Goal: Task Accomplishment & Management: Manage account settings

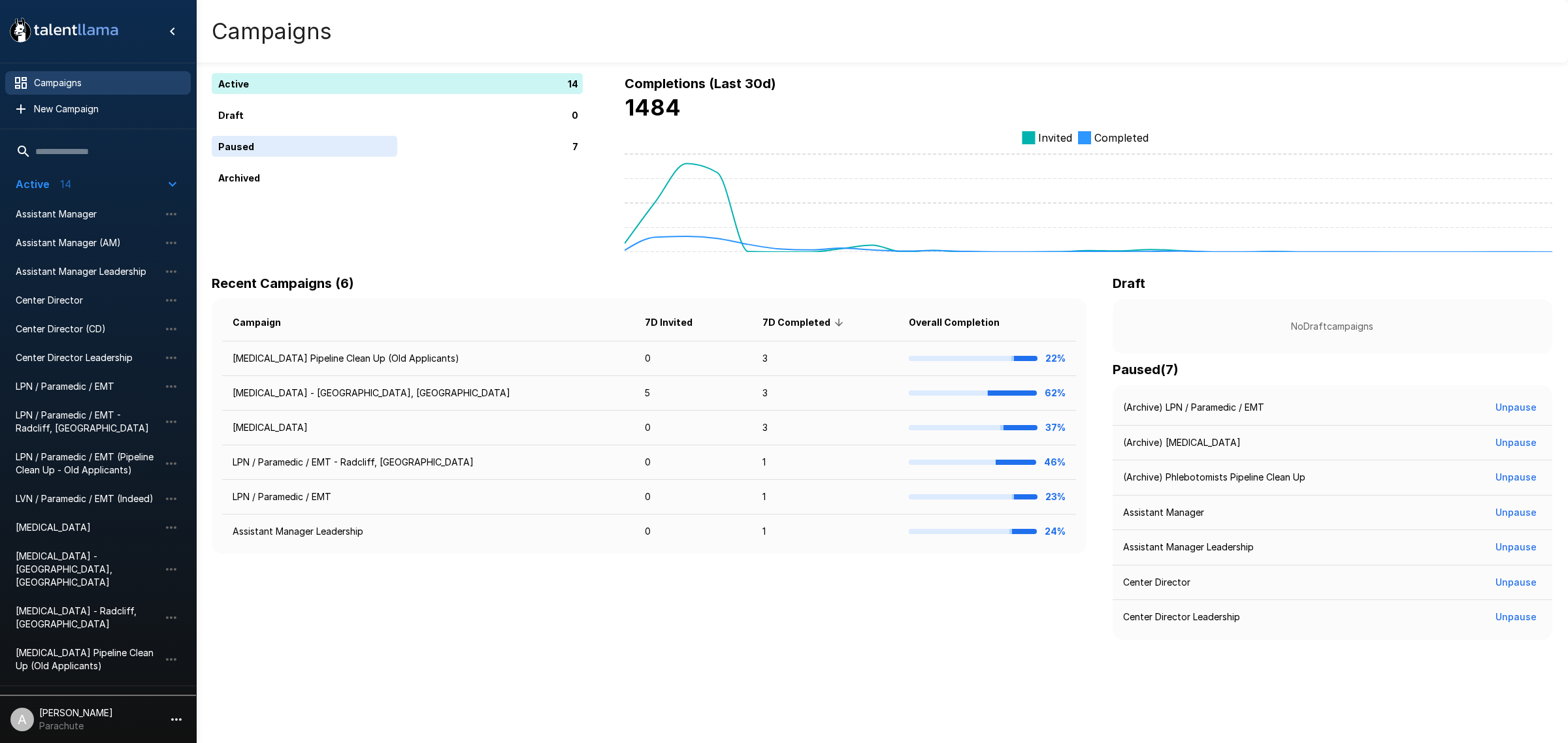
click at [97, 695] on span "Paused 7" at bounding box center [89, 702] width 149 height 15
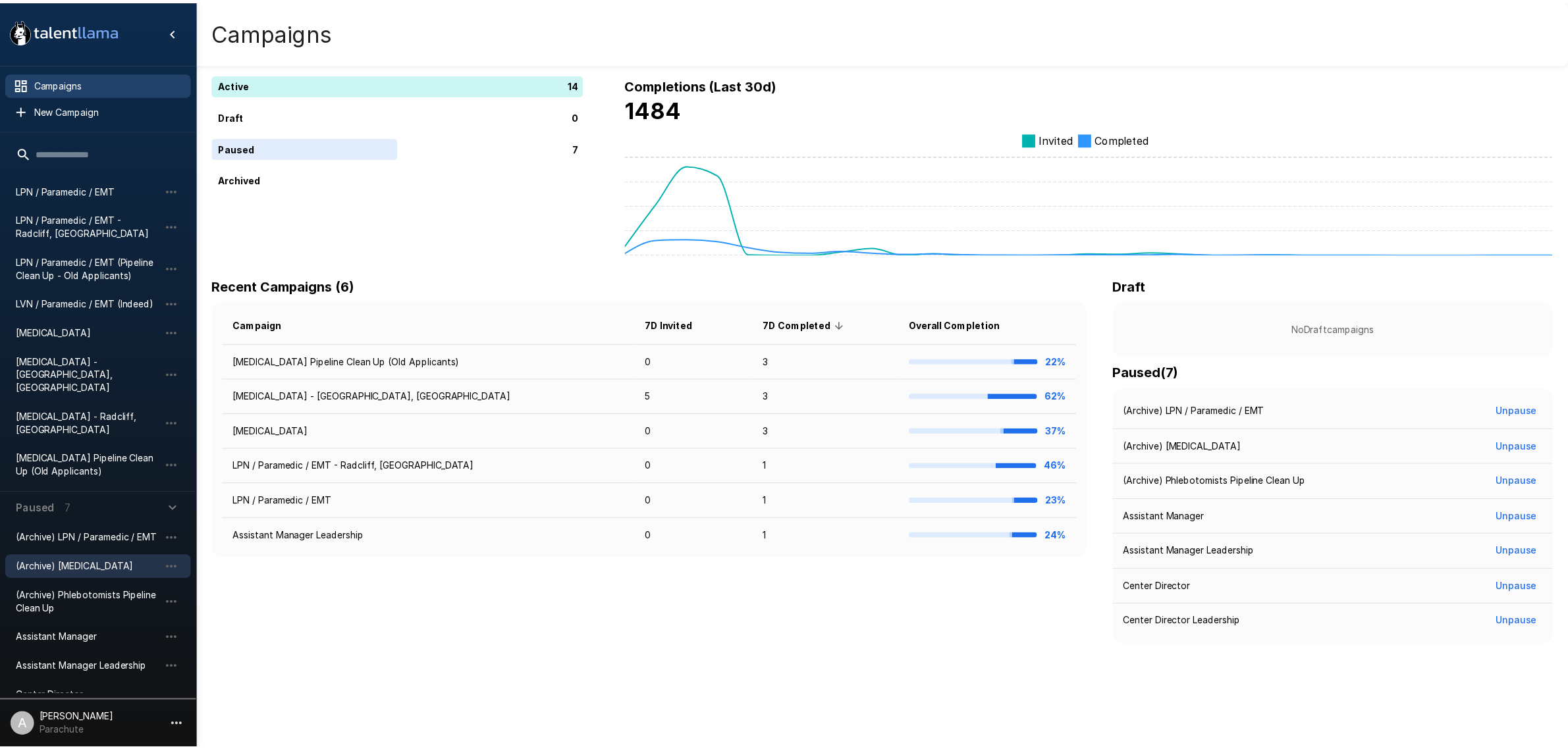
scroll to position [209, 0]
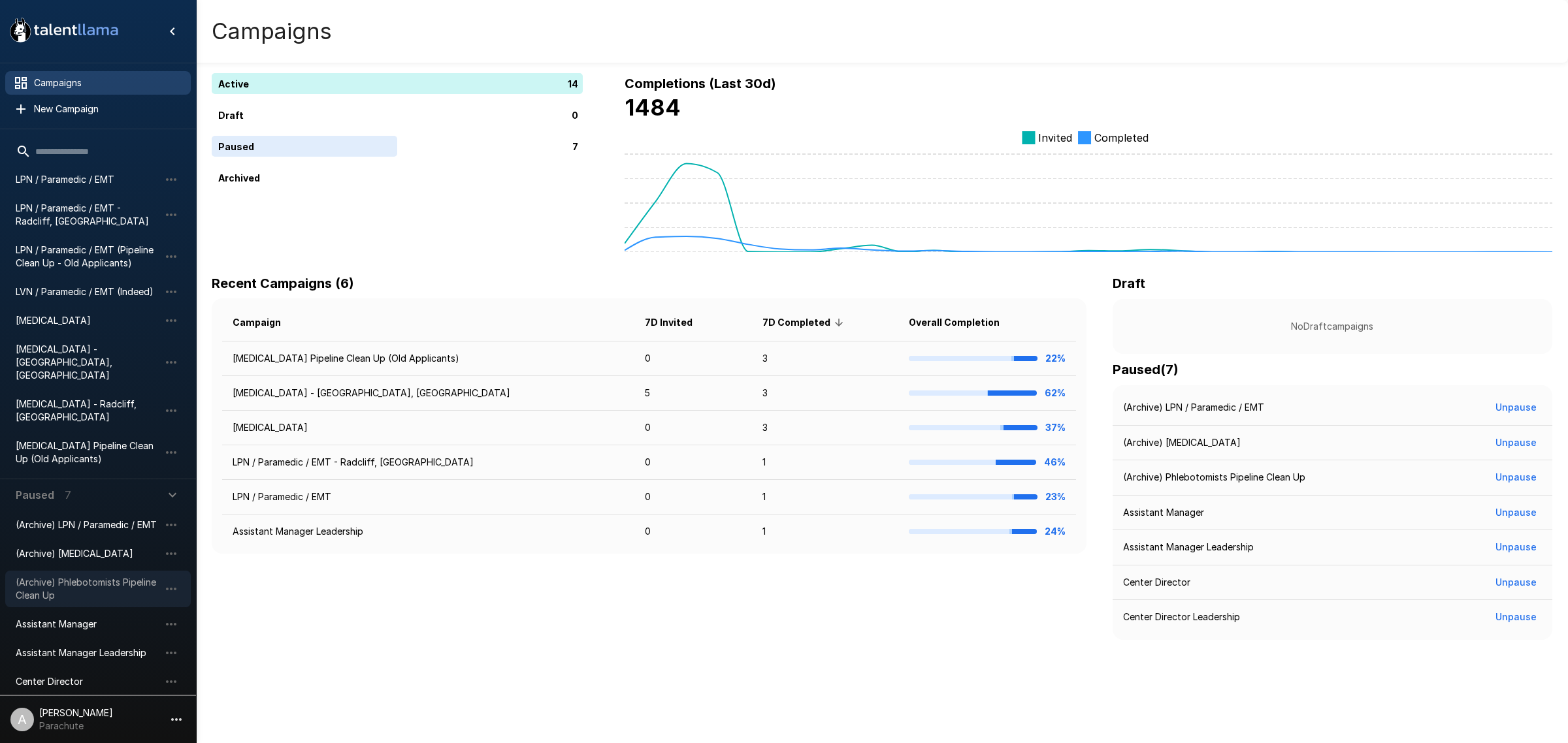
click at [115, 576] on span "(Archive) Phlebotomists Pipeline Clean Up" at bounding box center [87, 588] width 144 height 26
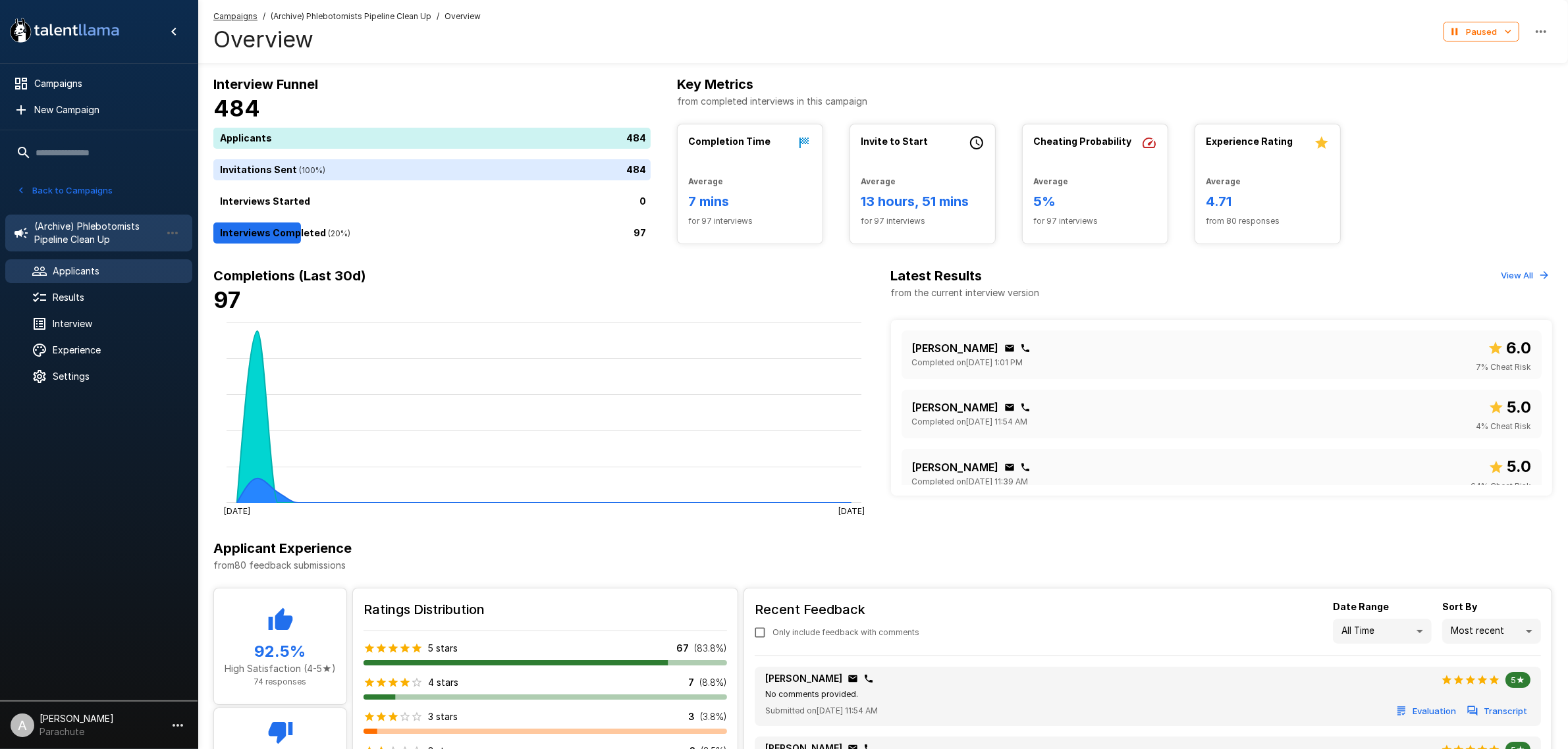
drag, startPoint x: 92, startPoint y: 267, endPoint x: 98, endPoint y: 259, distance: 10.0
click at [93, 266] on span "Applicants" at bounding box center [117, 270] width 129 height 13
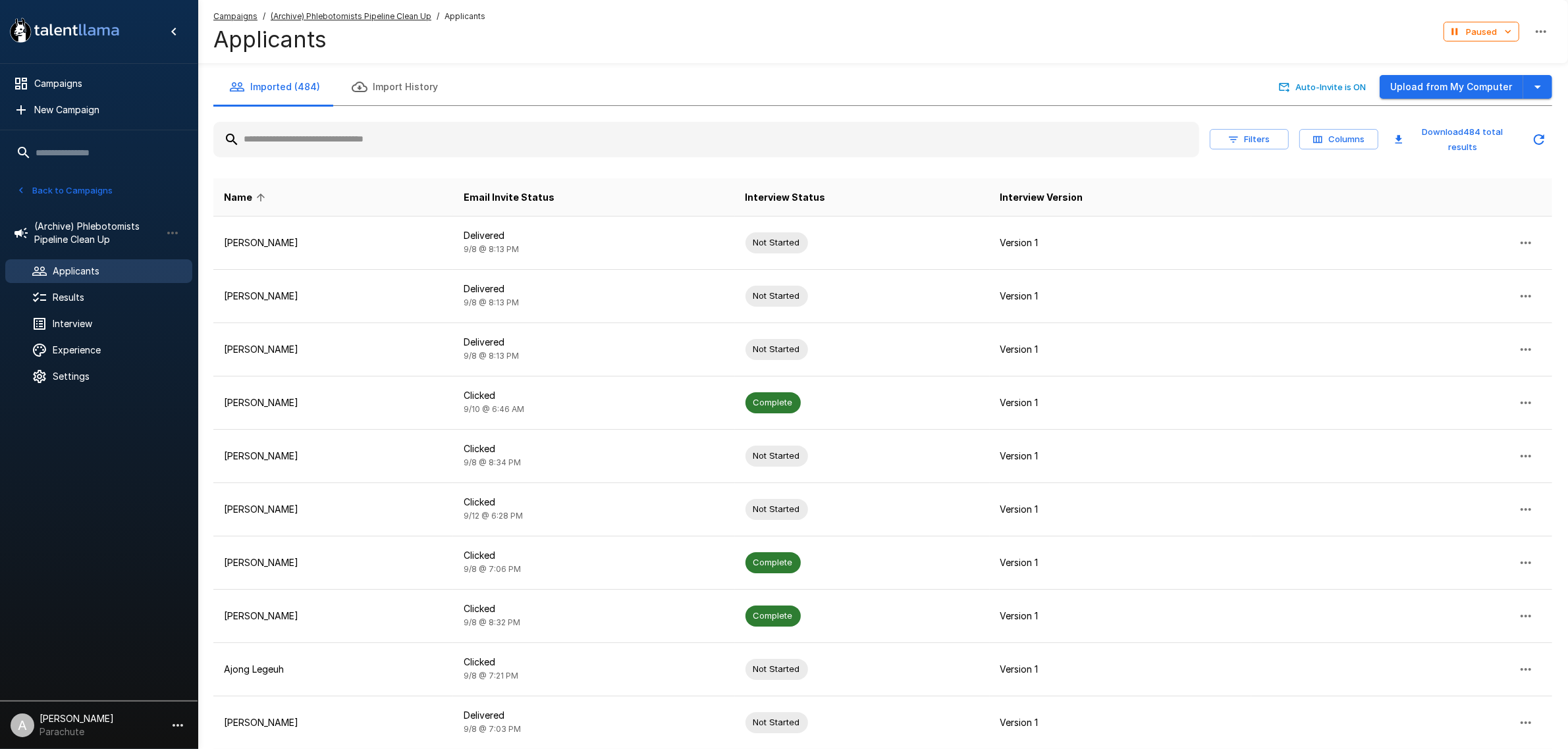
click at [334, 132] on input "text" at bounding box center [706, 140] width 986 height 24
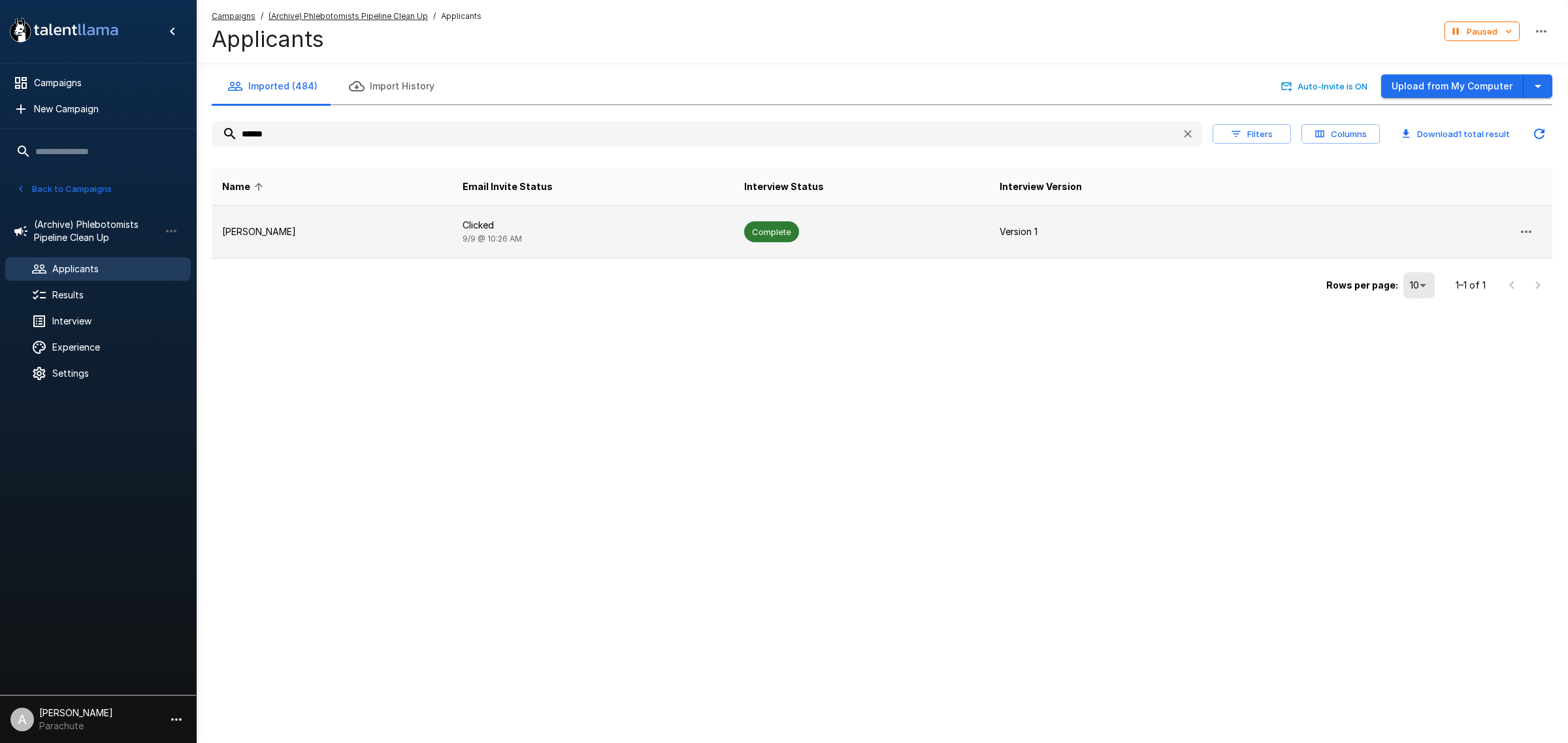
type input "******"
click at [332, 217] on td "Yazmyne Lozano" at bounding box center [331, 232] width 240 height 53
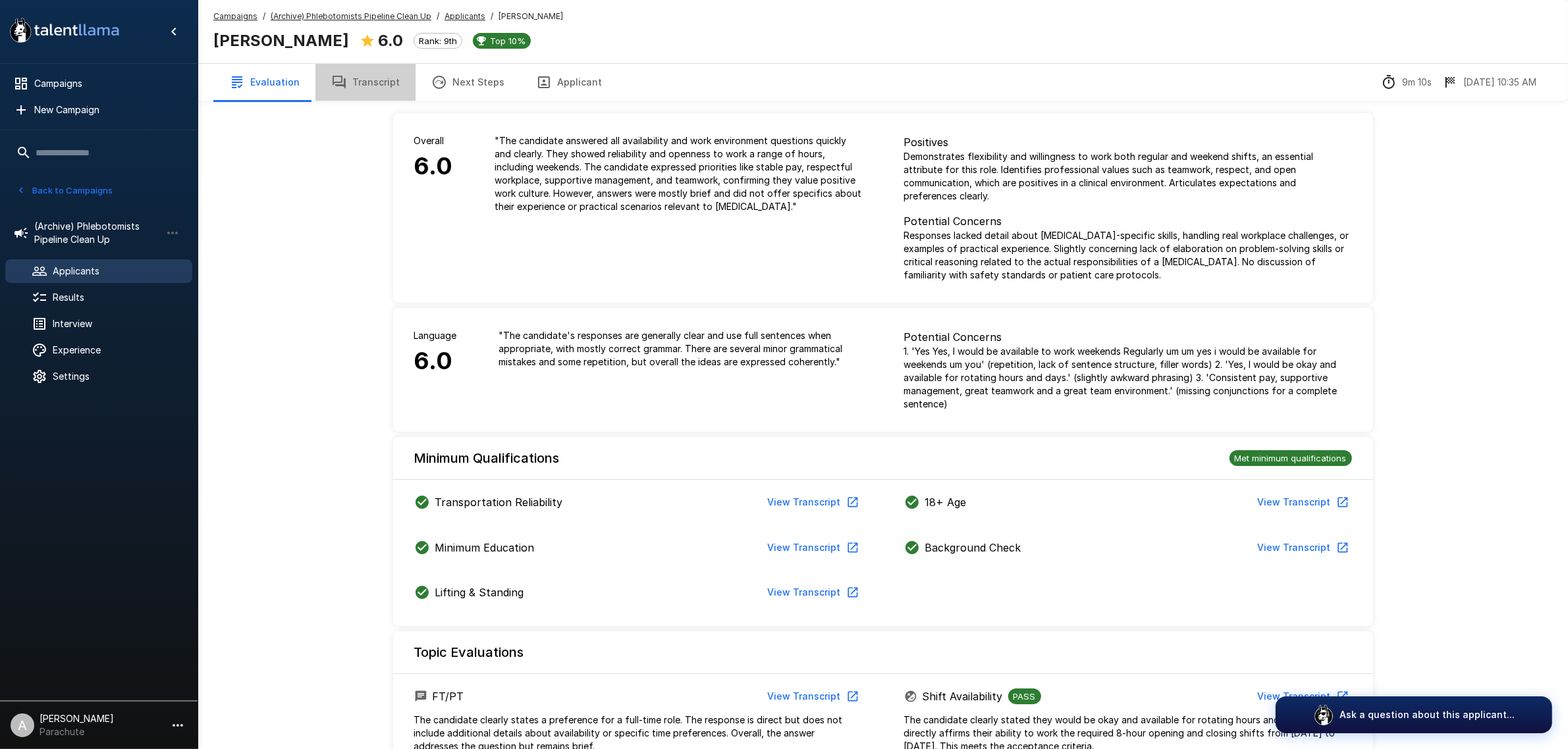
click at [363, 74] on button "Transcript" at bounding box center [365, 82] width 100 height 37
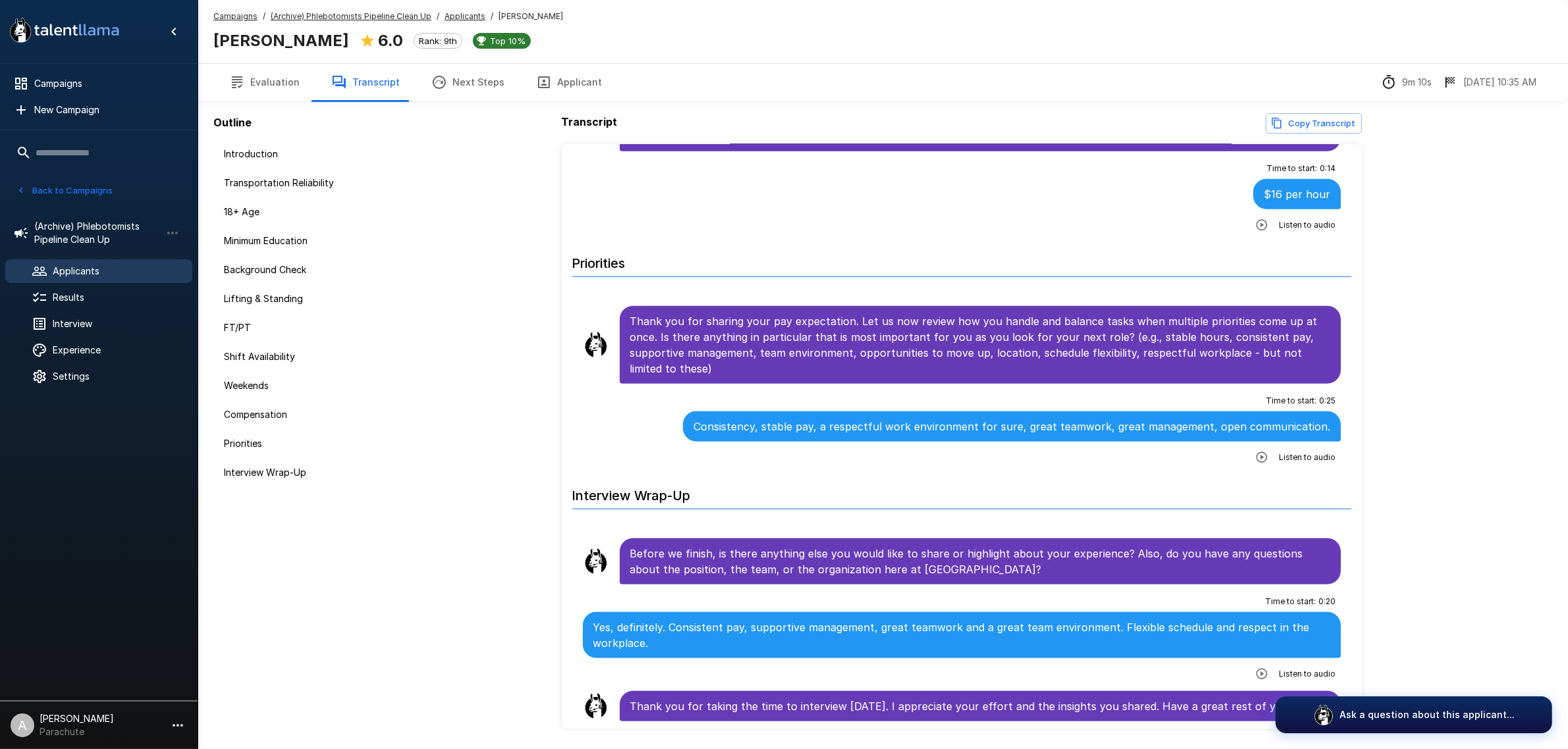
scroll to position [43, 0]
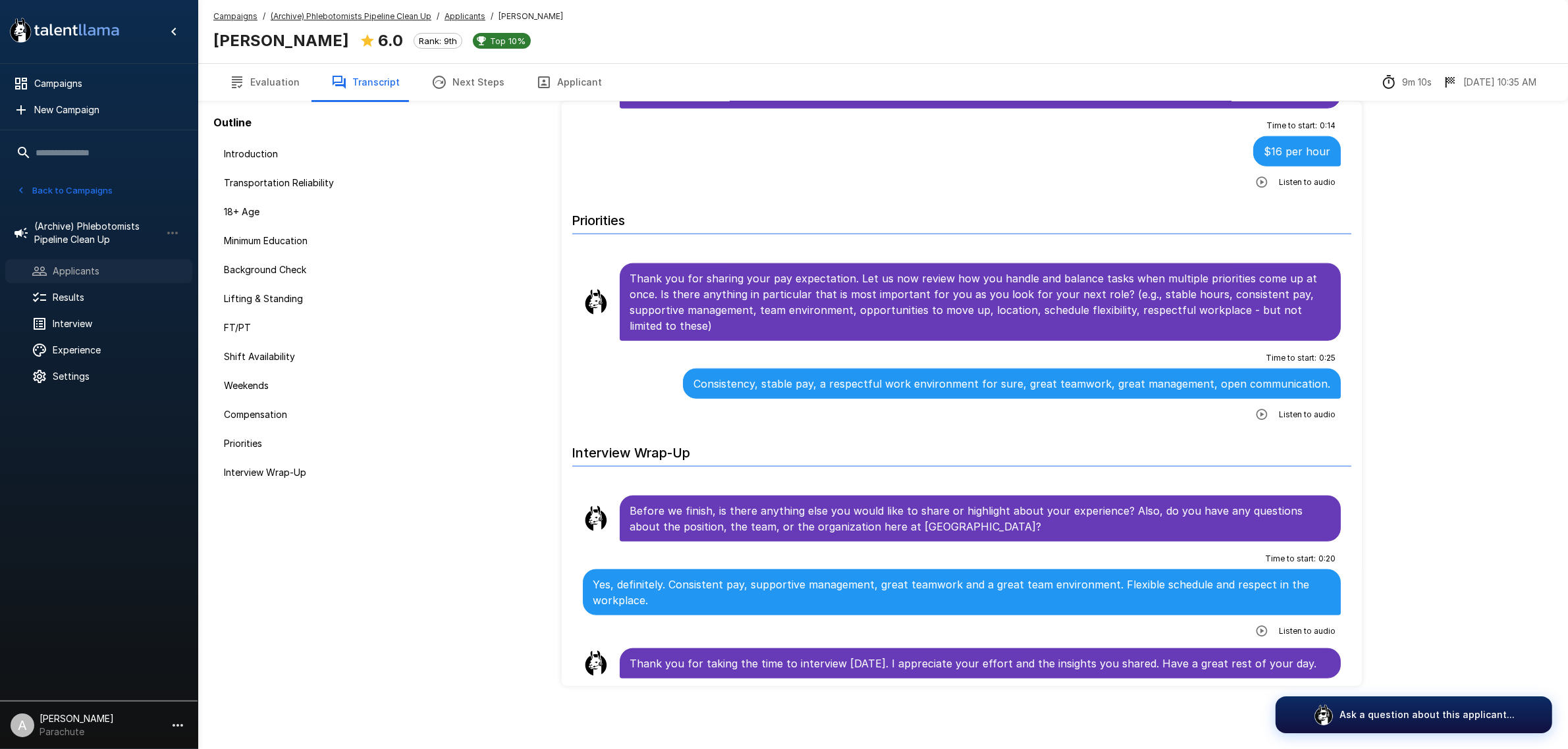
click at [129, 262] on div "Applicants" at bounding box center [98, 271] width 187 height 24
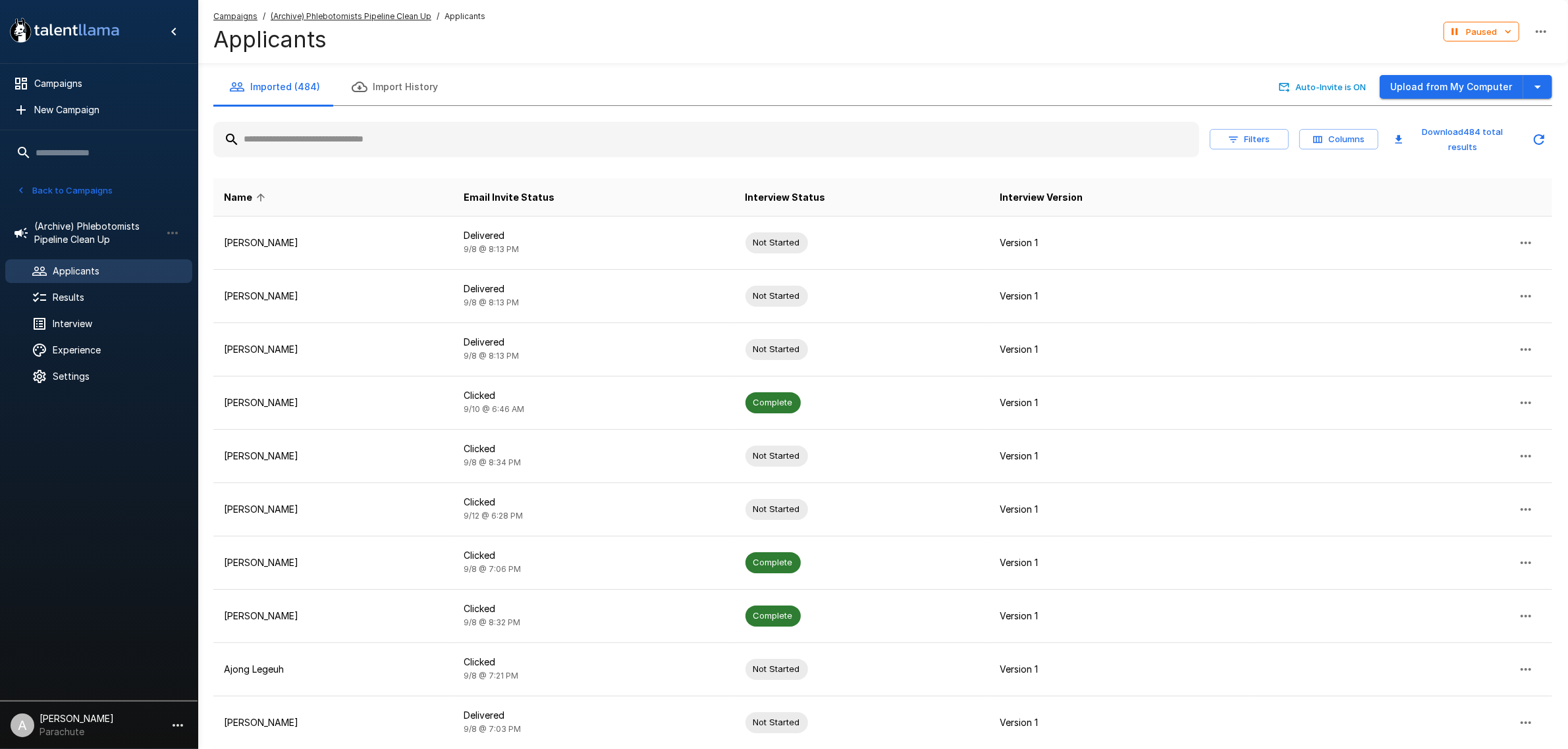
click at [405, 147] on input "text" at bounding box center [706, 140] width 986 height 24
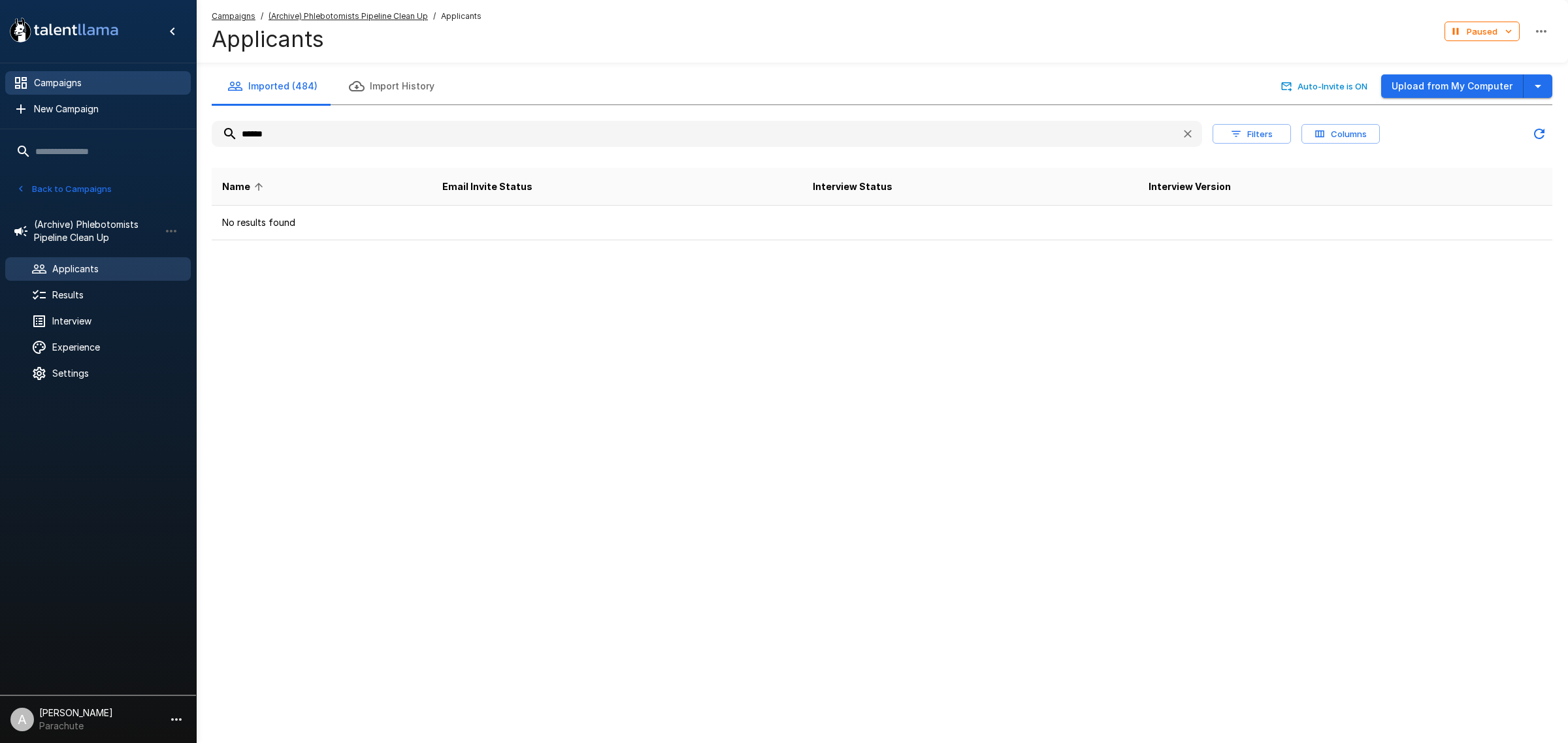
type input "******"
click at [95, 80] on span "Campaigns" at bounding box center [107, 82] width 146 height 13
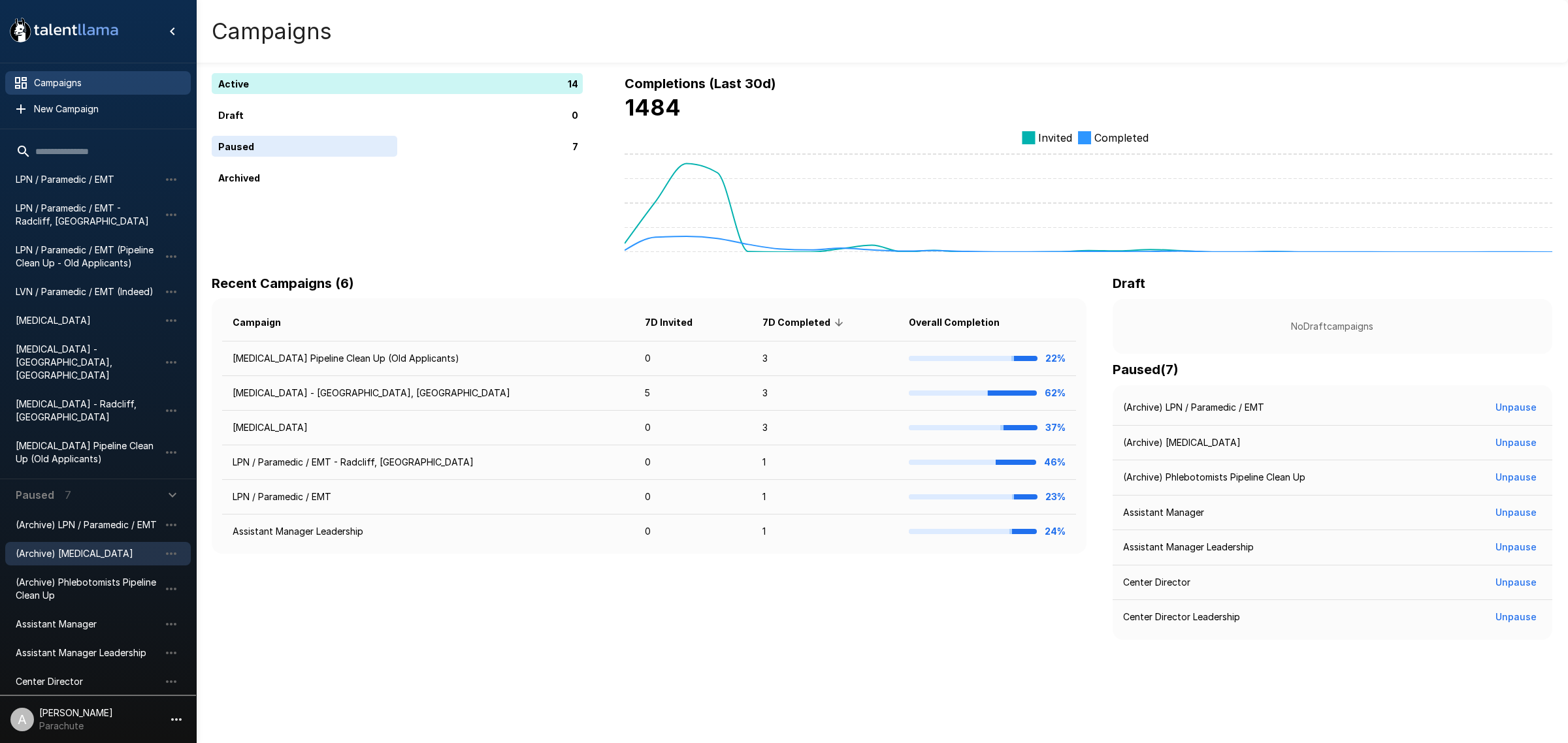
click at [90, 548] on span "(Archive) [MEDICAL_DATA]" at bounding box center [87, 554] width 144 height 13
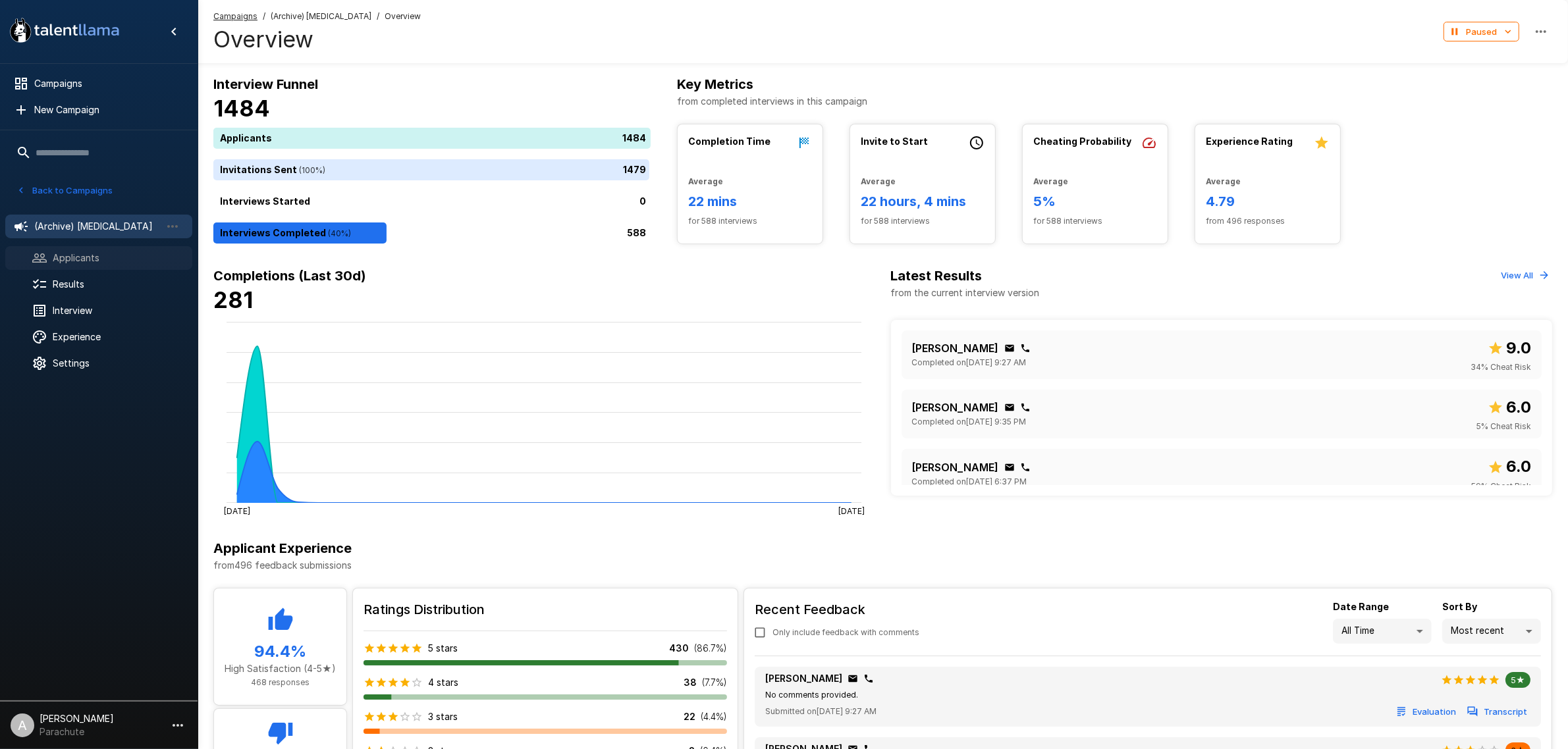
click at [104, 259] on span "Applicants" at bounding box center [117, 258] width 129 height 13
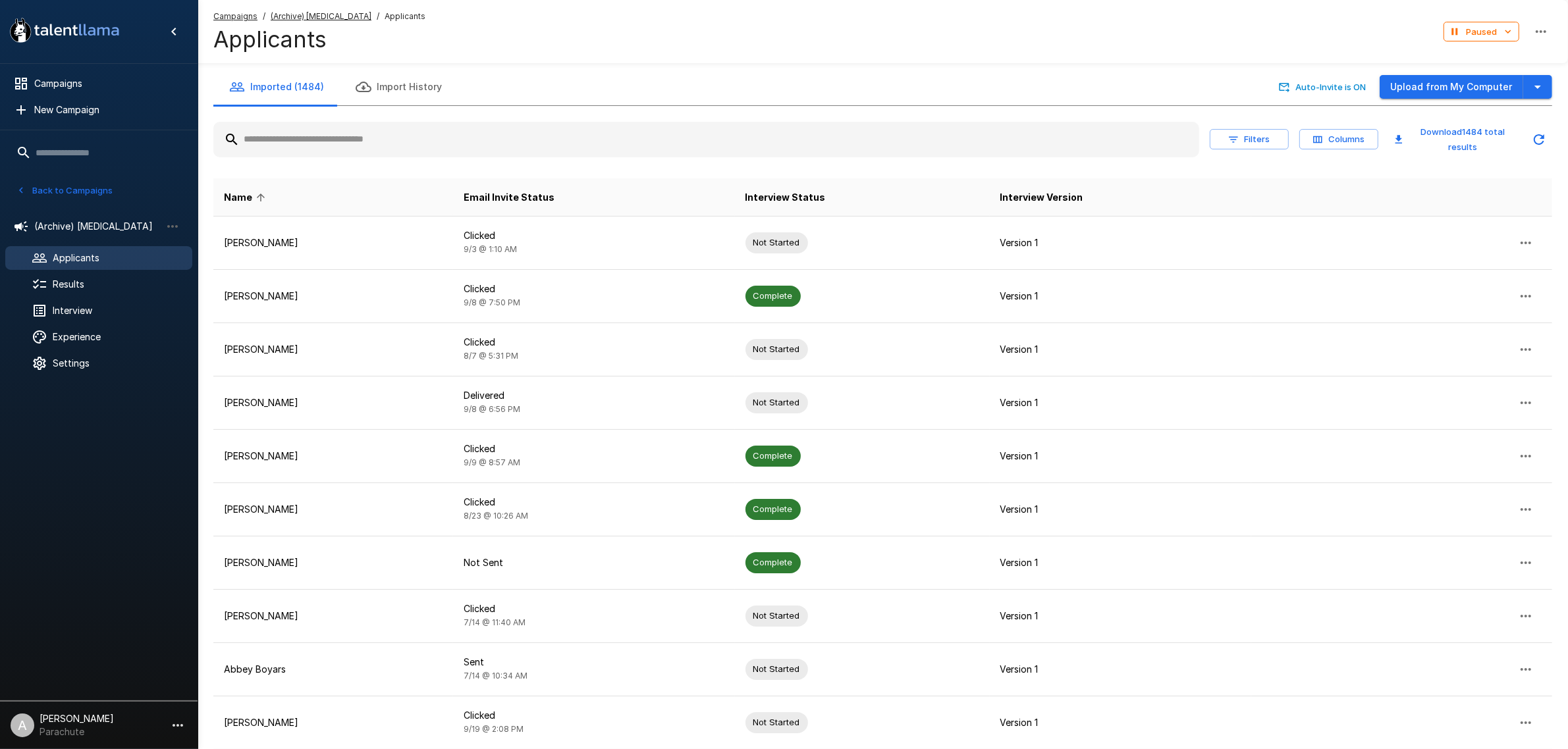
click at [323, 139] on input "text" at bounding box center [706, 140] width 986 height 24
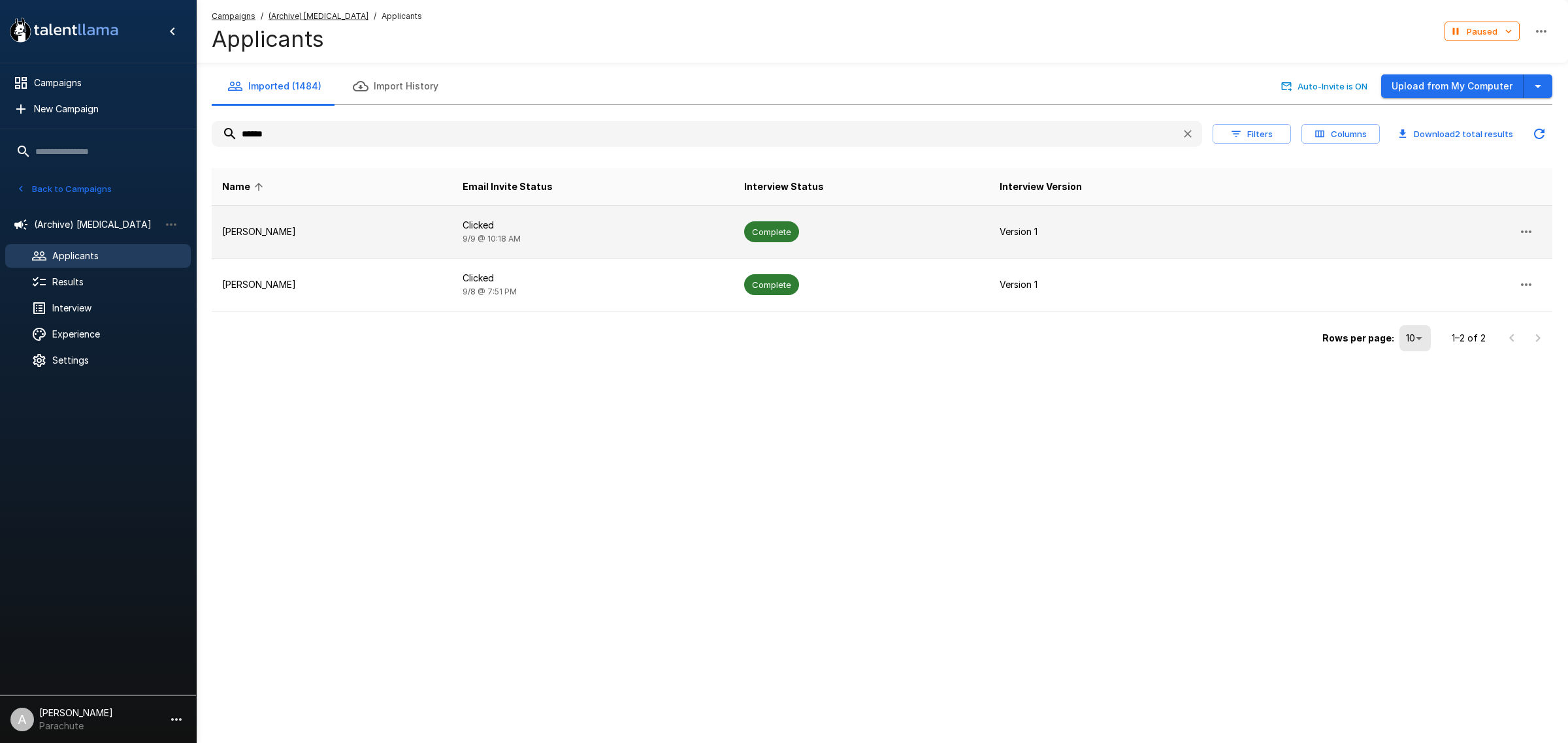
type input "******"
click at [347, 256] on td "Brenda Franks" at bounding box center [331, 232] width 240 height 53
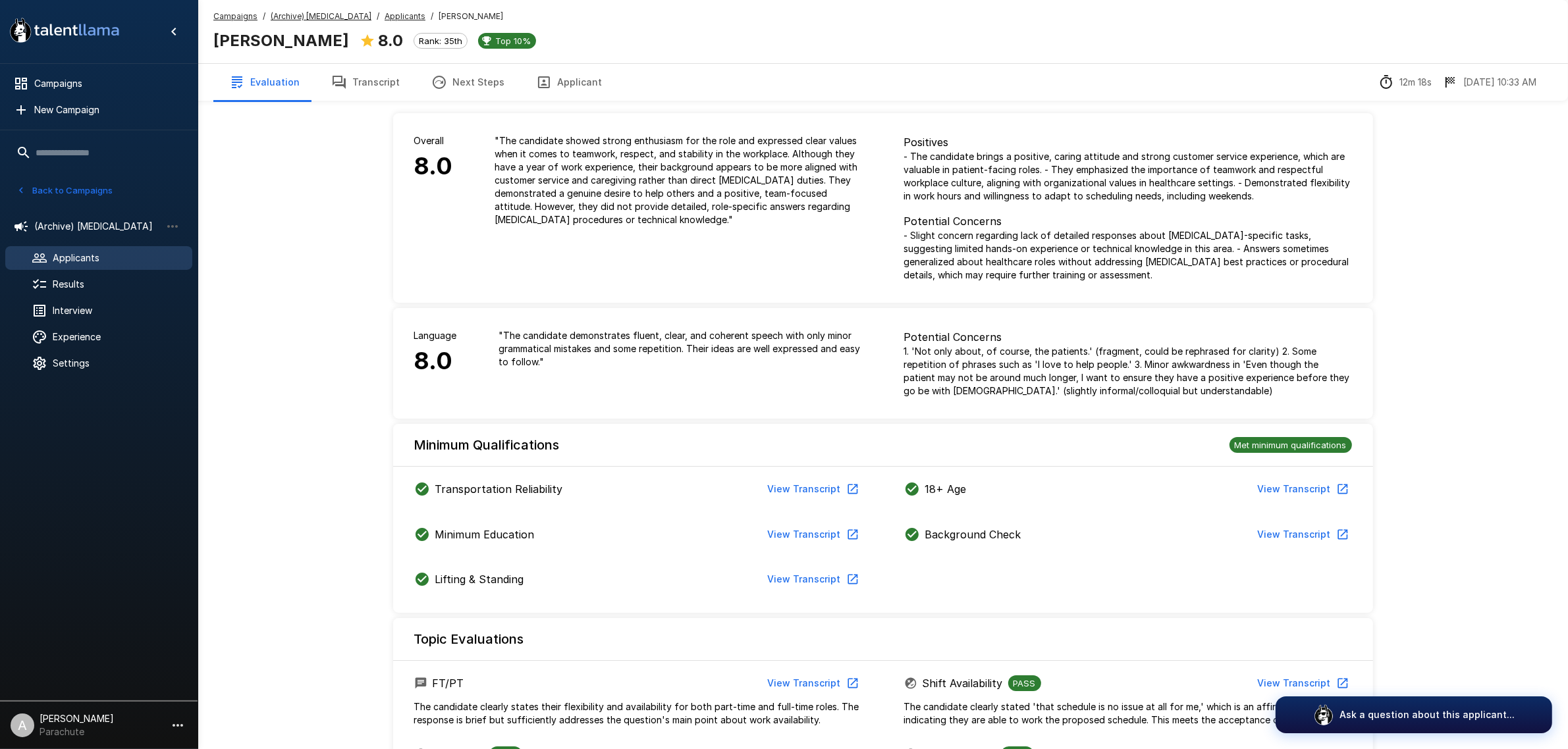
click at [390, 8] on div "Campaigns / (Archive) Phlebotomist / Applicants / Brenda Franks Brenda Franks 8…" at bounding box center [883, 32] width 1371 height 63
click at [390, 12] on u "Applicants" at bounding box center [405, 16] width 41 height 10
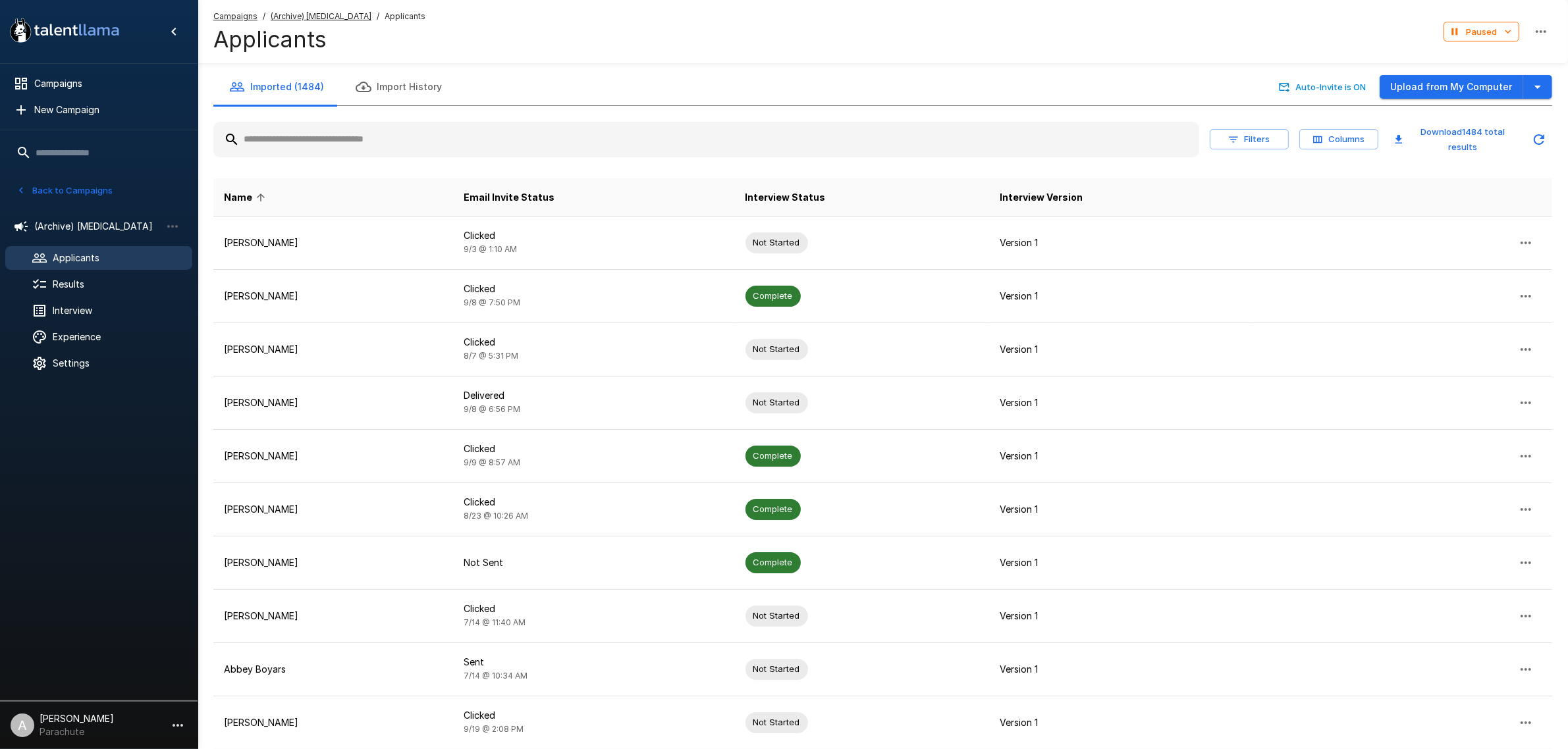
click at [380, 145] on input "text" at bounding box center [706, 140] width 986 height 24
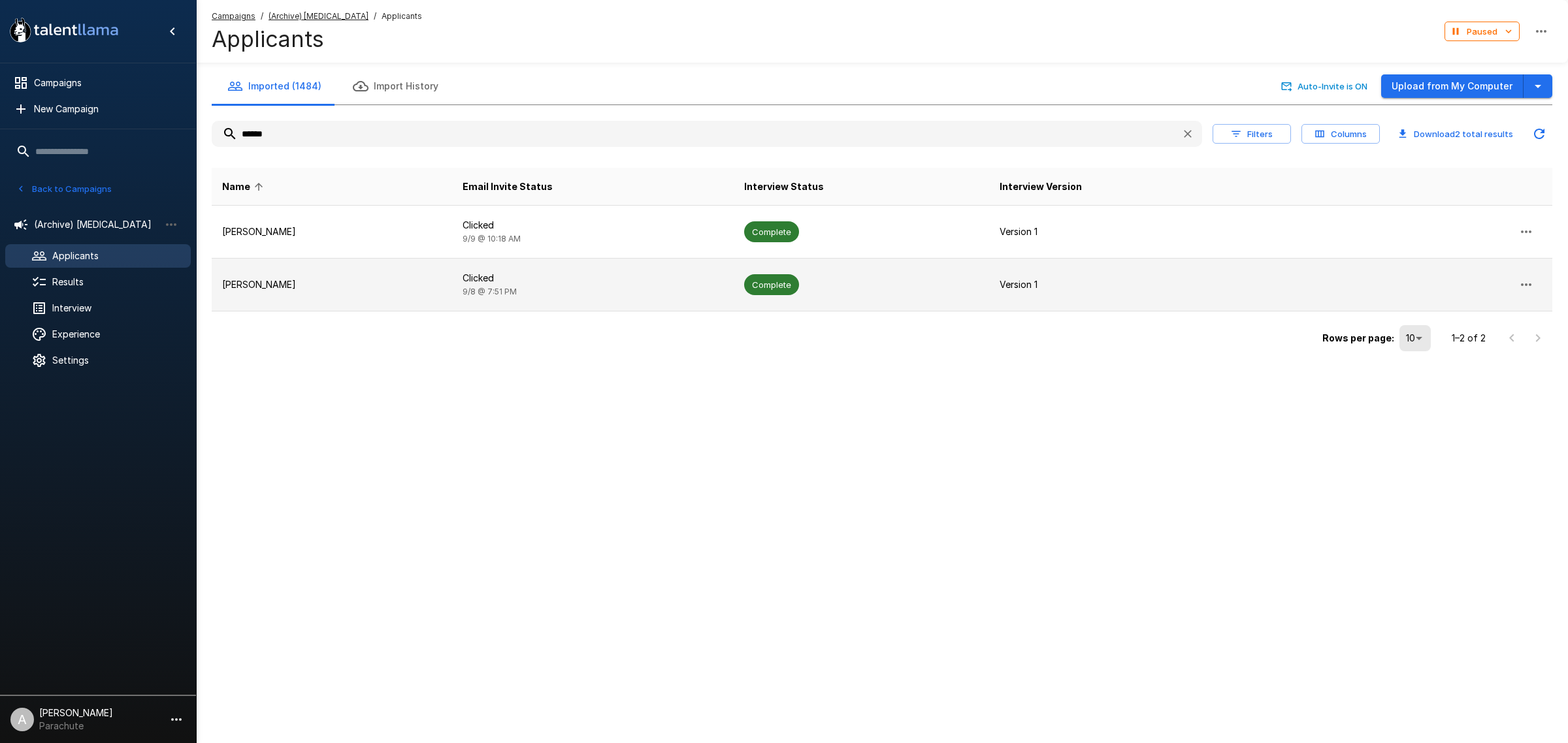
type input "******"
click at [315, 294] on td "Brenda Olivarez" at bounding box center [331, 285] width 240 height 53
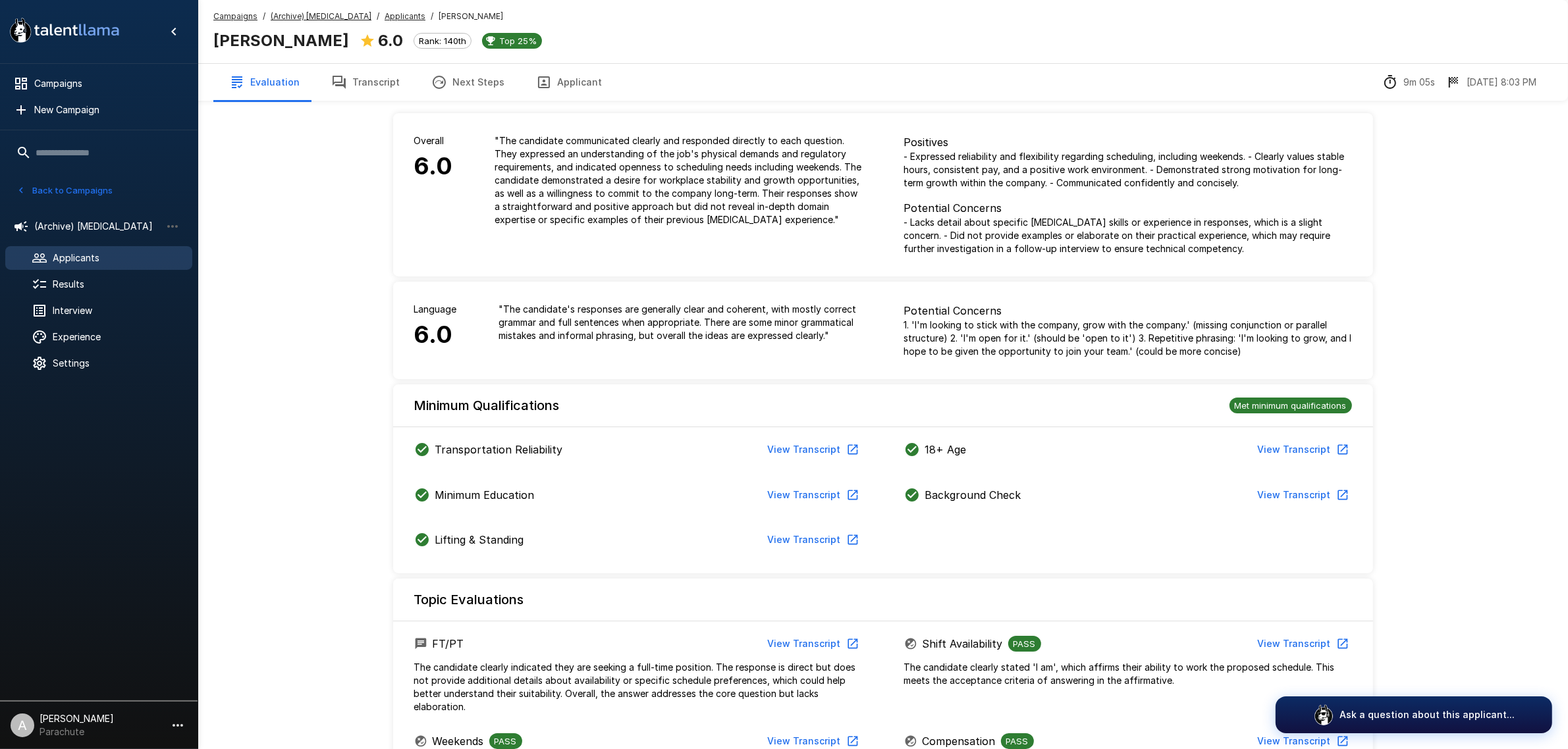
click at [376, 91] on button "Transcript" at bounding box center [365, 82] width 100 height 37
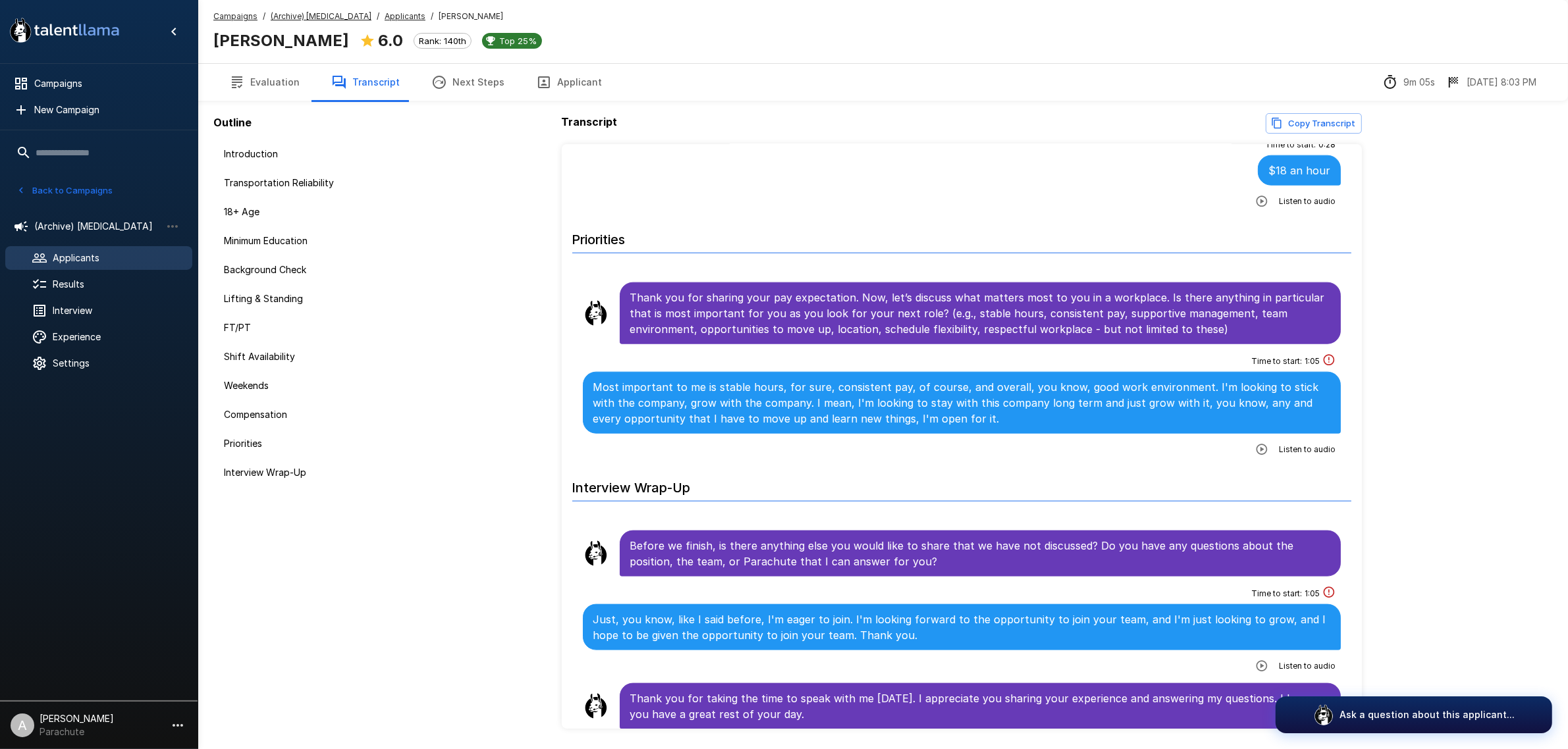
scroll to position [2064, 0]
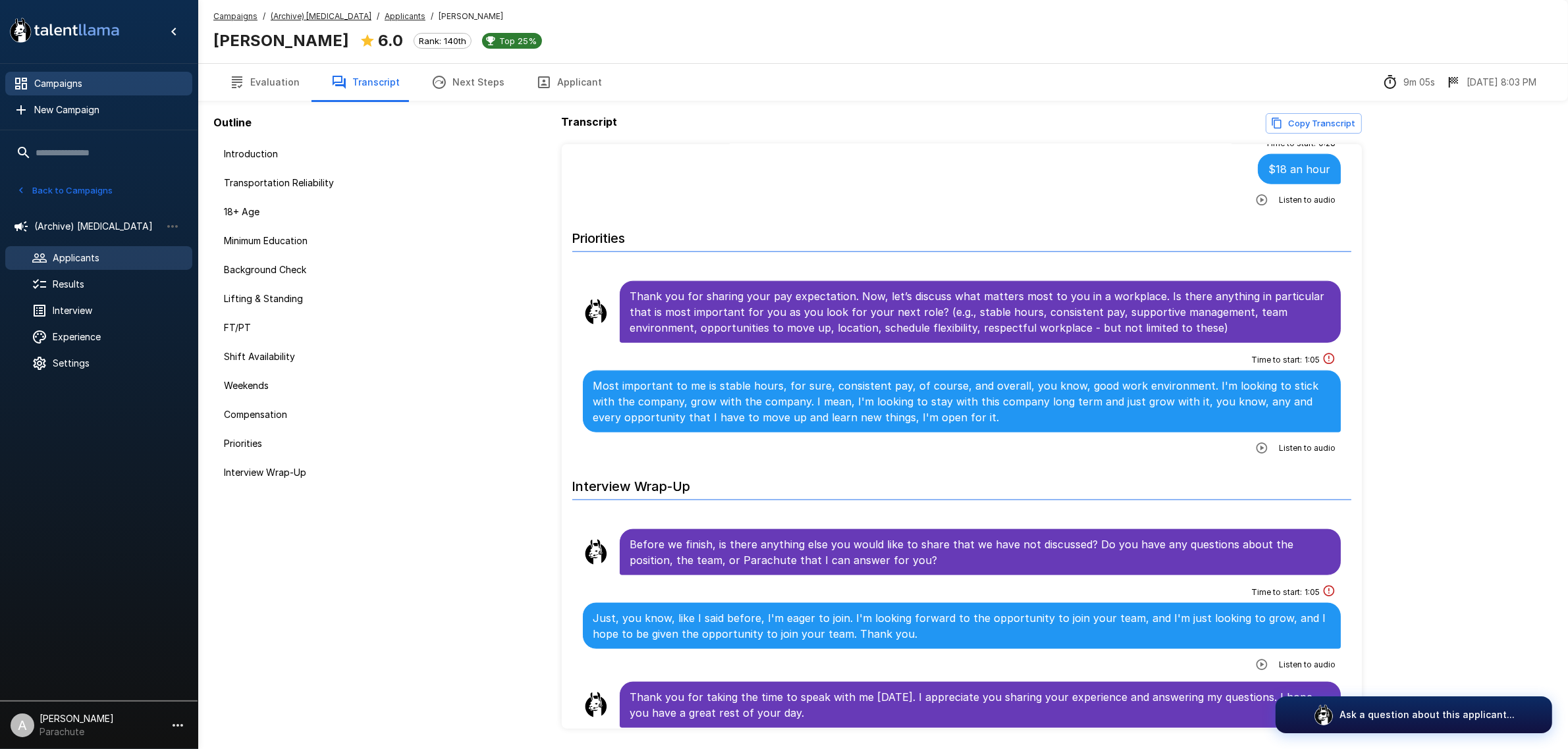
click at [116, 82] on span "Campaigns" at bounding box center [108, 83] width 147 height 13
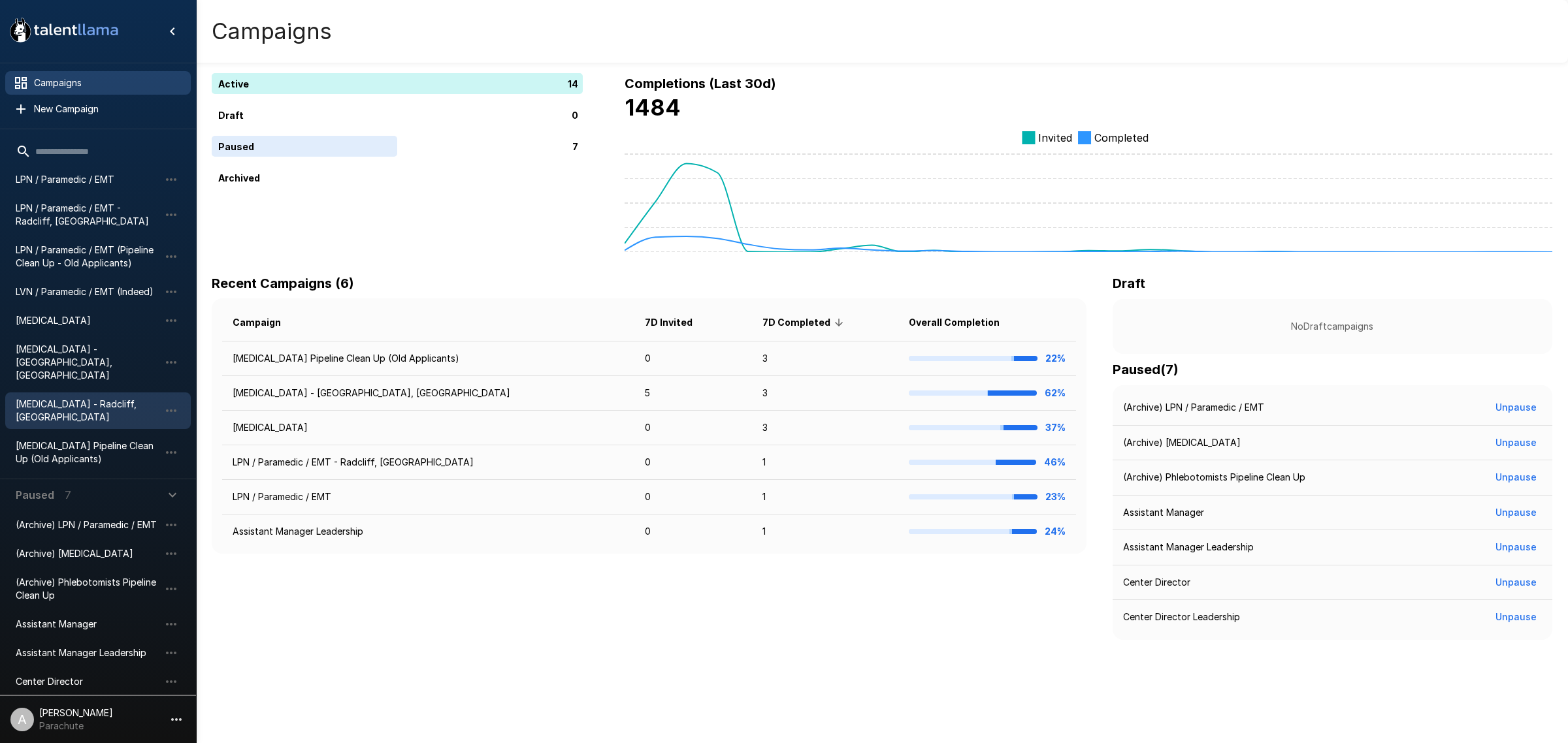
click at [108, 397] on span "[MEDICAL_DATA] - Radcliff, [GEOGRAPHIC_DATA]" at bounding box center [87, 410] width 144 height 26
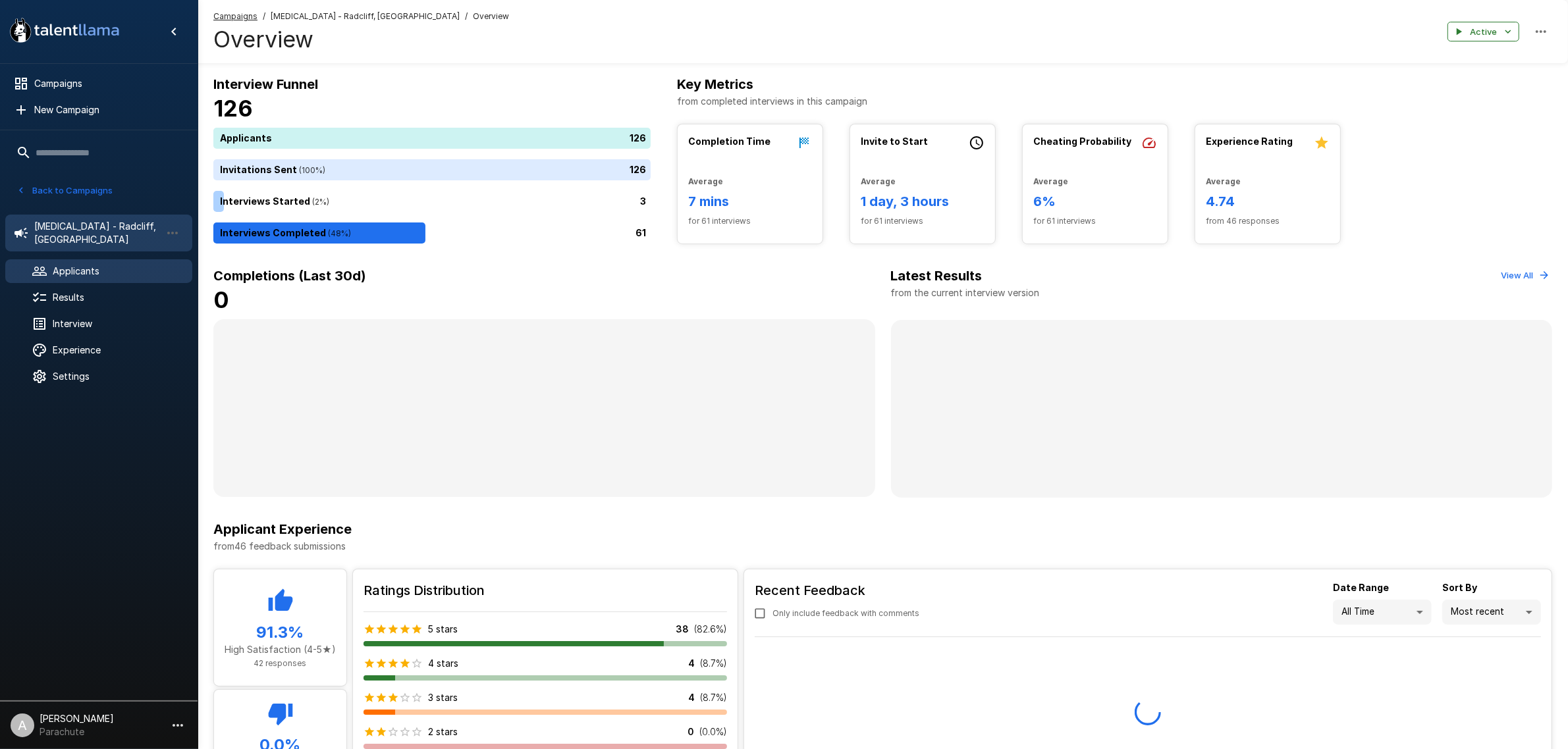
click at [122, 259] on div "Applicants" at bounding box center [98, 271] width 187 height 24
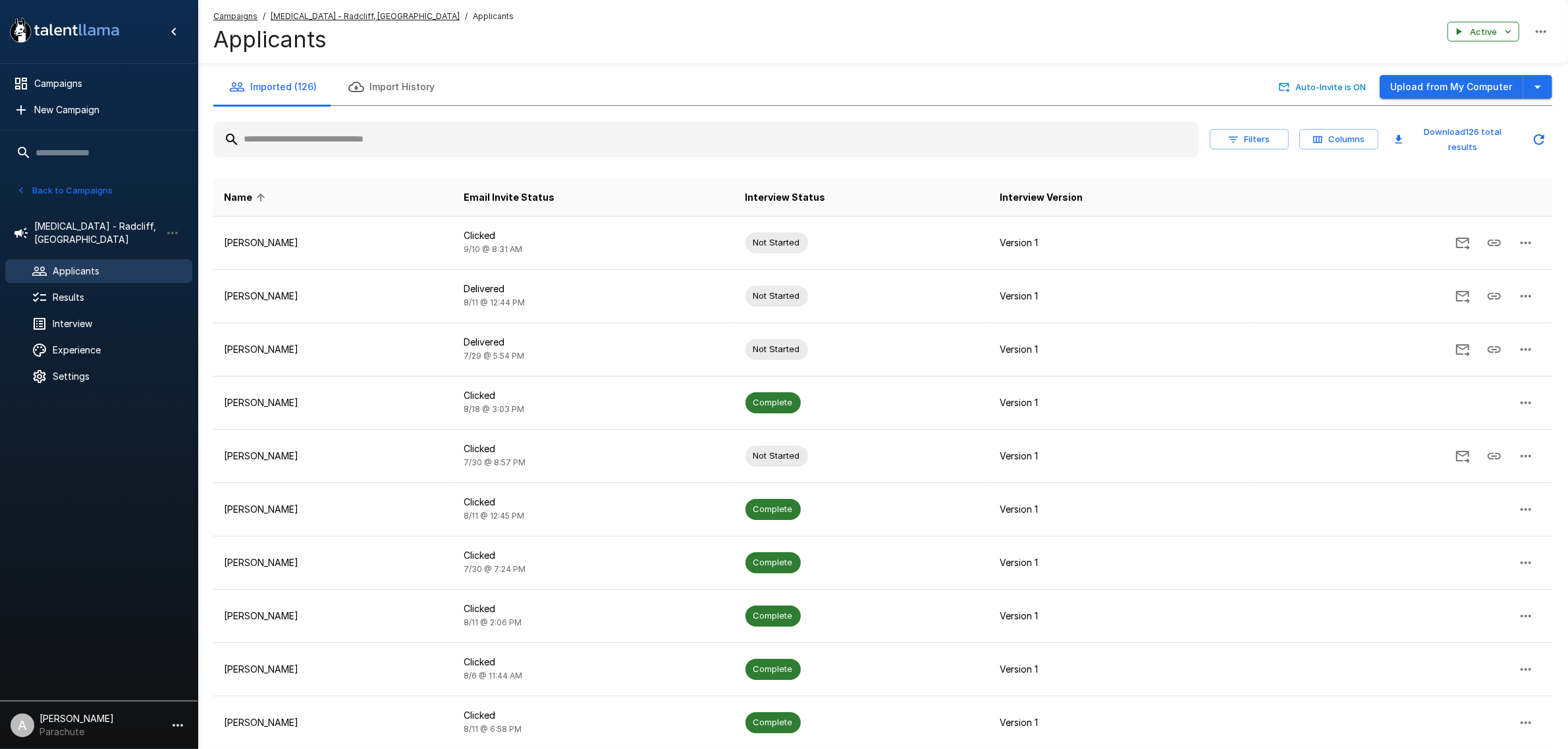
click at [307, 135] on input "text" at bounding box center [706, 140] width 986 height 24
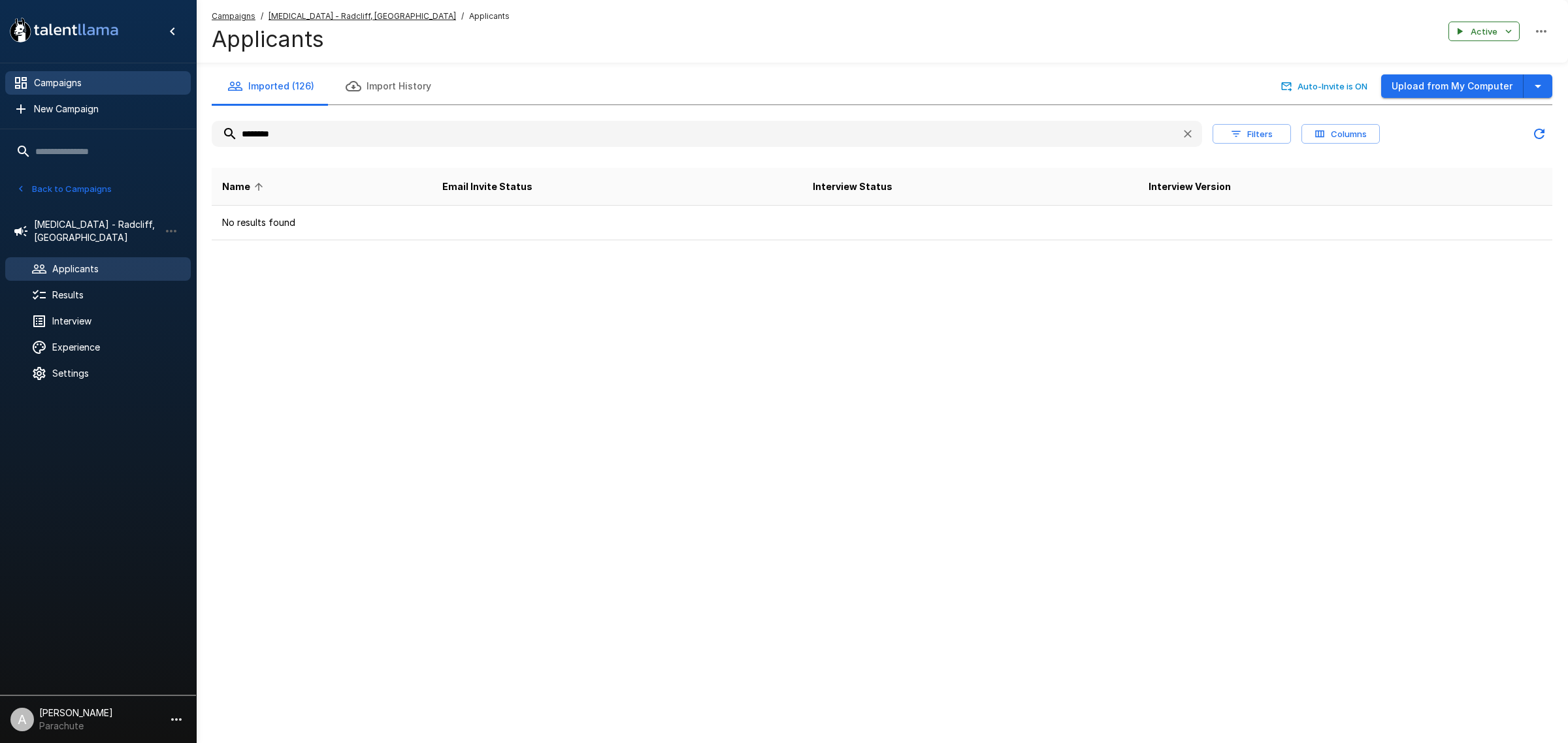
type input "********"
click at [104, 83] on span "Campaigns" at bounding box center [107, 82] width 146 height 13
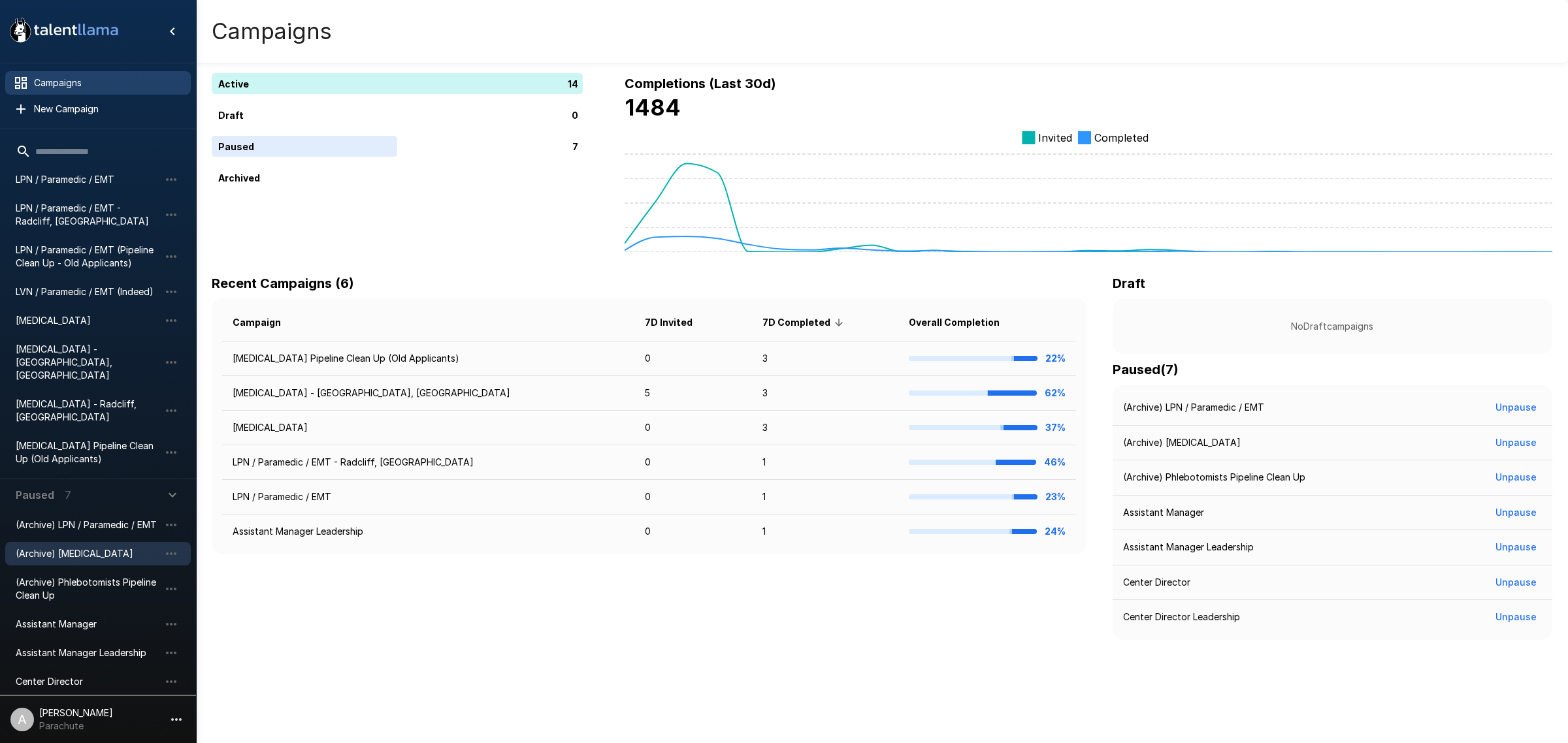
click at [116, 542] on div "(Archive) [MEDICAL_DATA]" at bounding box center [98, 554] width 185 height 24
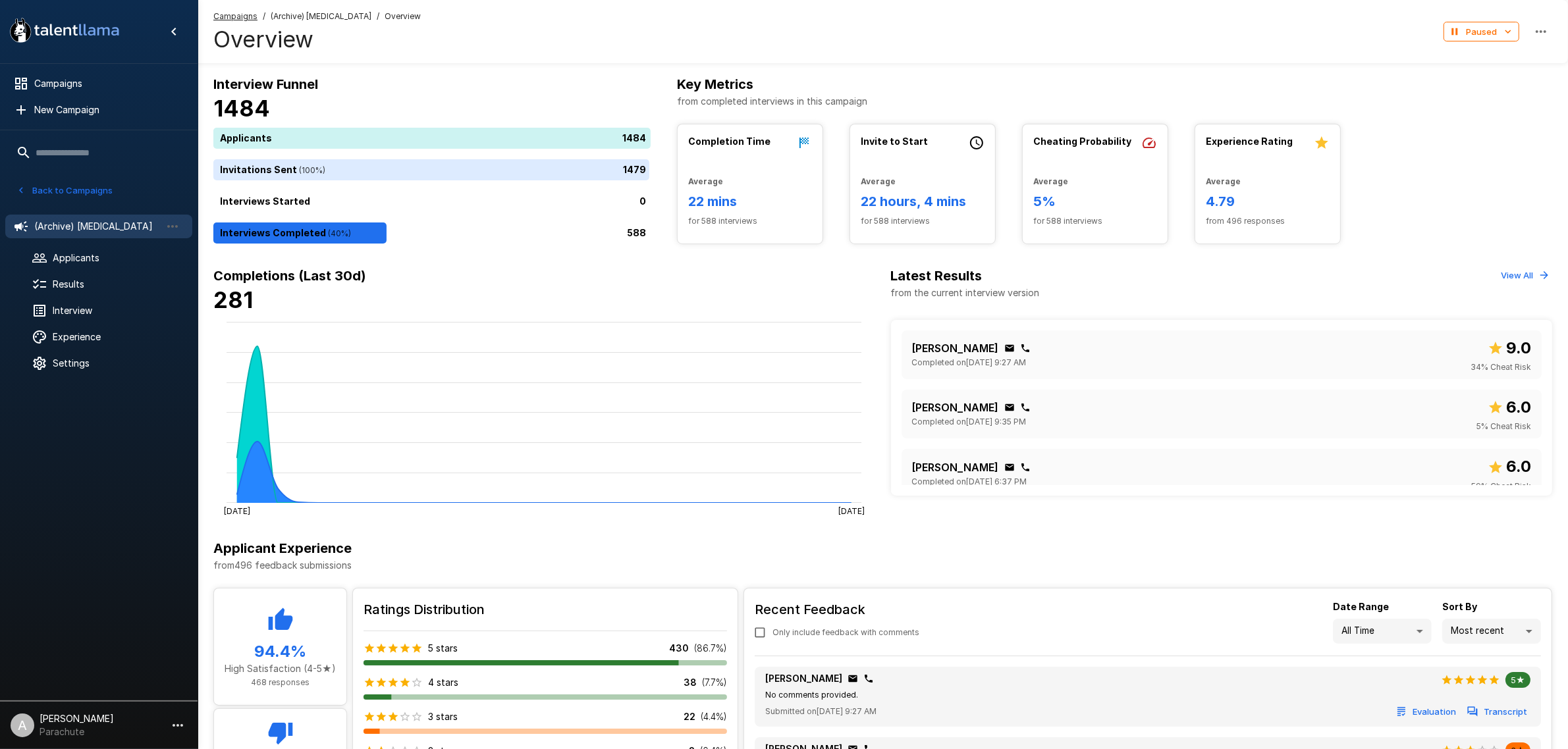
click at [81, 241] on li "(Archive) [MEDICAL_DATA]" at bounding box center [98, 227] width 187 height 34
click at [87, 248] on div "Applicants" at bounding box center [98, 259] width 187 height 24
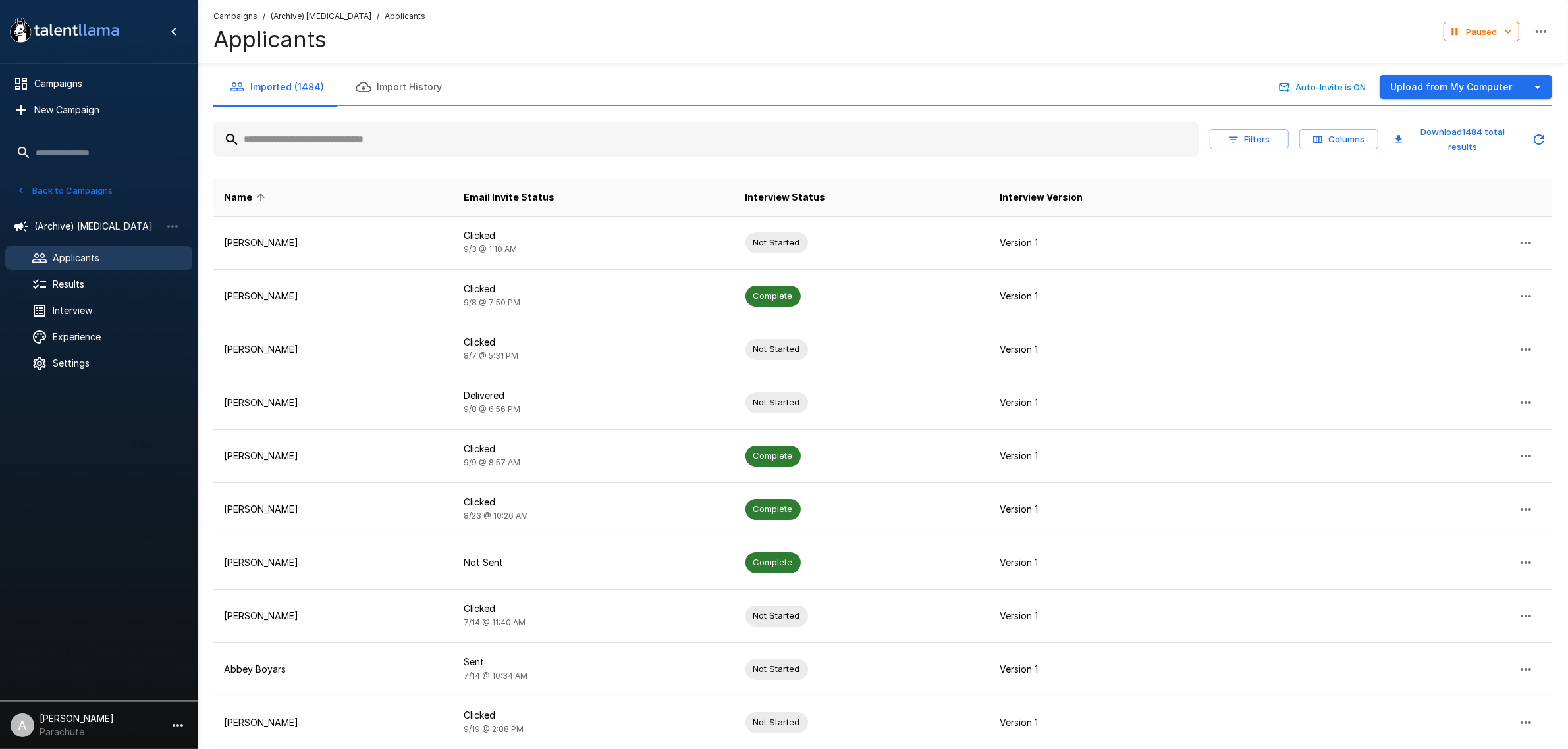
click at [324, 122] on div at bounding box center [706, 140] width 986 height 36
click at [324, 135] on input "text" at bounding box center [706, 140] width 986 height 24
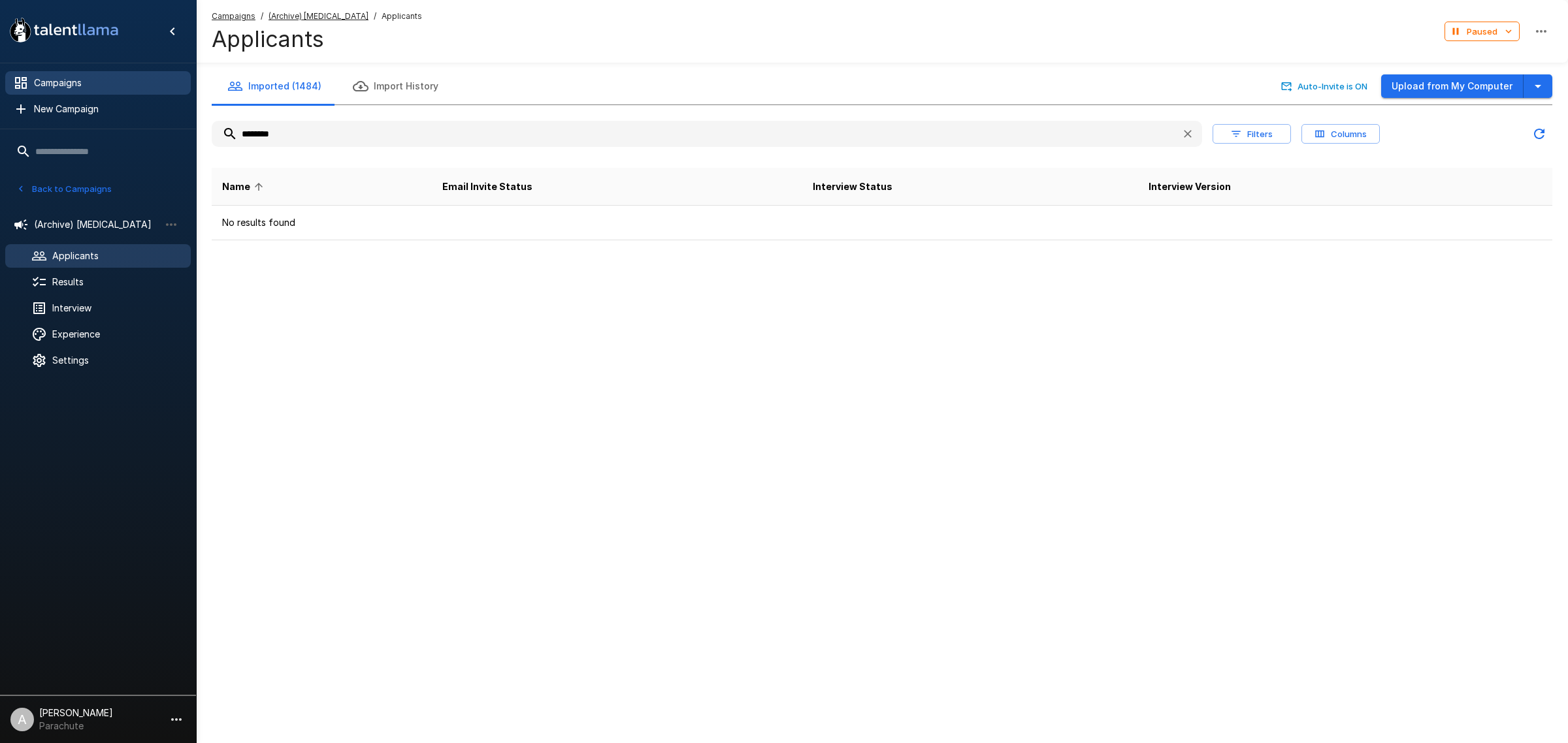
type input "********"
click at [96, 88] on span "Campaigns" at bounding box center [107, 82] width 146 height 13
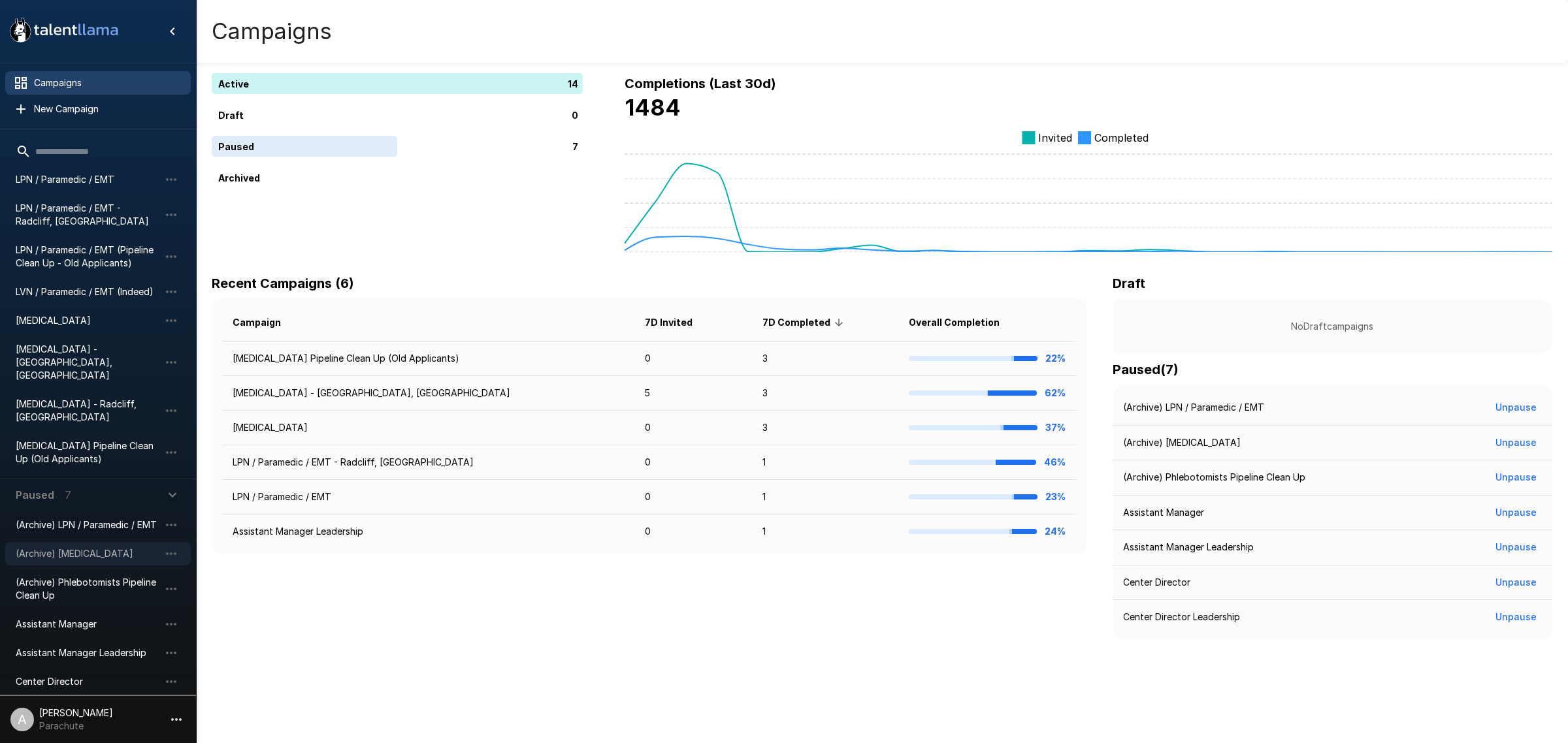
click at [87, 548] on span "(Archive) [MEDICAL_DATA]" at bounding box center [87, 554] width 144 height 13
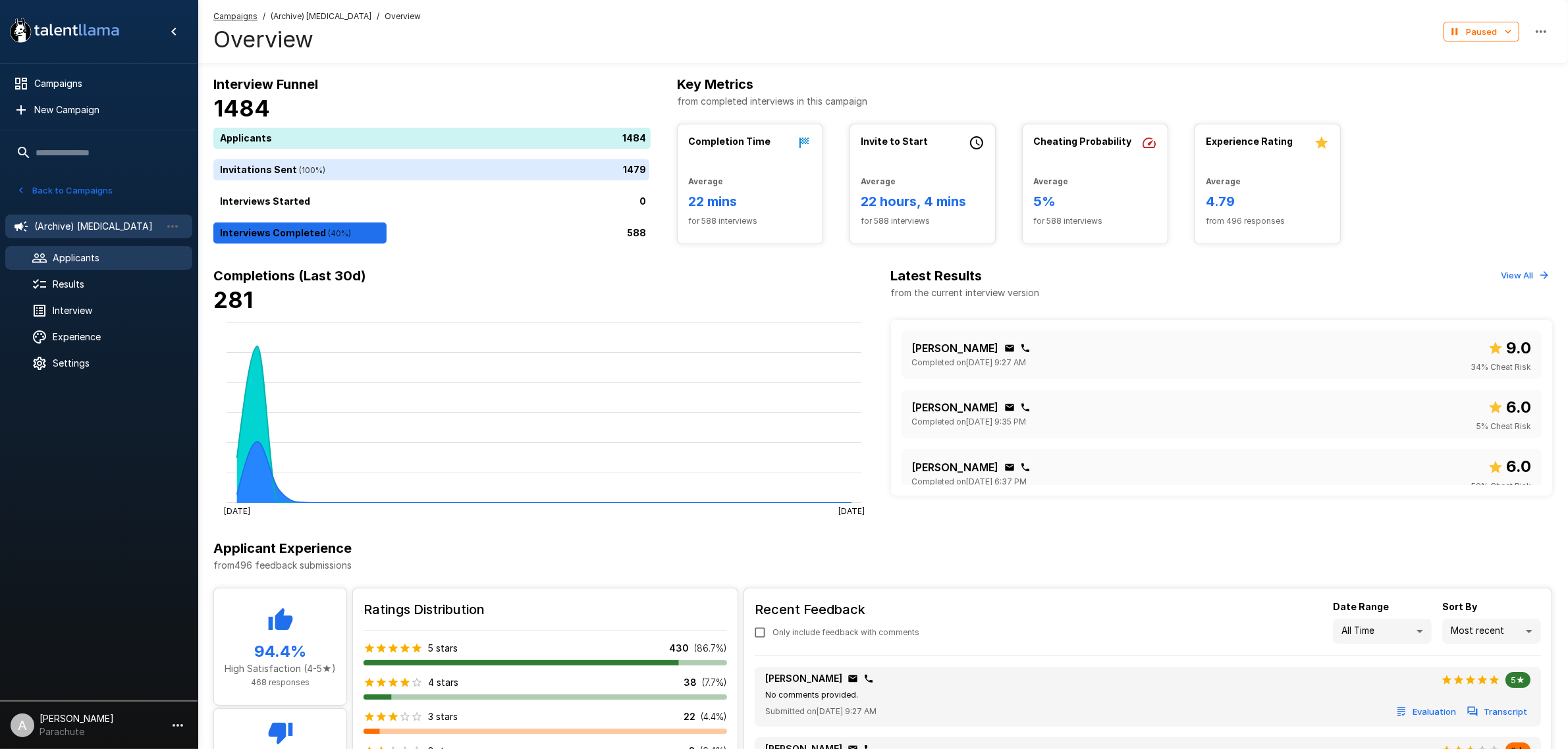
click at [102, 261] on span "Applicants" at bounding box center [117, 258] width 129 height 13
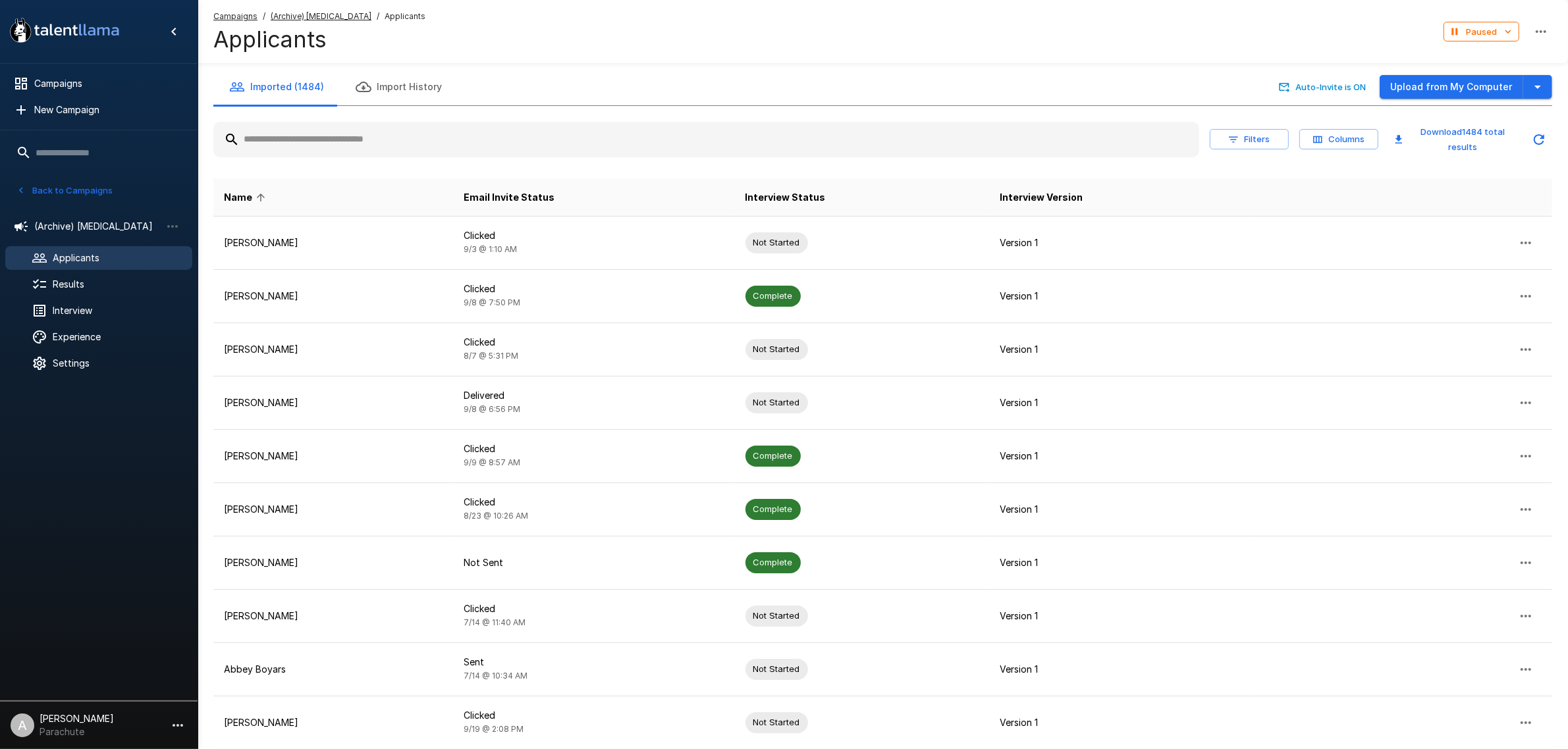
click at [361, 130] on input "text" at bounding box center [706, 140] width 986 height 24
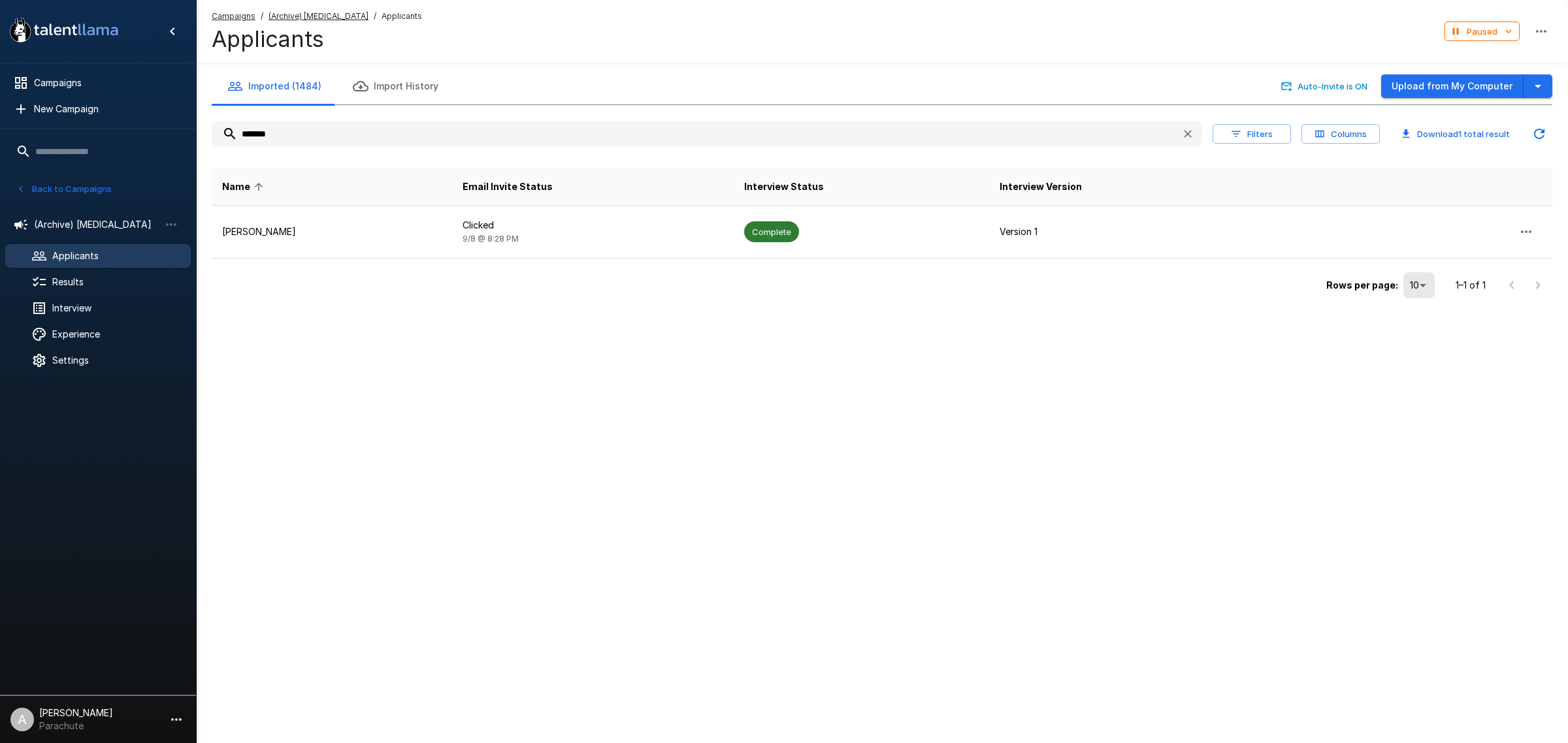
type input "*******"
click at [320, 139] on input "*******" at bounding box center [691, 134] width 959 height 24
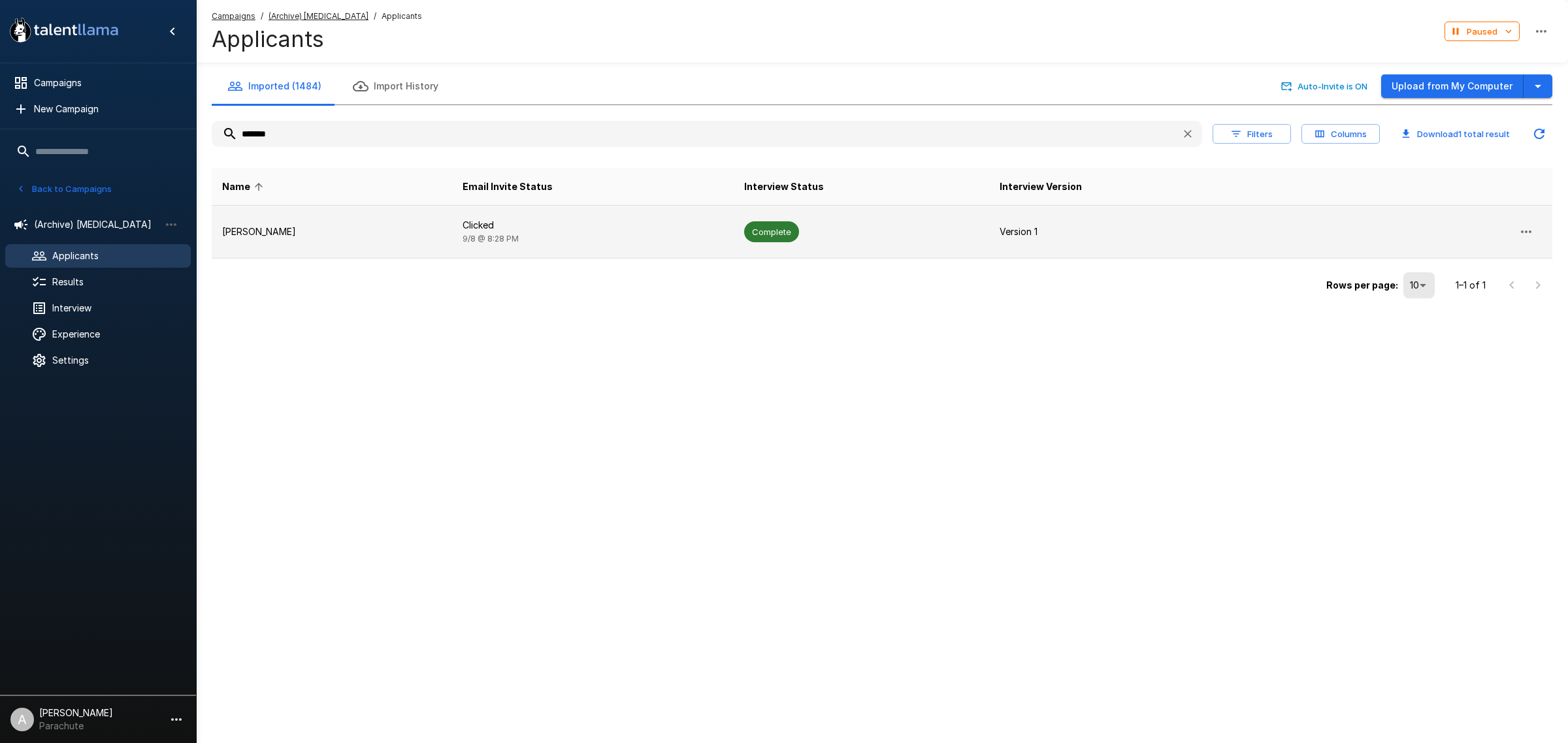
click at [328, 228] on p "Tanisha Luke" at bounding box center [332, 231] width 219 height 13
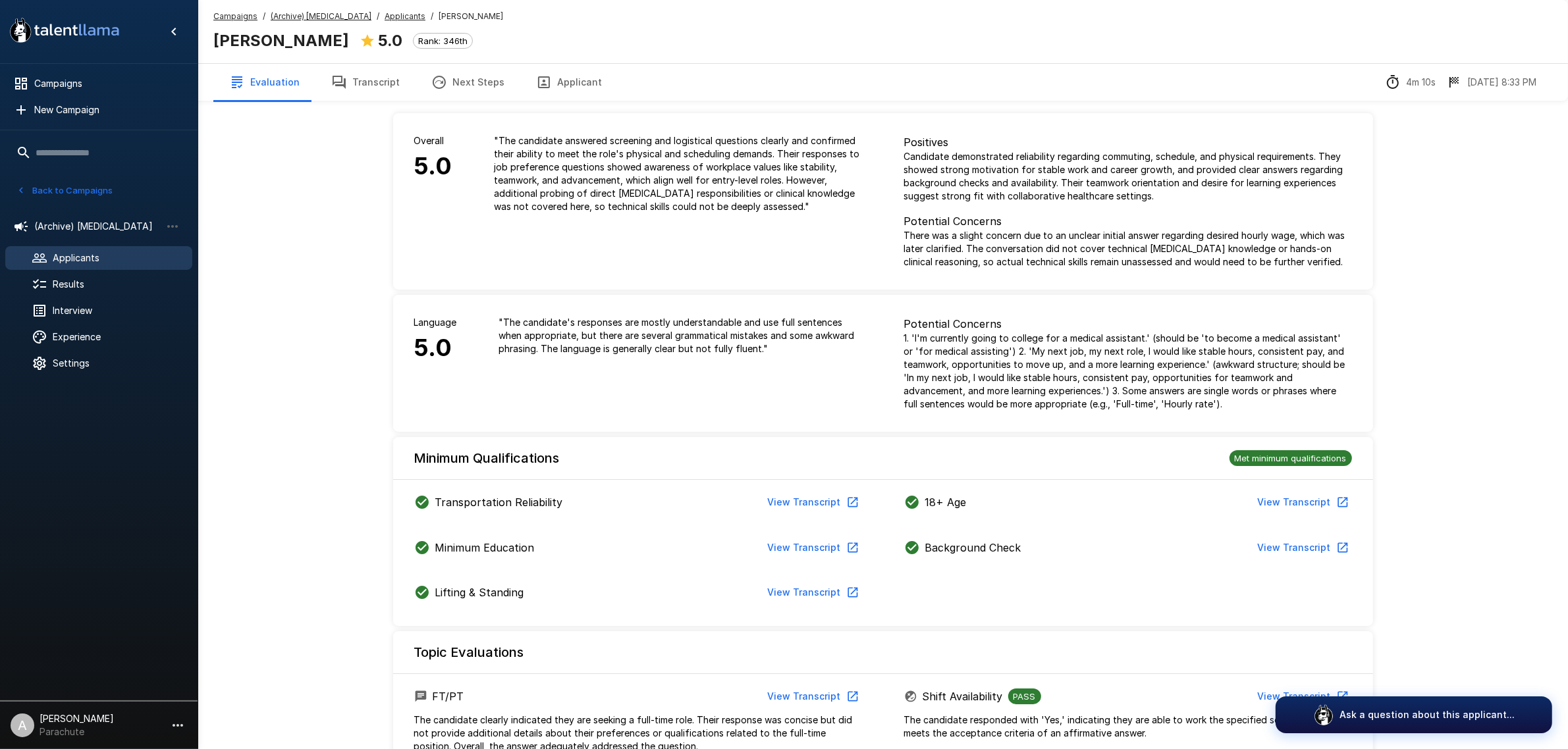
drag, startPoint x: 381, startPoint y: 86, endPoint x: 389, endPoint y: 87, distance: 8.1
click at [381, 86] on button "Transcript" at bounding box center [365, 82] width 100 height 37
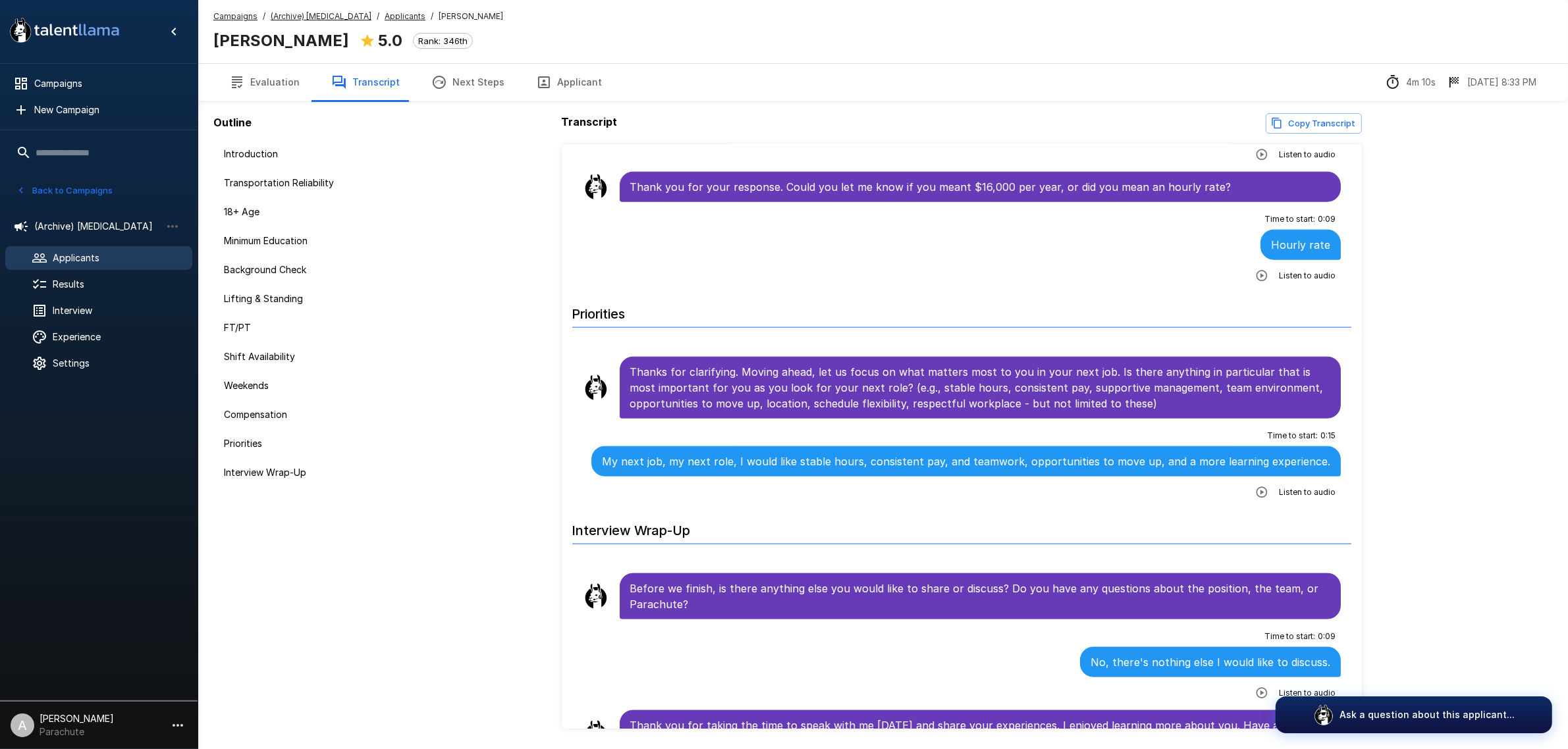
scroll to position [1985, 0]
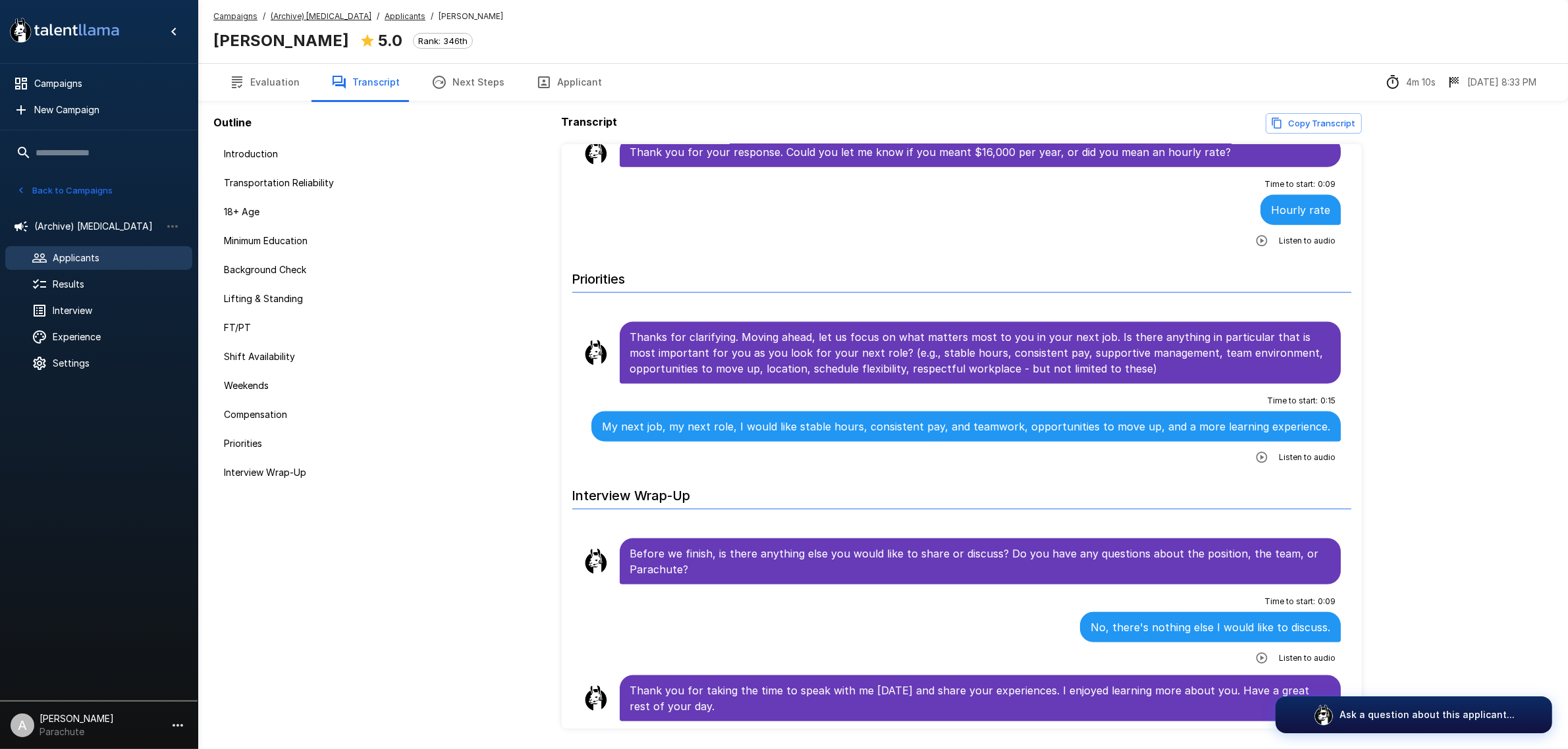
click at [99, 255] on span "Applicants" at bounding box center [117, 258] width 129 height 13
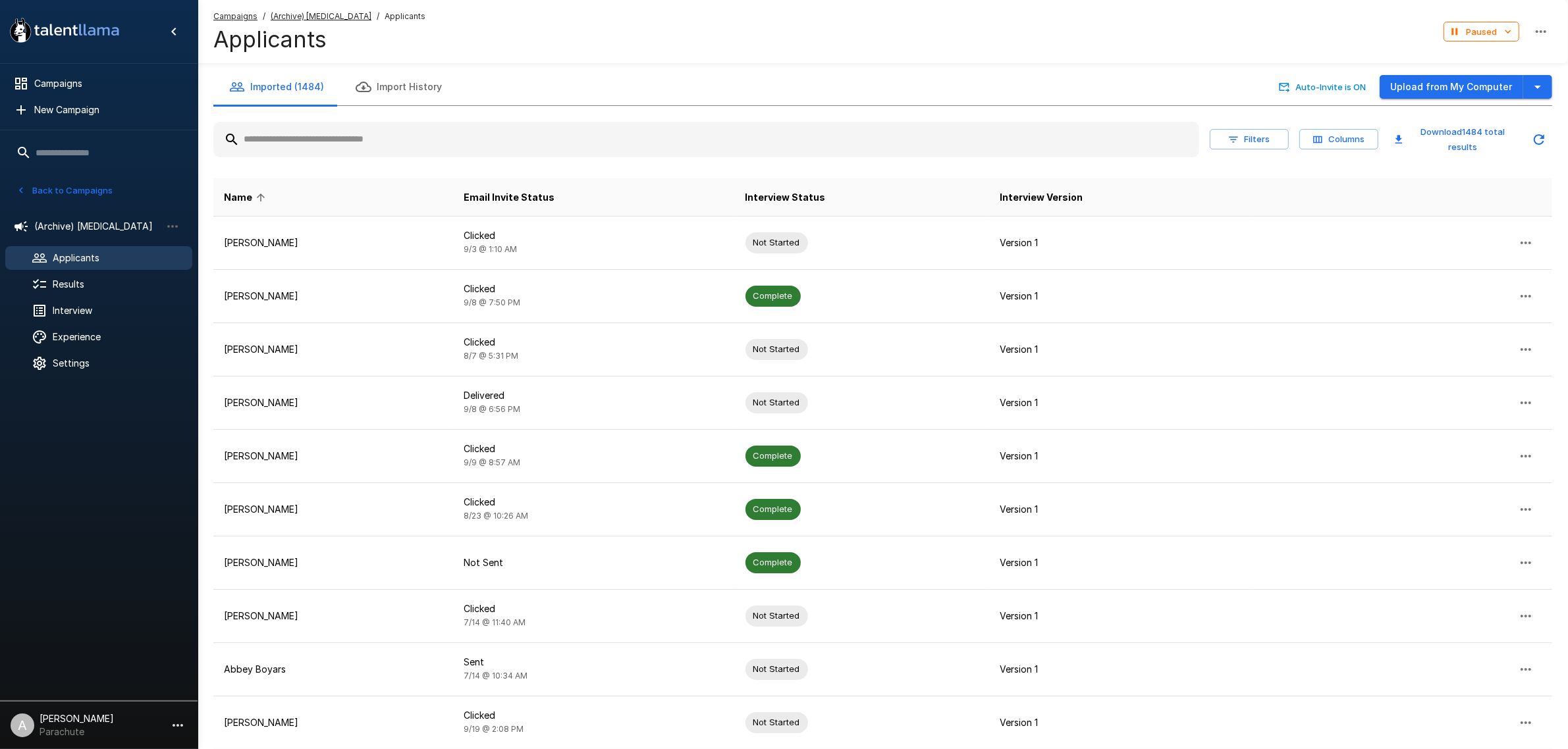
click at [407, 130] on input "text" at bounding box center [706, 140] width 986 height 24
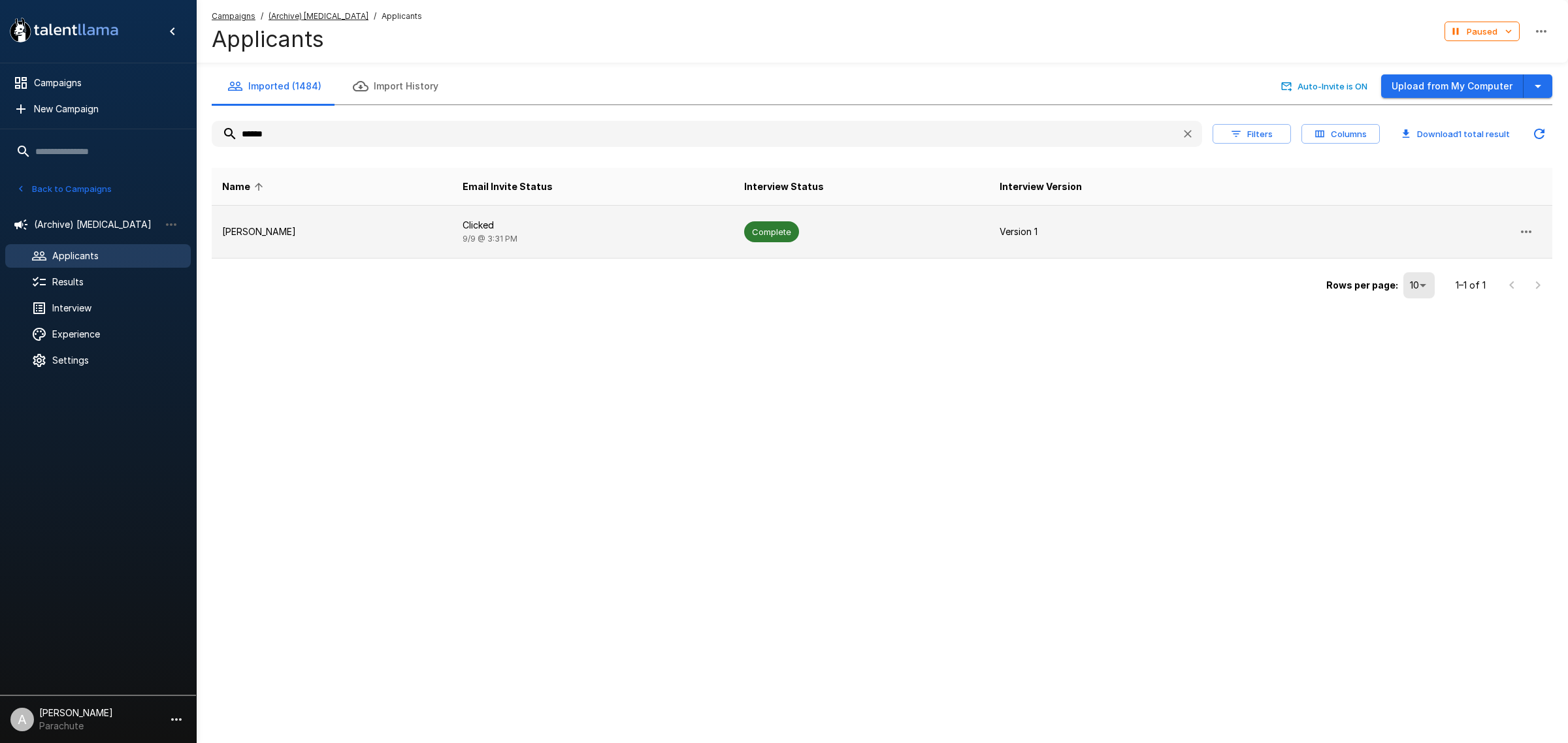
type input "******"
click at [344, 226] on p "Lathea Benjamin" at bounding box center [332, 231] width 219 height 13
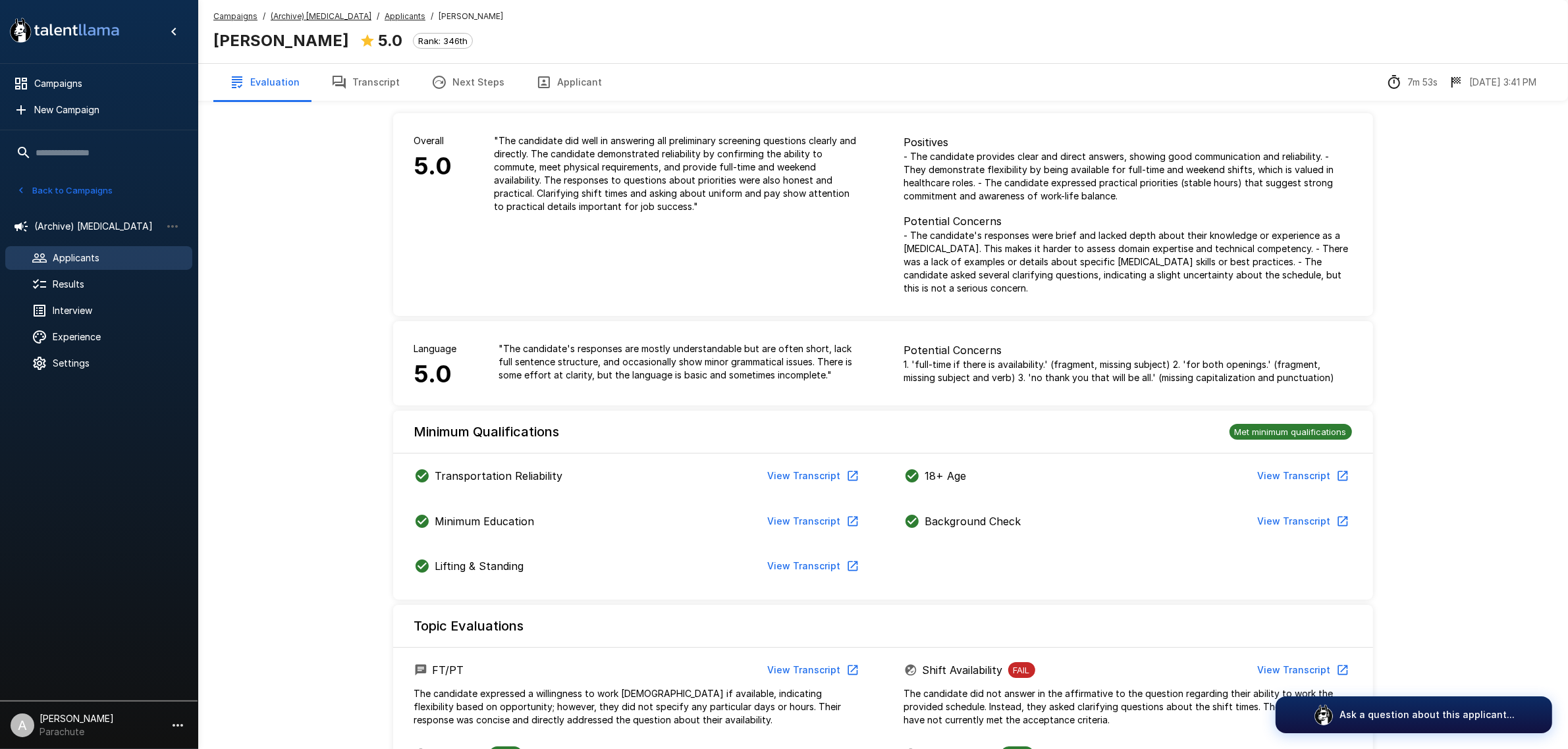
click at [383, 86] on button "Transcript" at bounding box center [365, 82] width 100 height 37
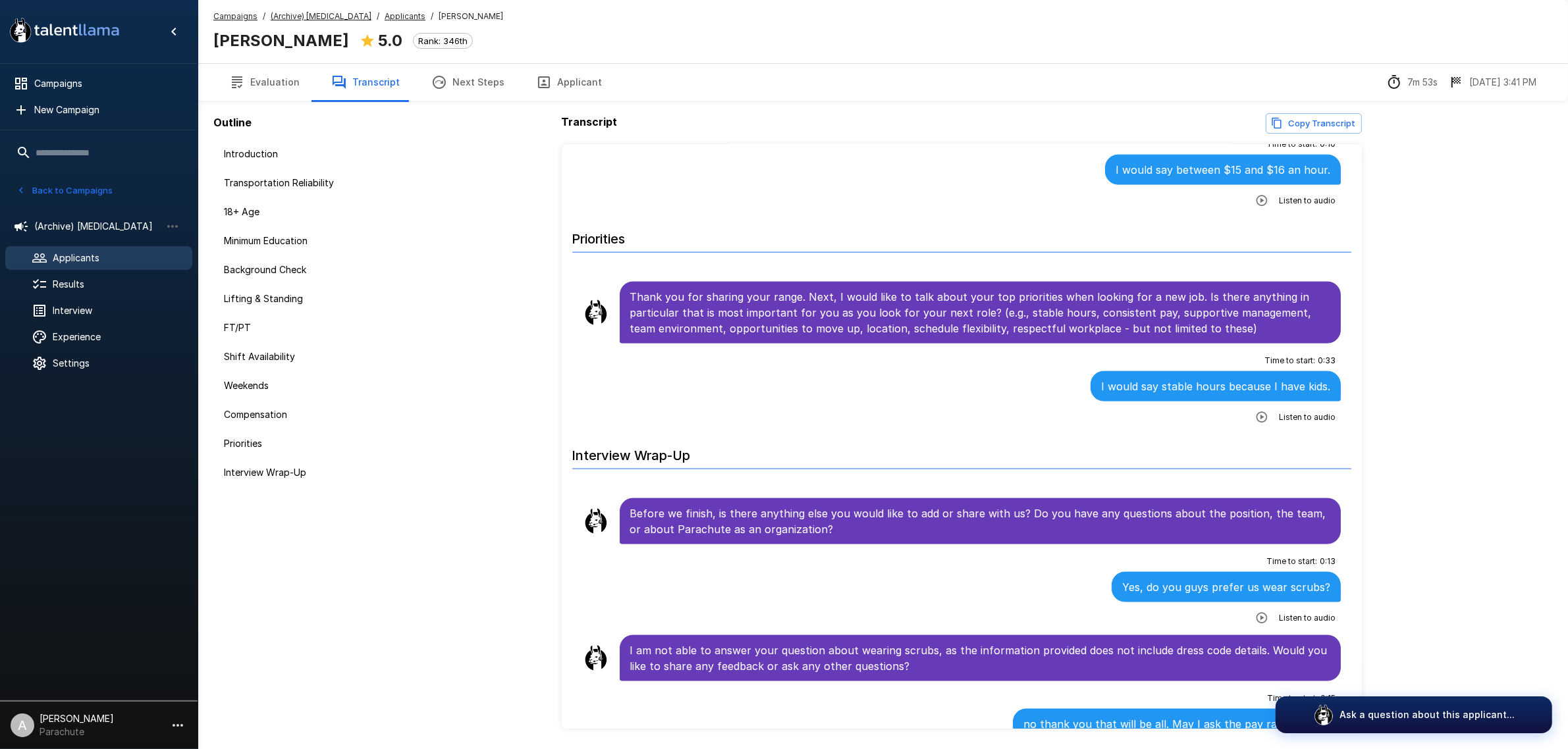
scroll to position [2387, 0]
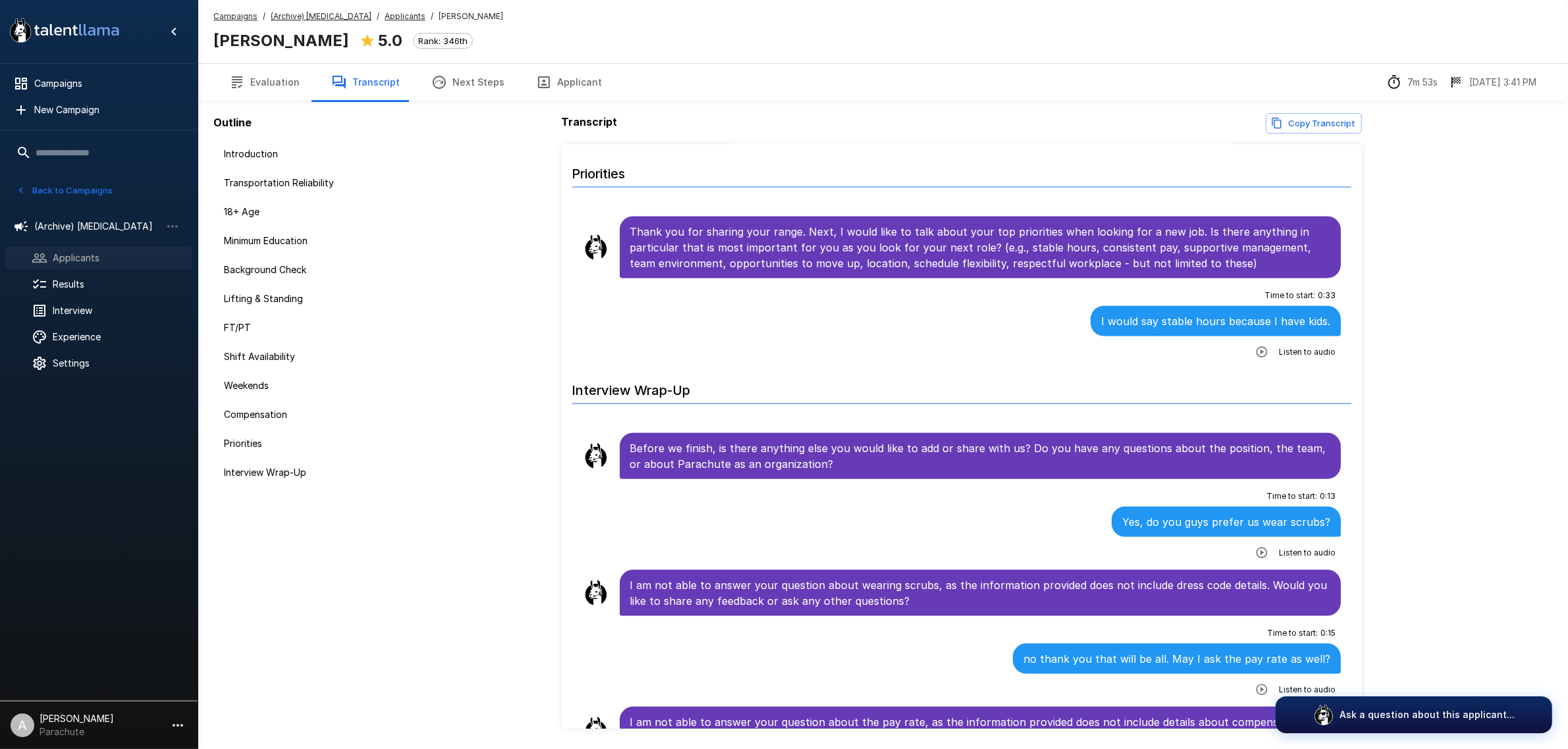
click at [74, 252] on span "Applicants" at bounding box center [117, 258] width 129 height 13
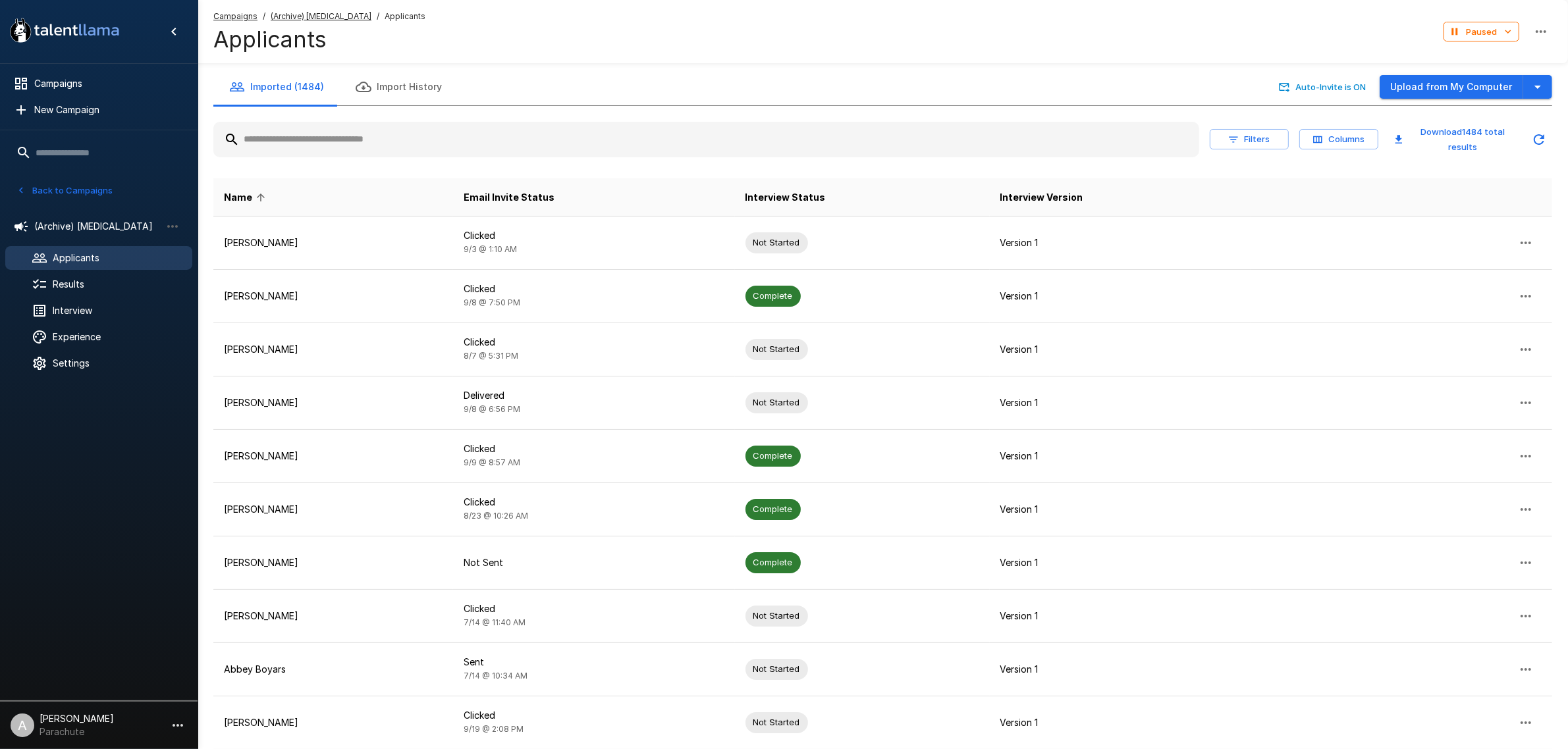
click at [383, 146] on input "text" at bounding box center [706, 140] width 986 height 24
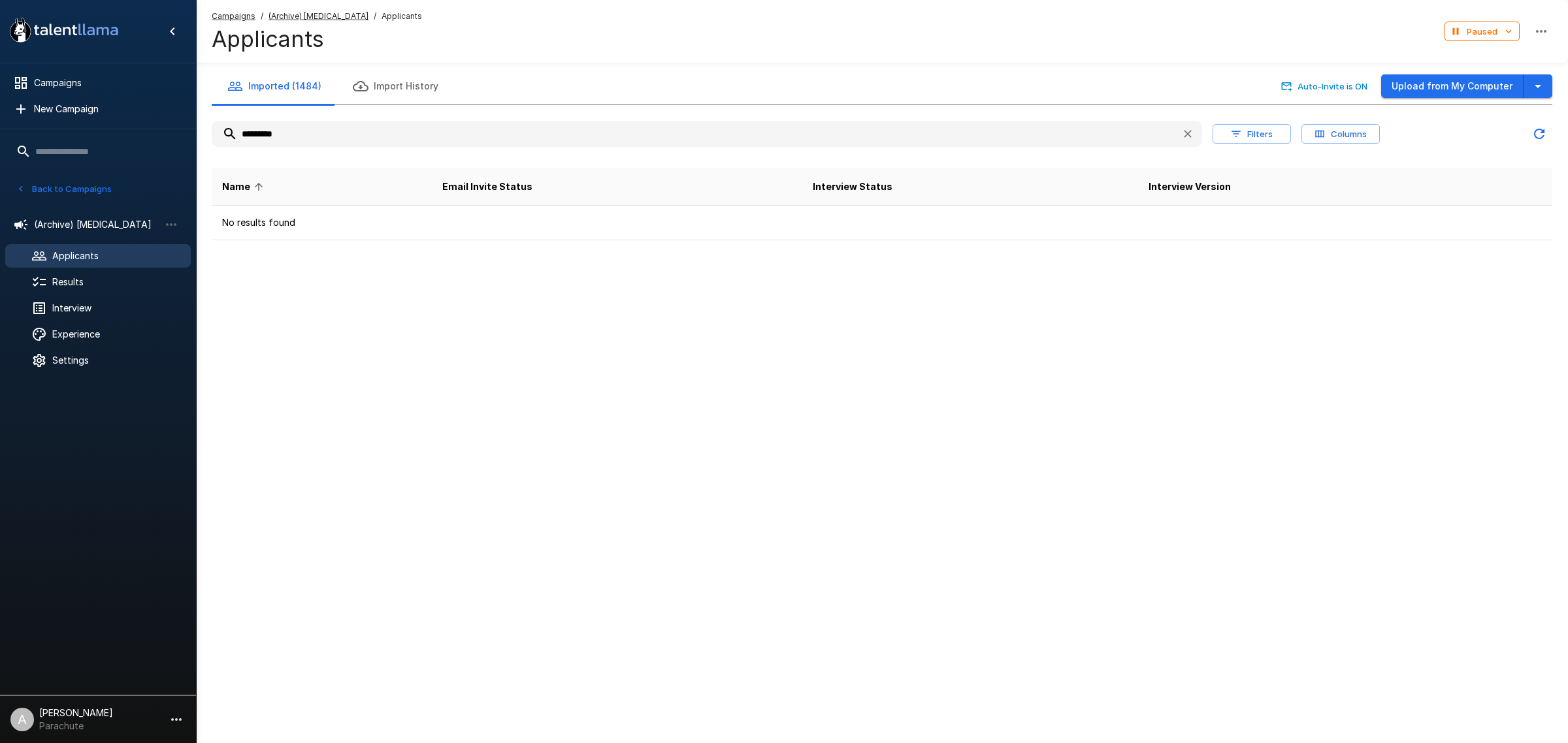
type input "*********"
click at [92, 82] on span "Campaigns" at bounding box center [107, 82] width 146 height 13
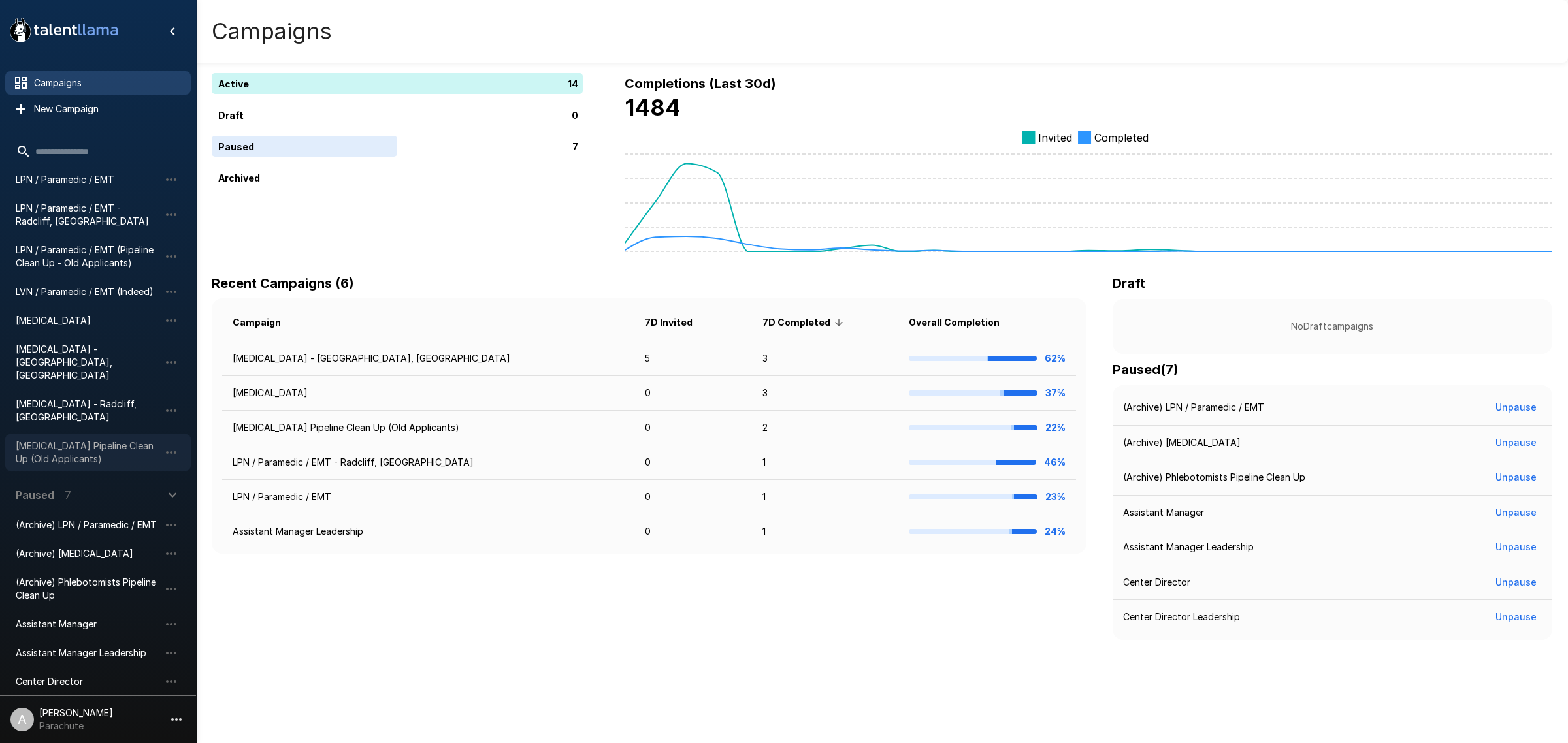
click at [119, 440] on span "[MEDICAL_DATA] Pipeline Clean Up (Old Applicants)" at bounding box center [87, 453] width 144 height 26
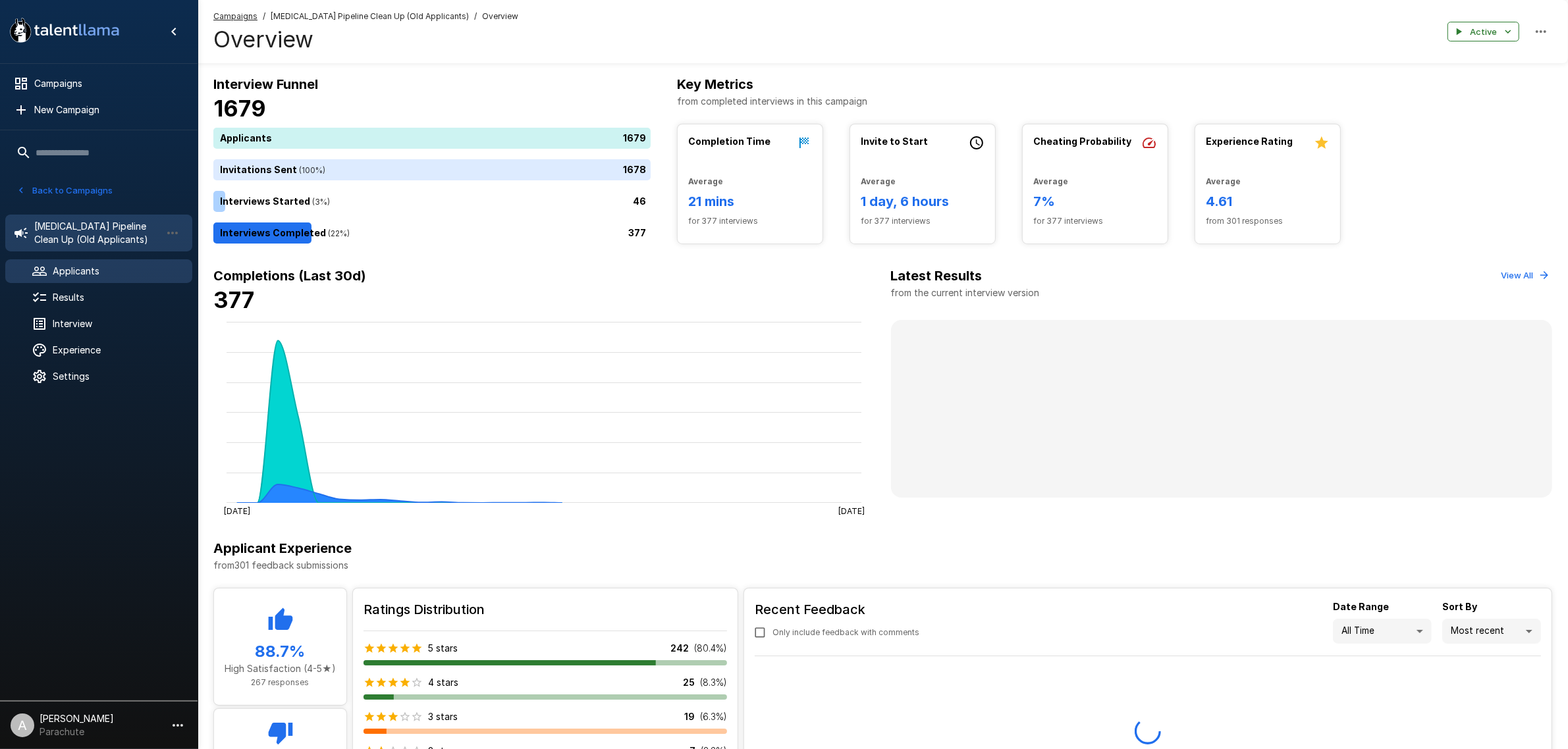
click at [113, 270] on span "Applicants" at bounding box center [117, 270] width 129 height 13
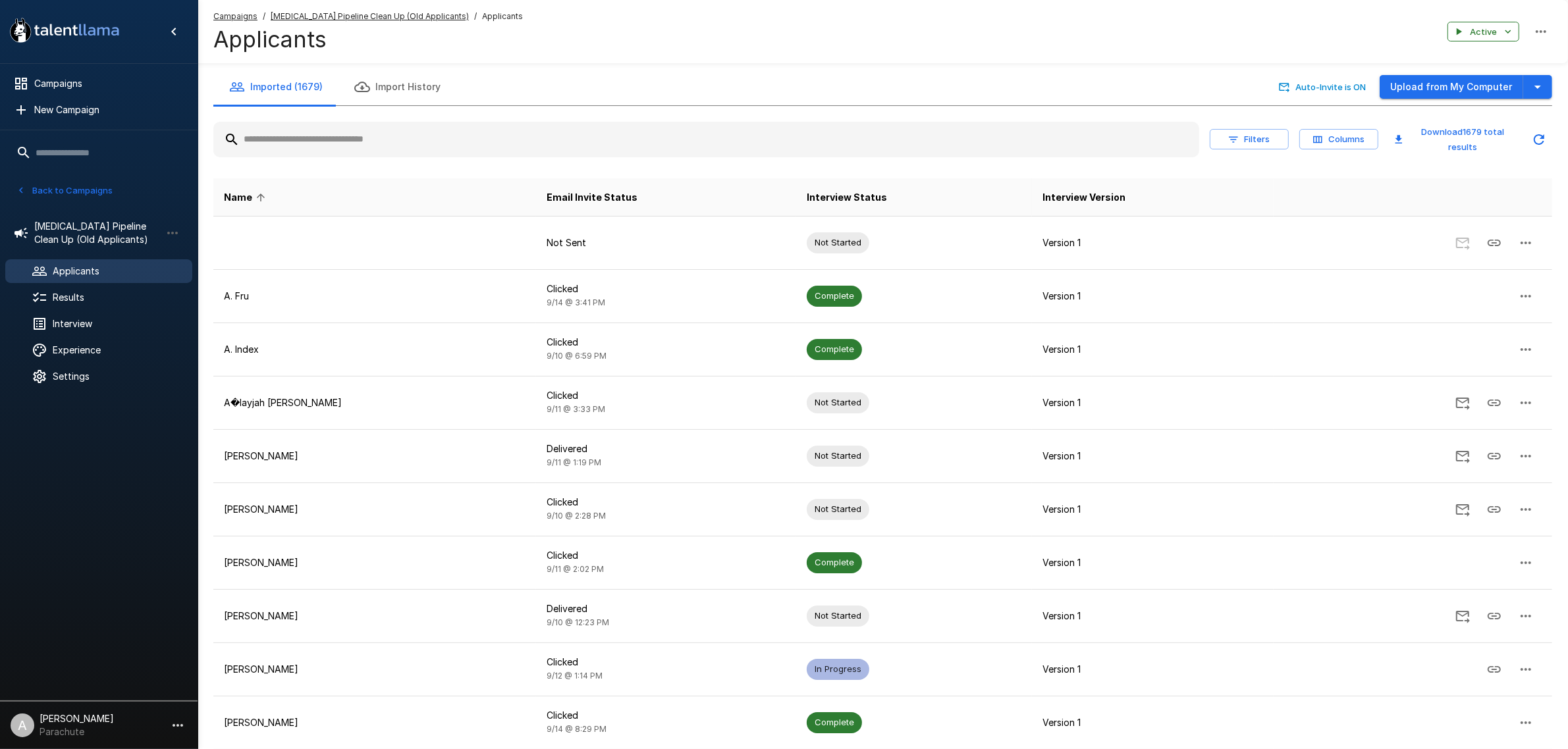
click at [332, 146] on input "text" at bounding box center [706, 140] width 986 height 24
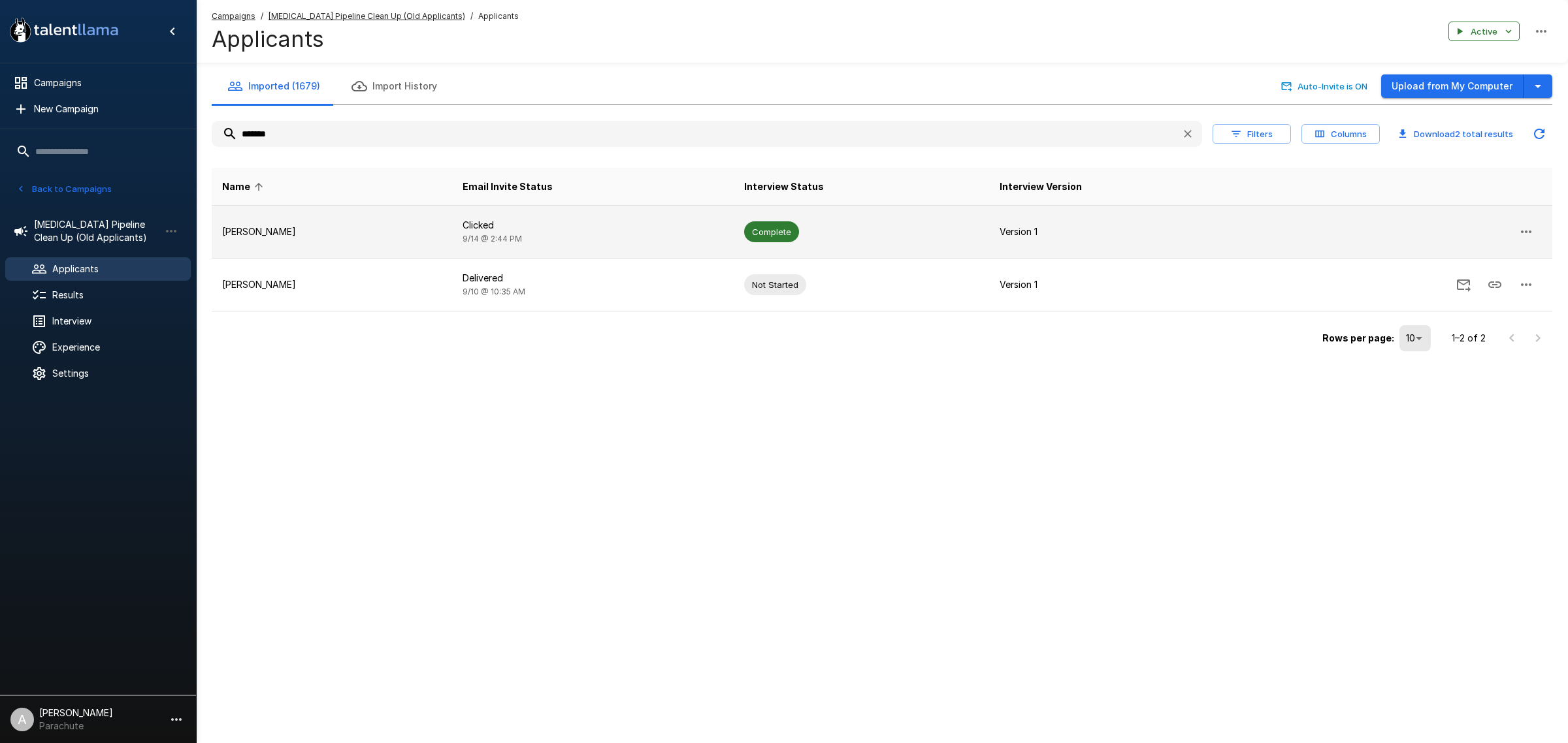
type input "*******"
click at [344, 237] on p "Esperanza Ochoa" at bounding box center [332, 231] width 219 height 13
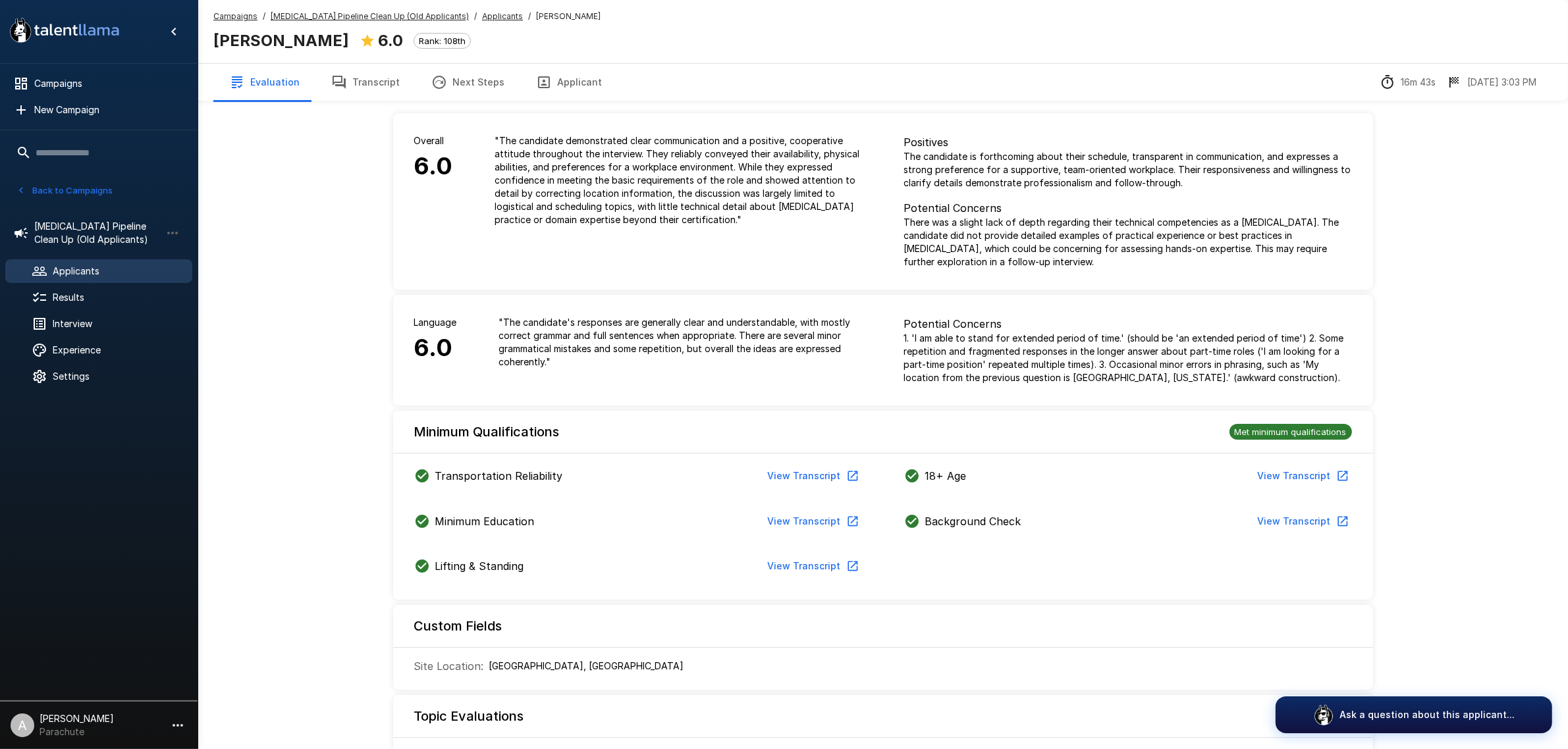
click at [373, 74] on button "Transcript" at bounding box center [365, 82] width 100 height 37
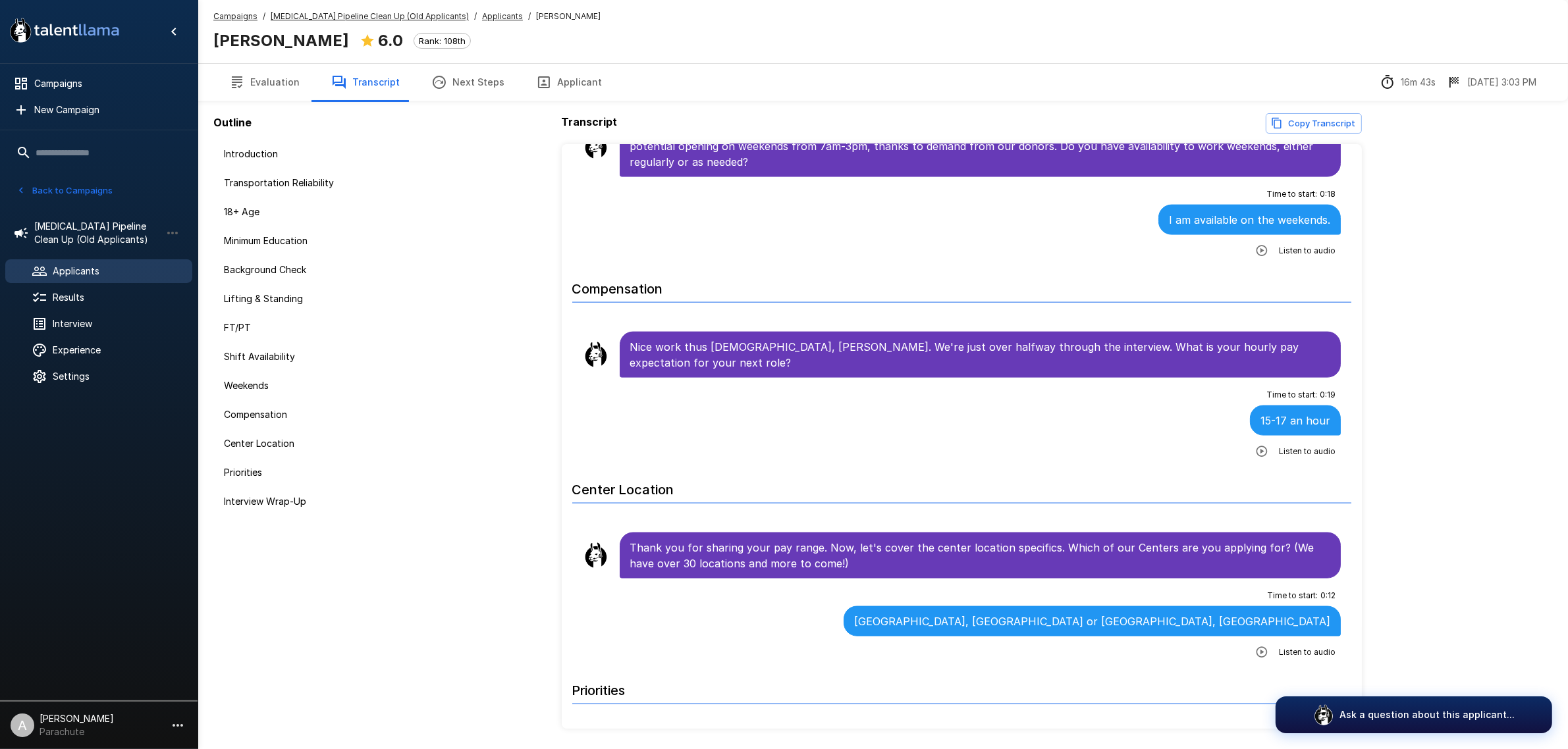
scroll to position [2469, 0]
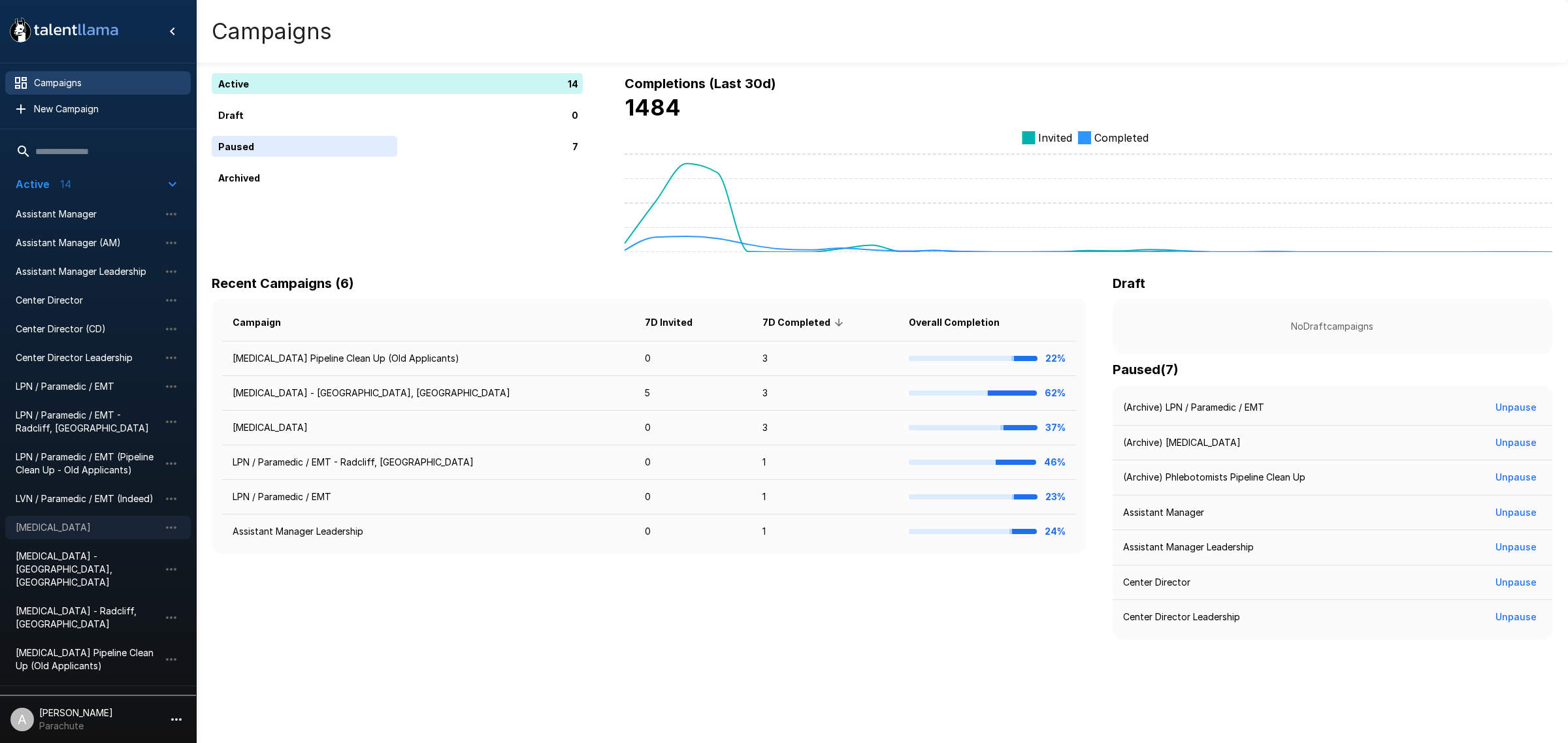
click at [61, 526] on span "[MEDICAL_DATA]" at bounding box center [87, 527] width 144 height 13
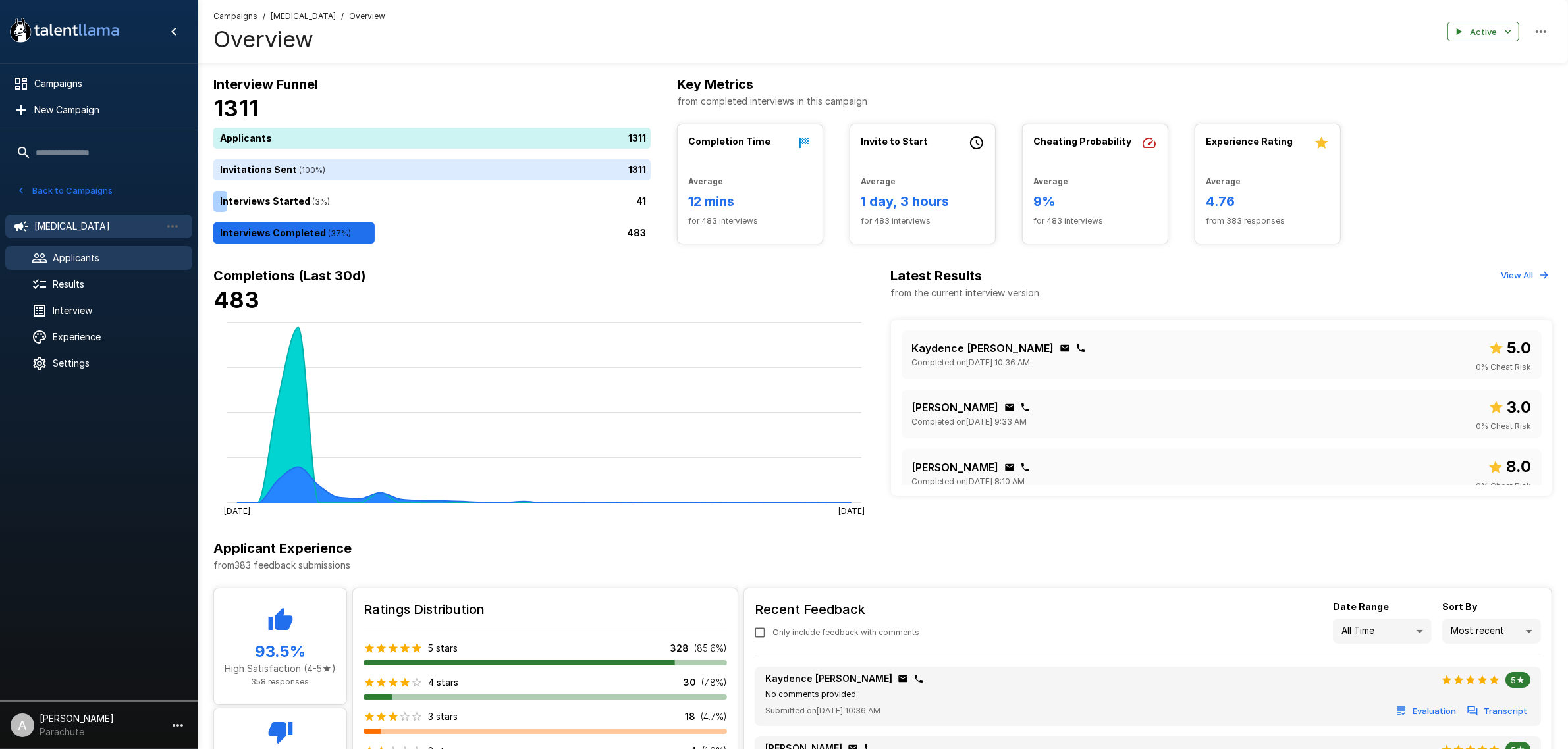
click at [90, 260] on span "Applicants" at bounding box center [117, 258] width 129 height 13
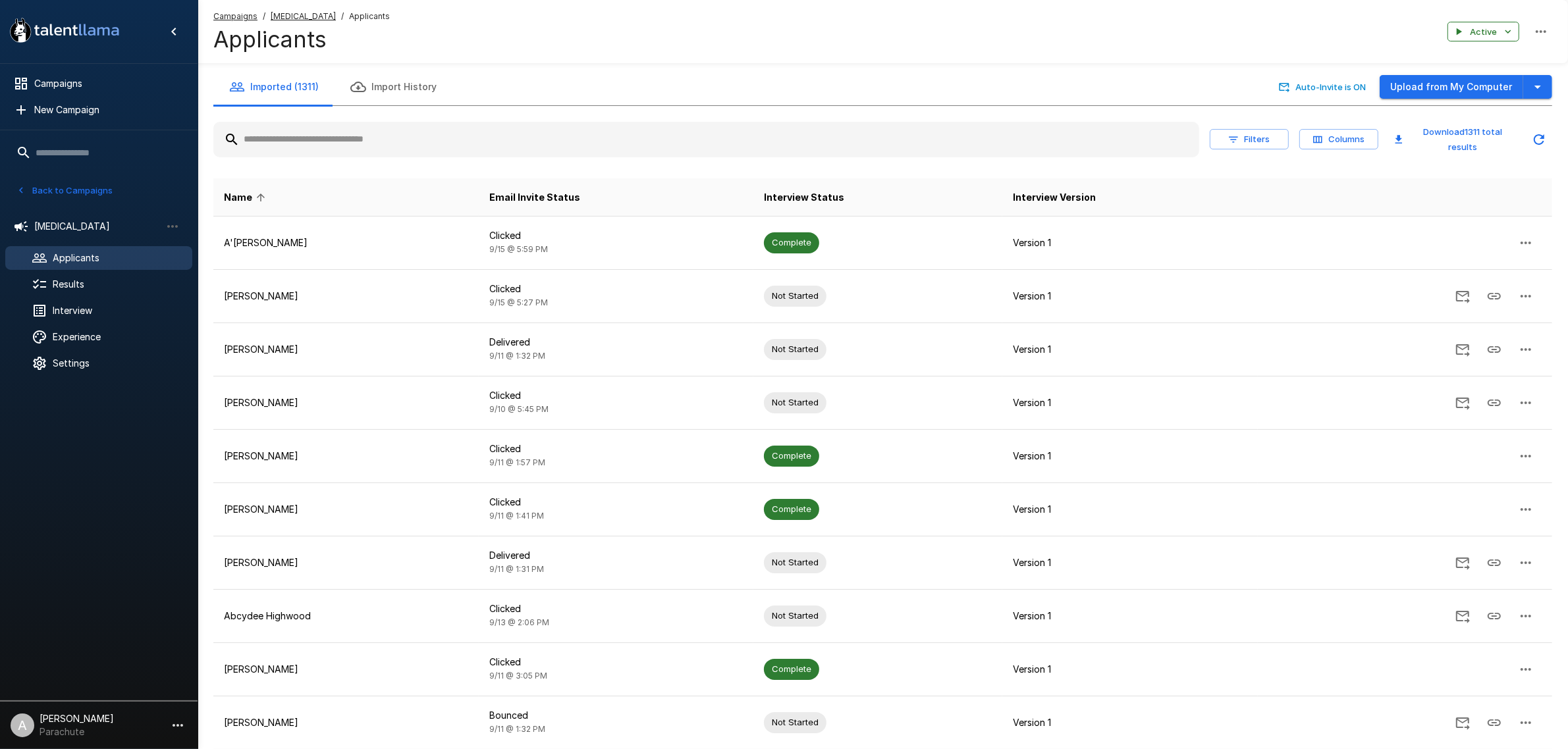
click at [328, 145] on input "text" at bounding box center [706, 140] width 986 height 24
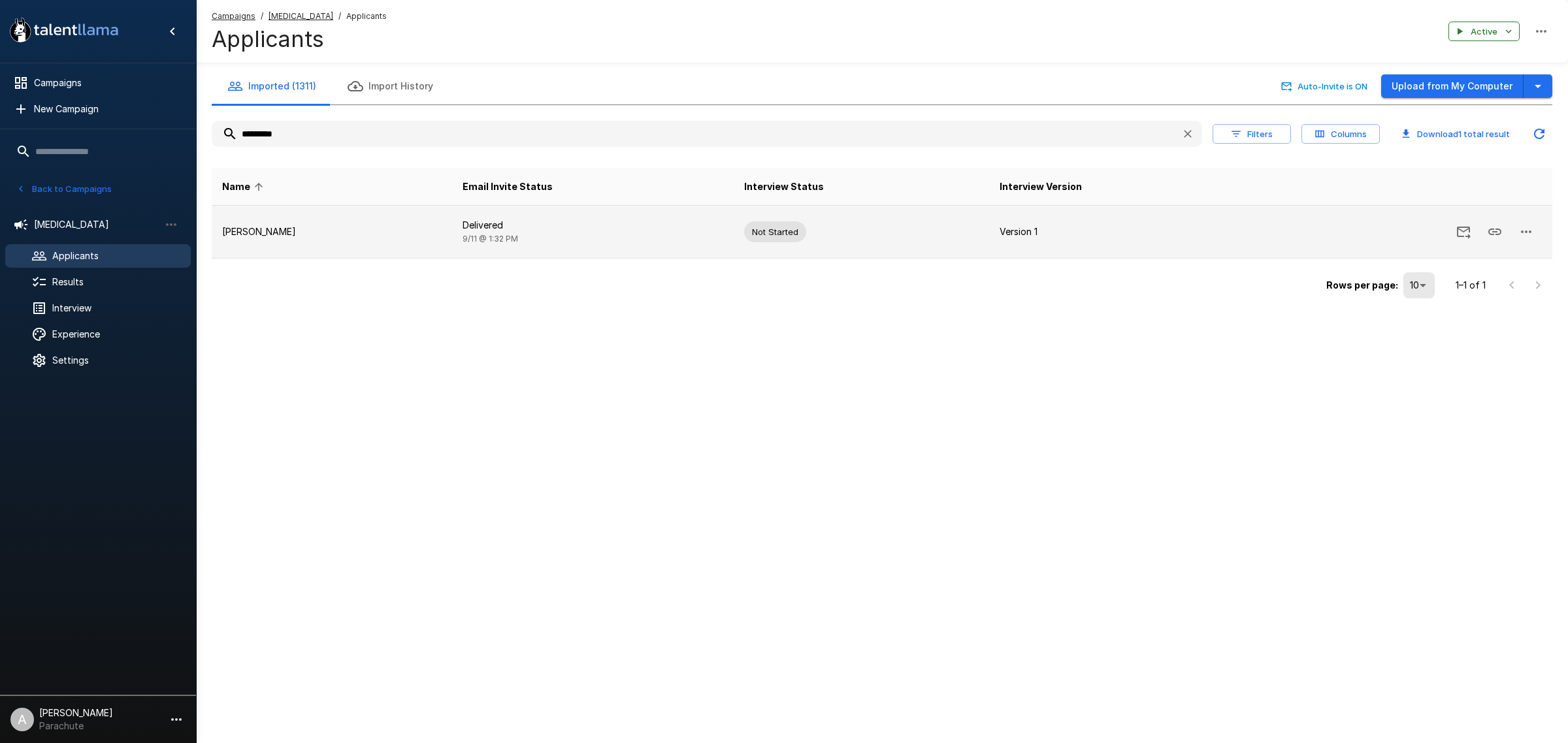
type input "*********"
click at [320, 256] on td "[PERSON_NAME]" at bounding box center [331, 232] width 240 height 53
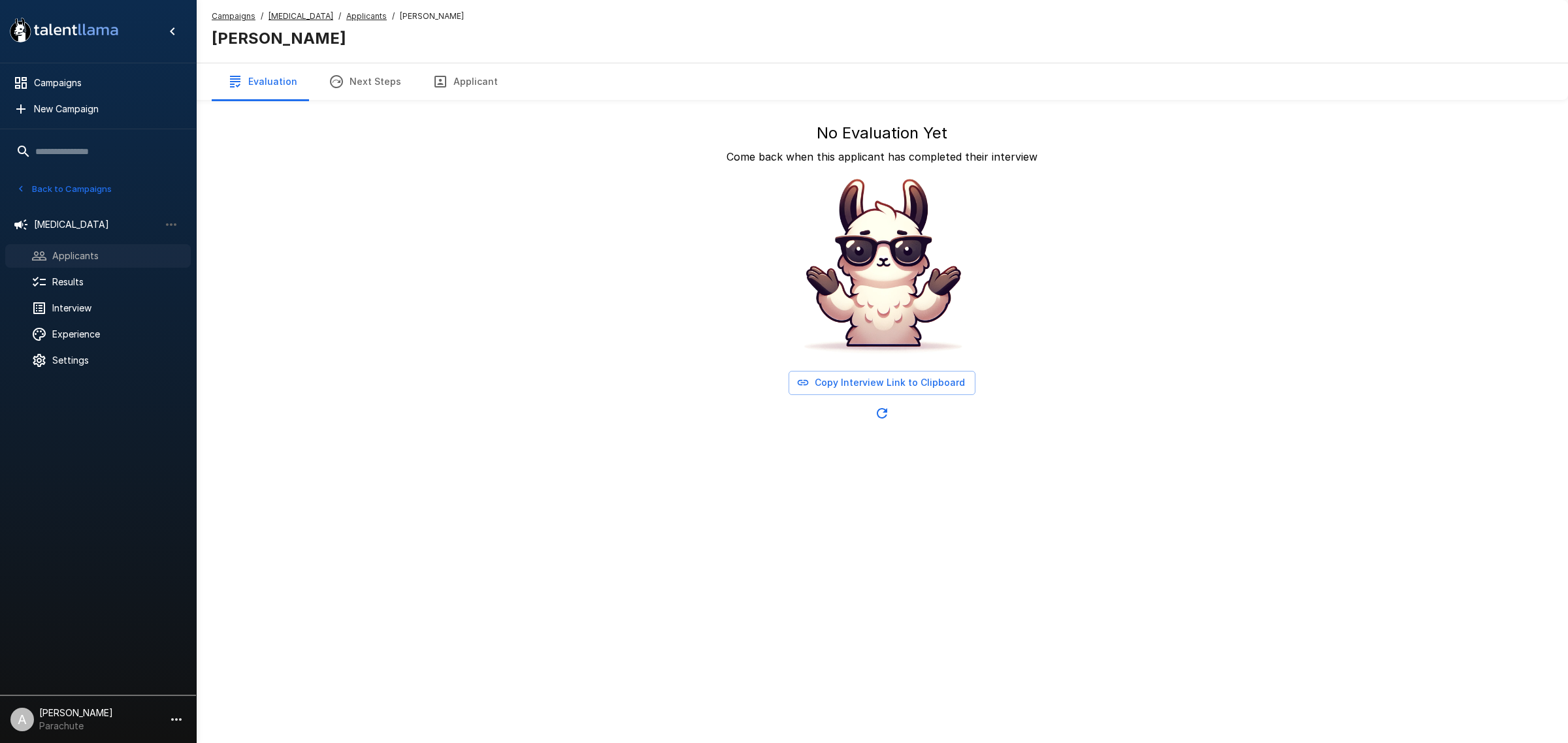
click at [104, 251] on span "Applicants" at bounding box center [116, 256] width 128 height 13
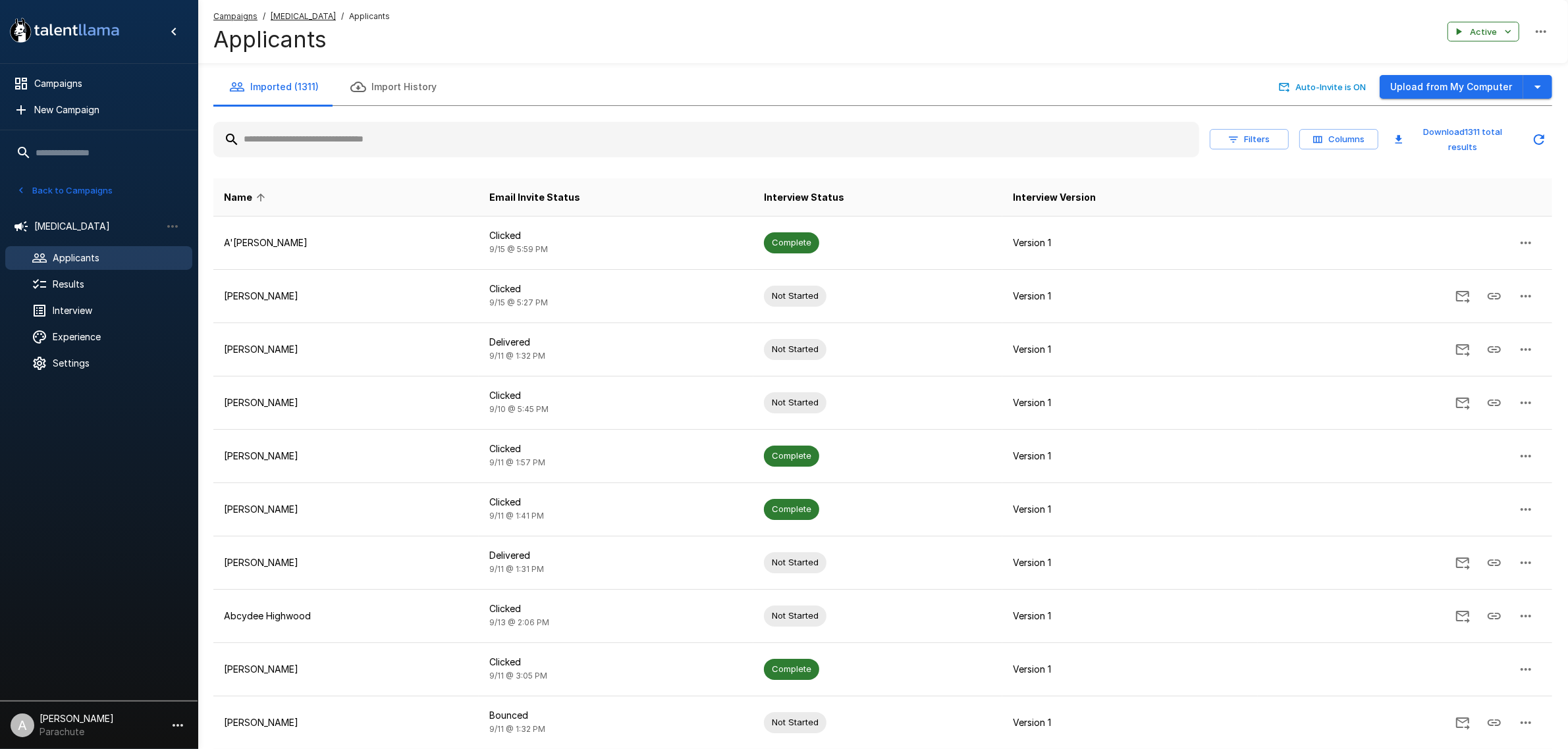
click at [341, 140] on input "text" at bounding box center [706, 140] width 986 height 24
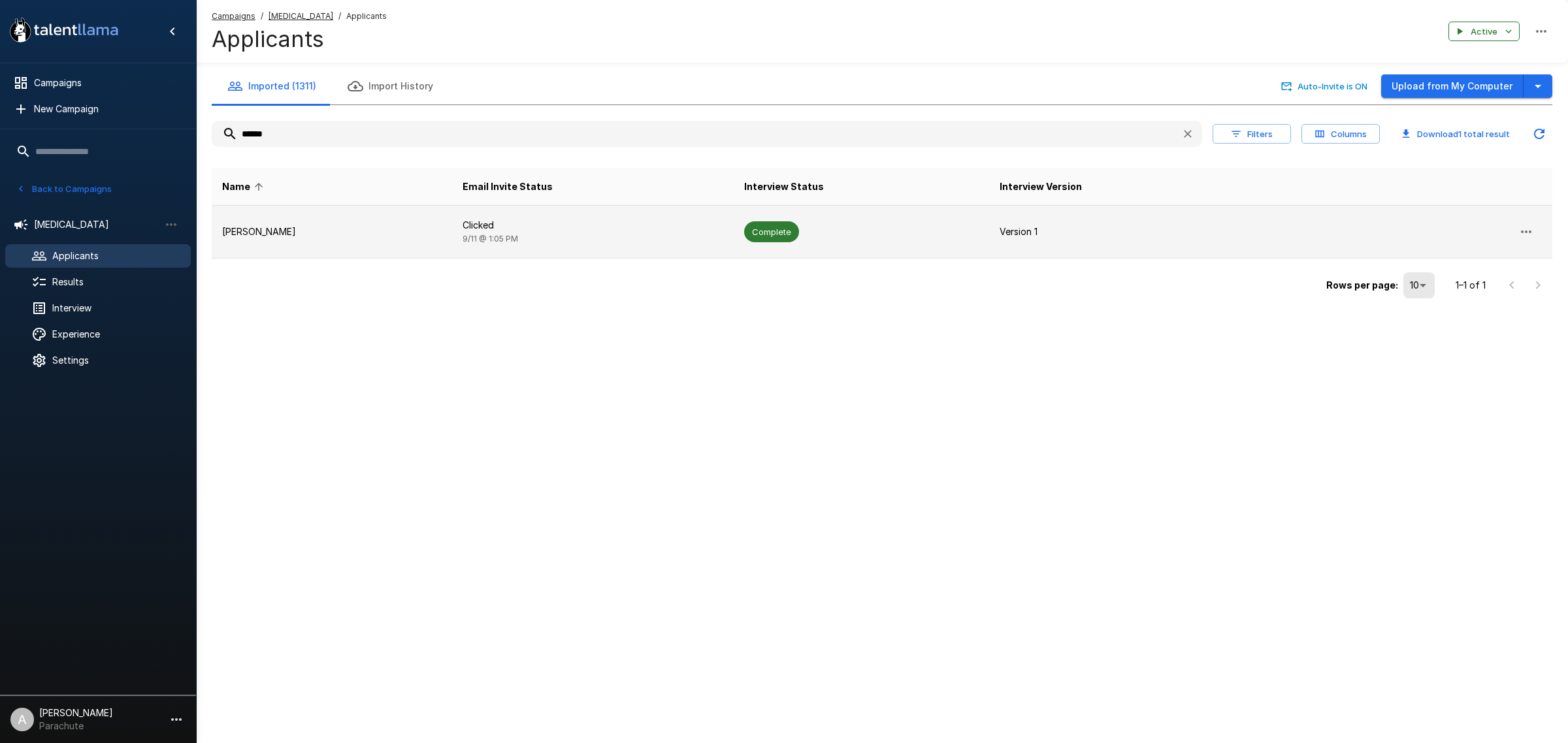
type input "******"
click at [301, 217] on td "[PERSON_NAME]" at bounding box center [331, 232] width 240 height 53
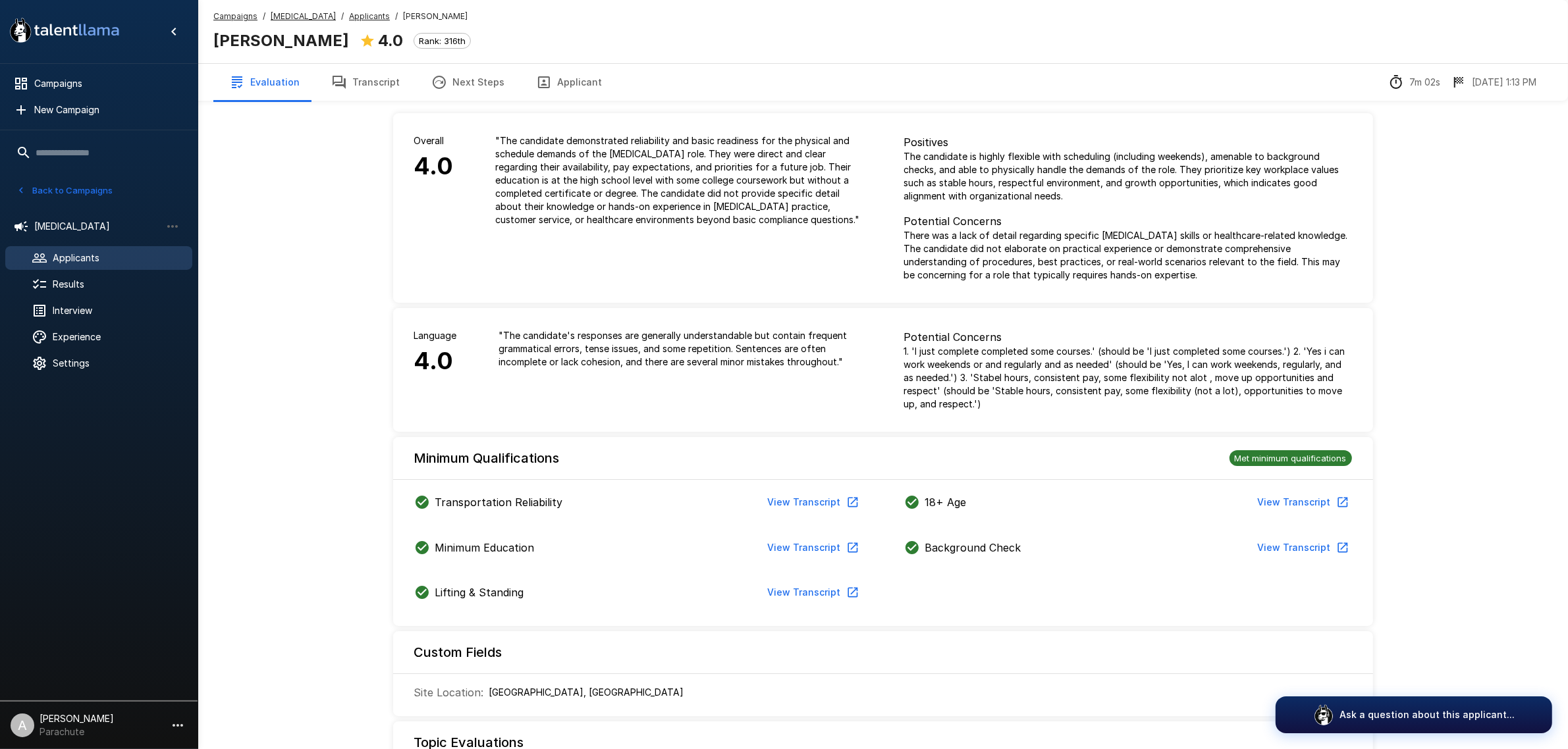
click at [351, 83] on button "Transcript" at bounding box center [365, 82] width 100 height 37
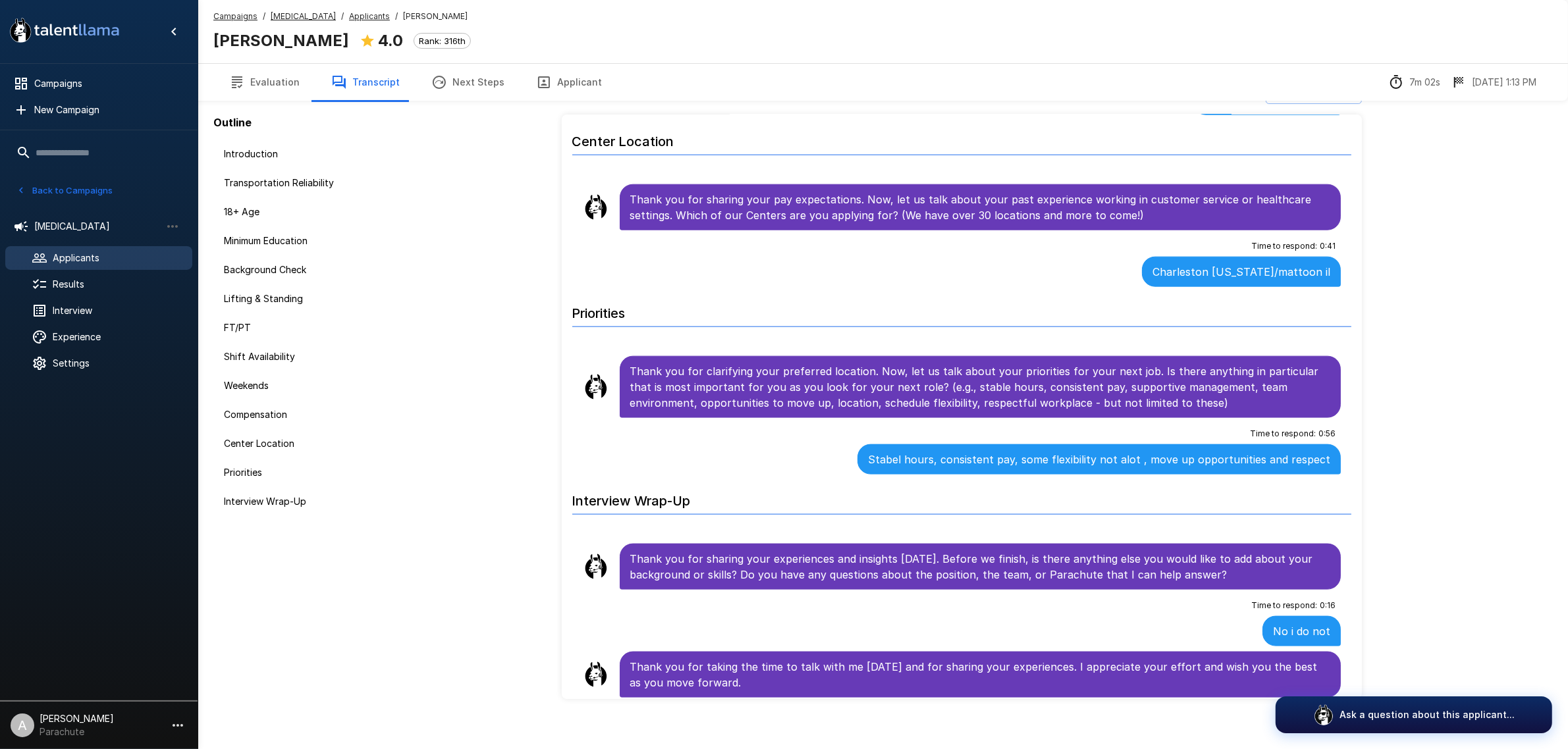
scroll to position [43, 0]
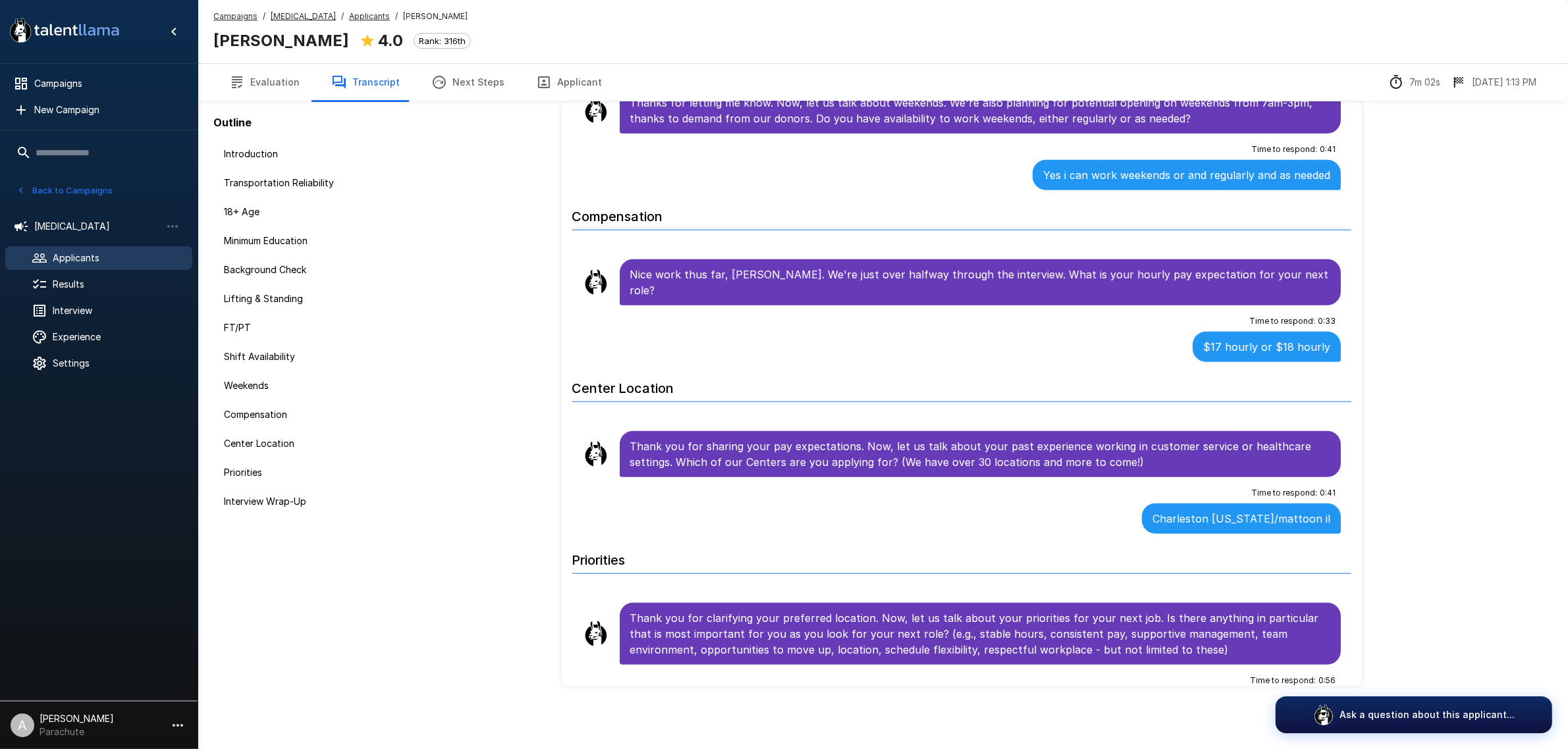
scroll to position [2058, 0]
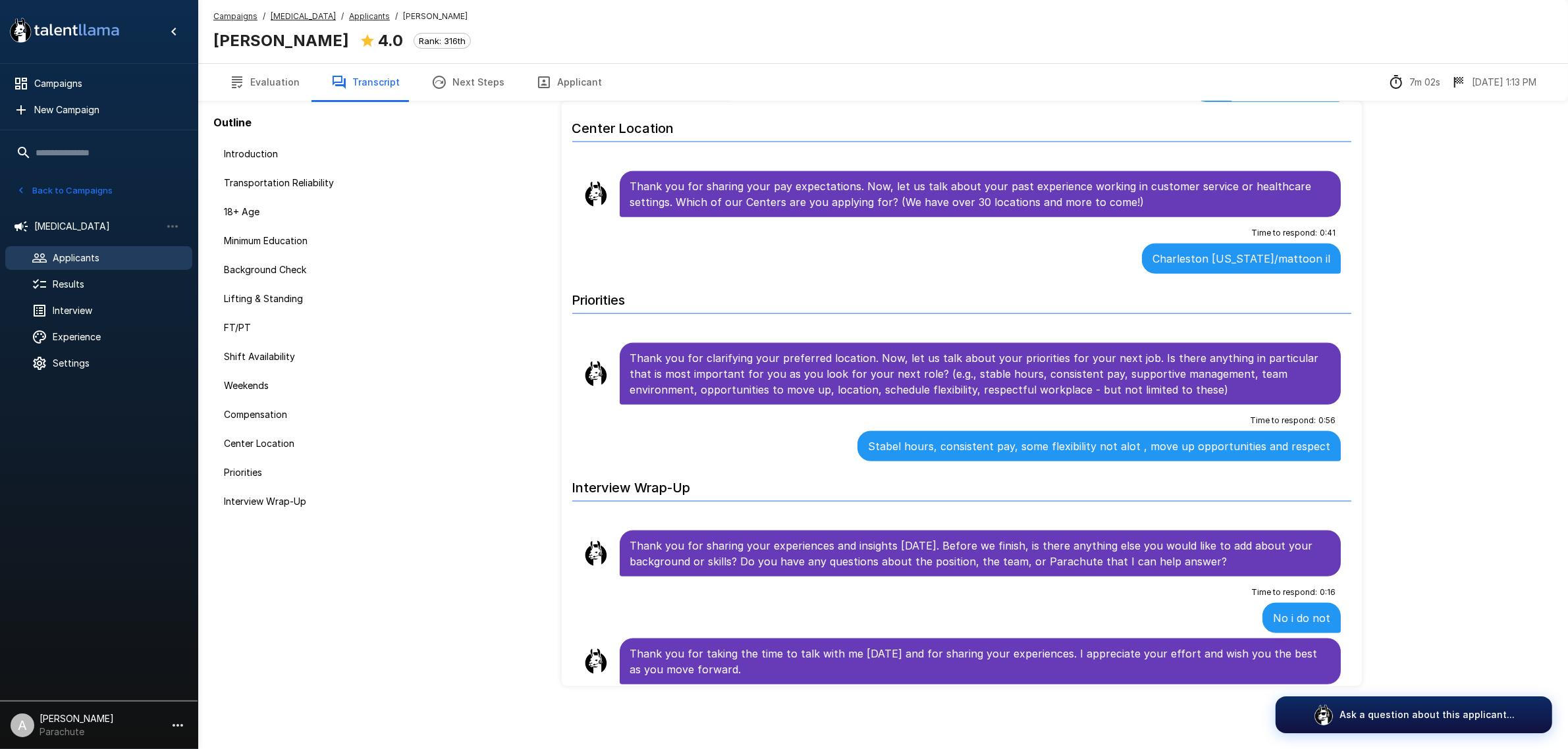
click at [110, 255] on span "Applicants" at bounding box center [117, 258] width 129 height 13
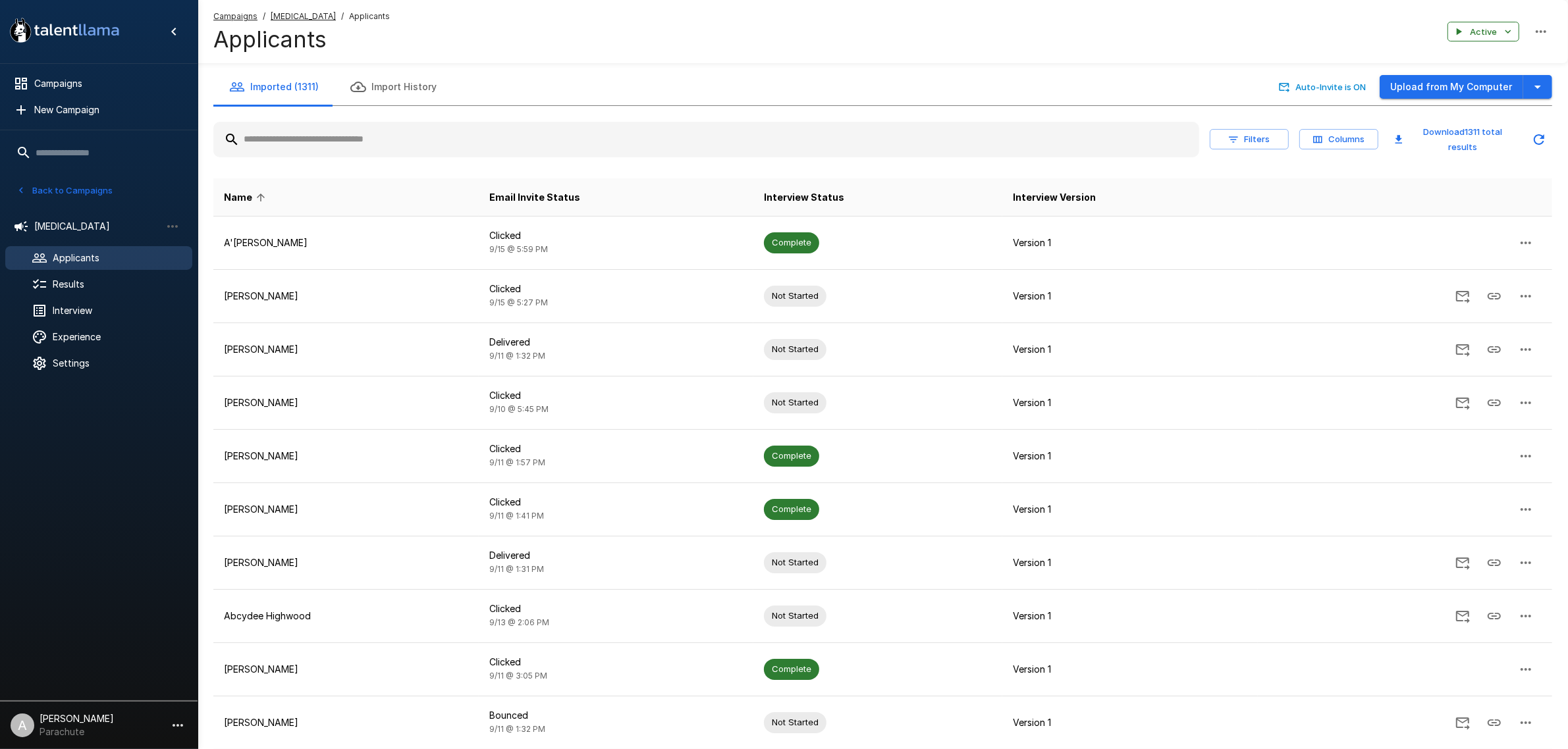
click at [386, 147] on input "text" at bounding box center [706, 140] width 986 height 24
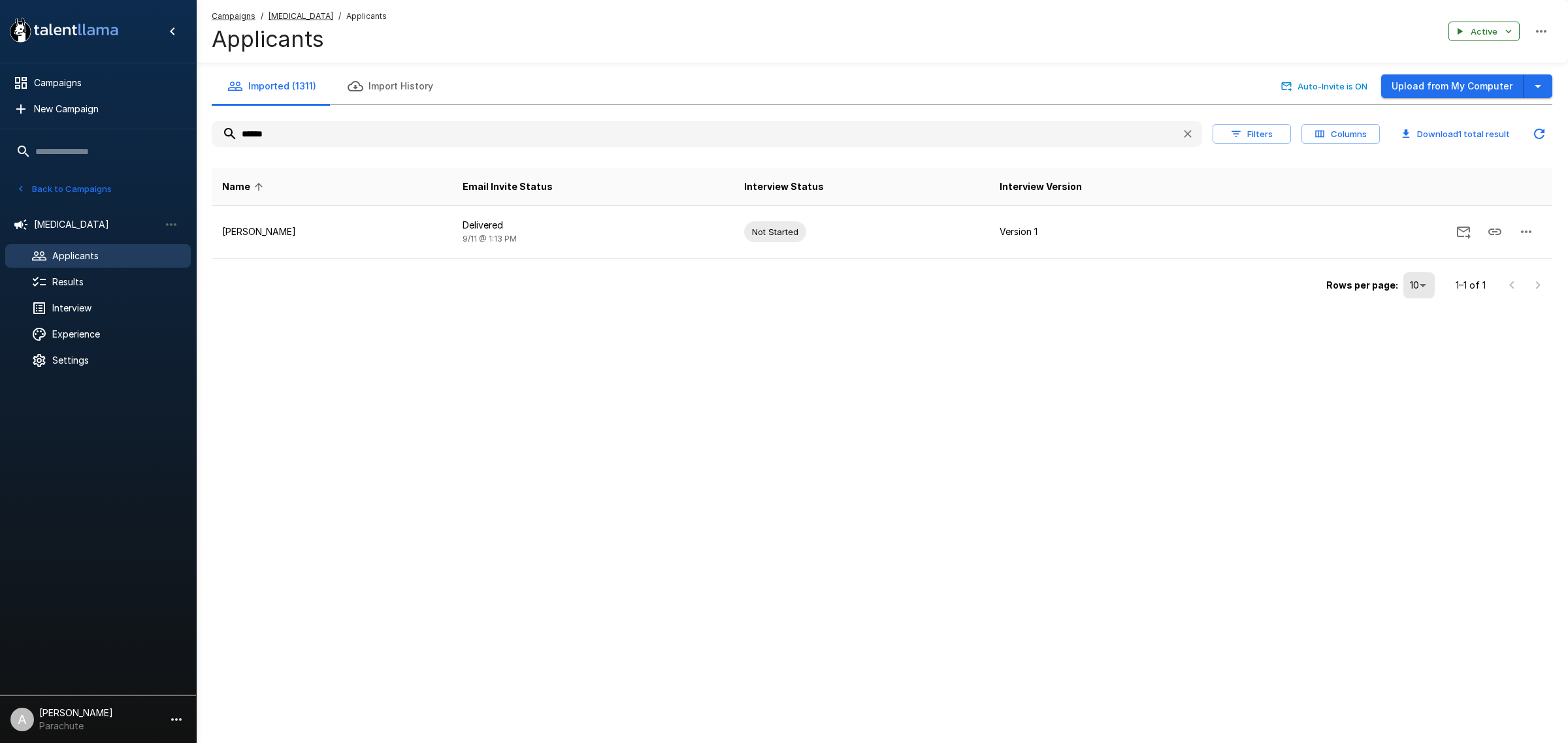
click at [309, 138] on input "******" at bounding box center [691, 134] width 959 height 24
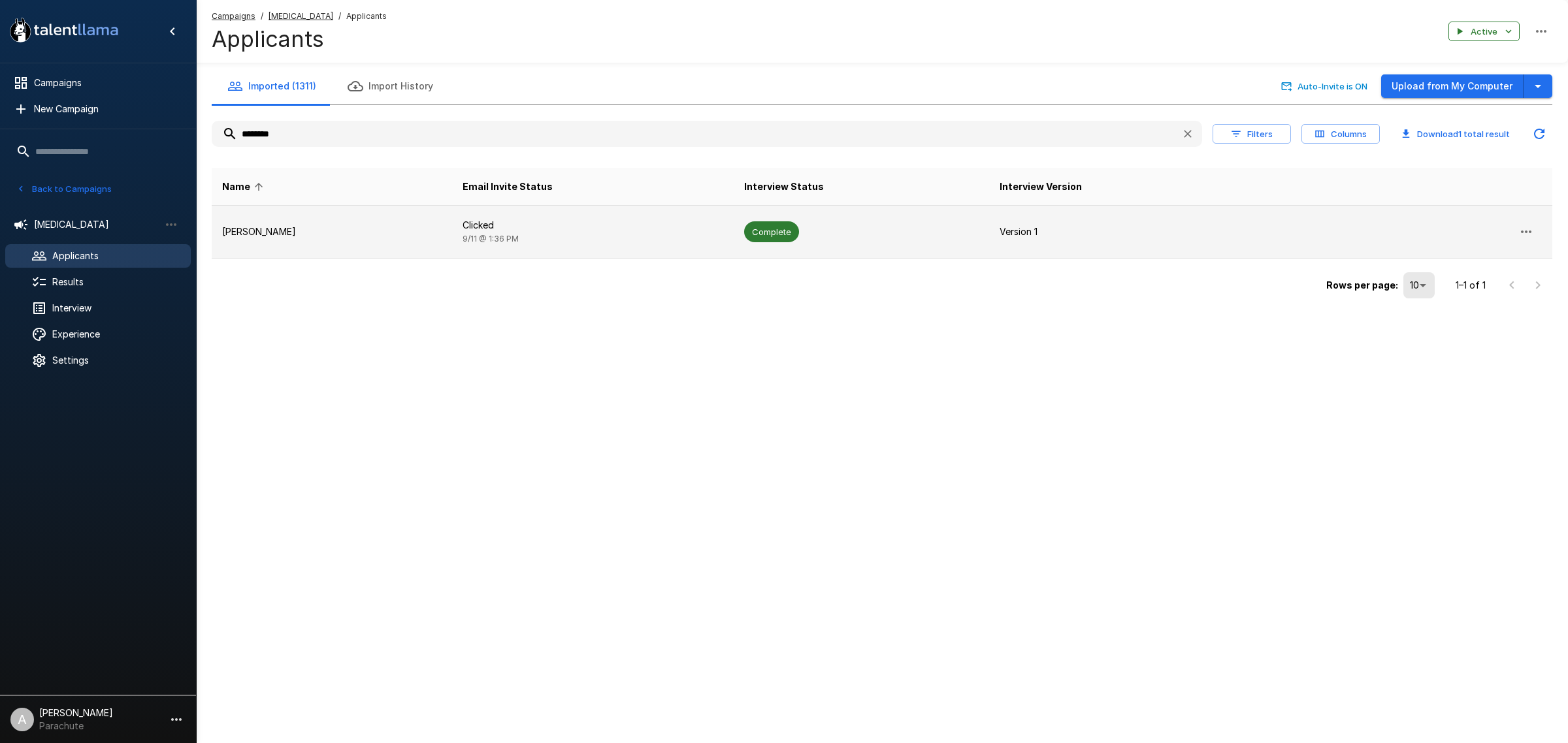
type input "********"
click at [317, 214] on td "[PERSON_NAME]" at bounding box center [331, 232] width 240 height 53
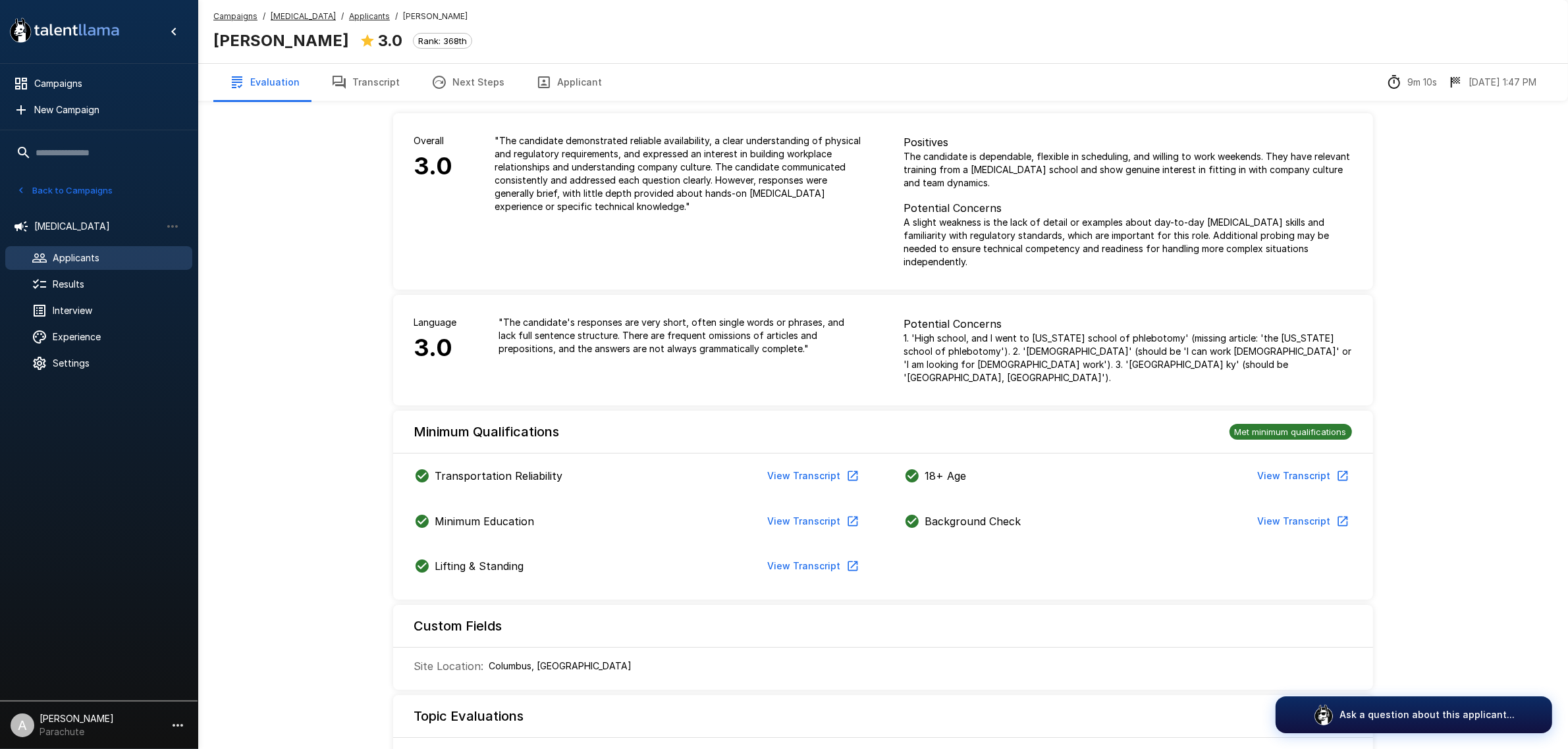
click at [384, 82] on button "Transcript" at bounding box center [365, 82] width 100 height 37
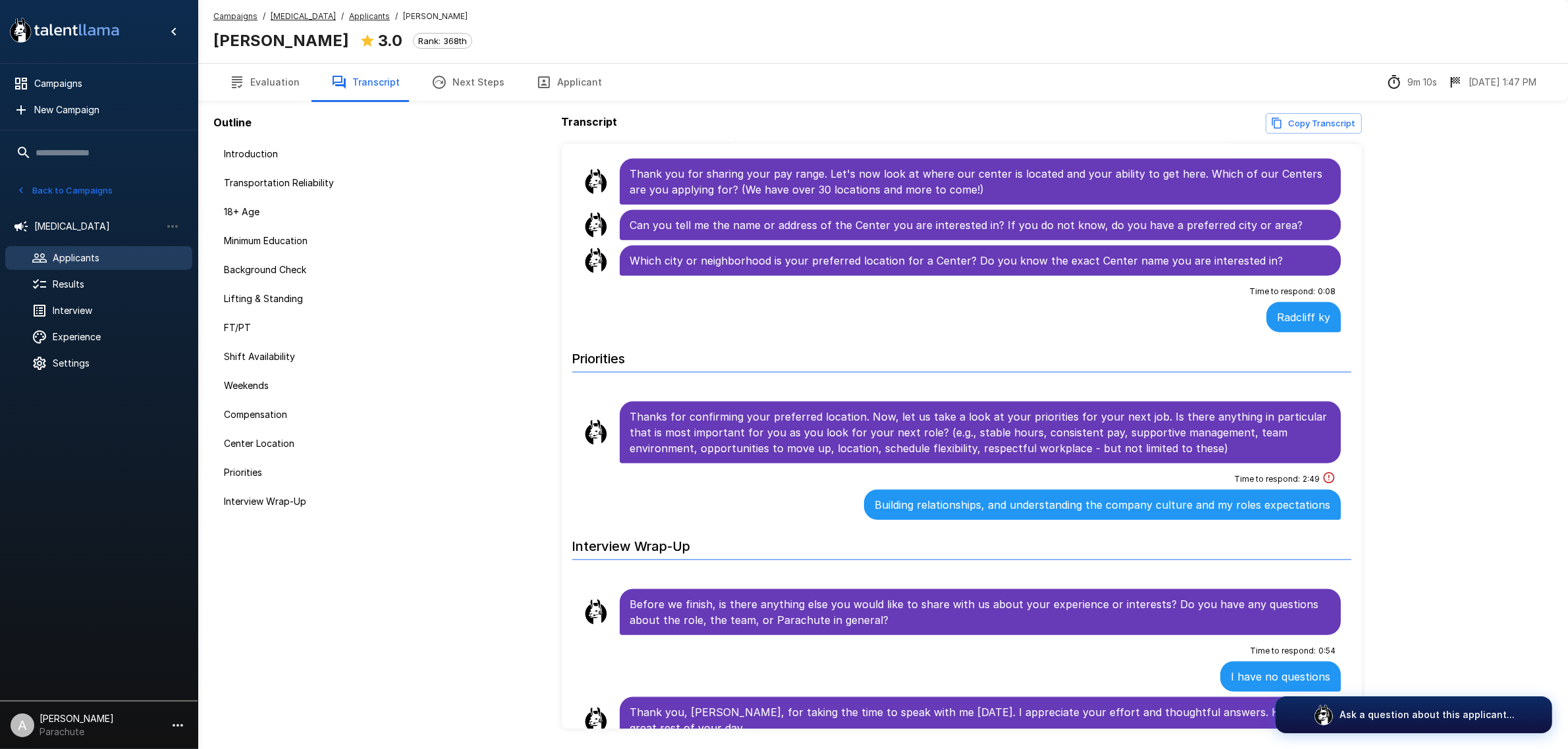
scroll to position [43, 0]
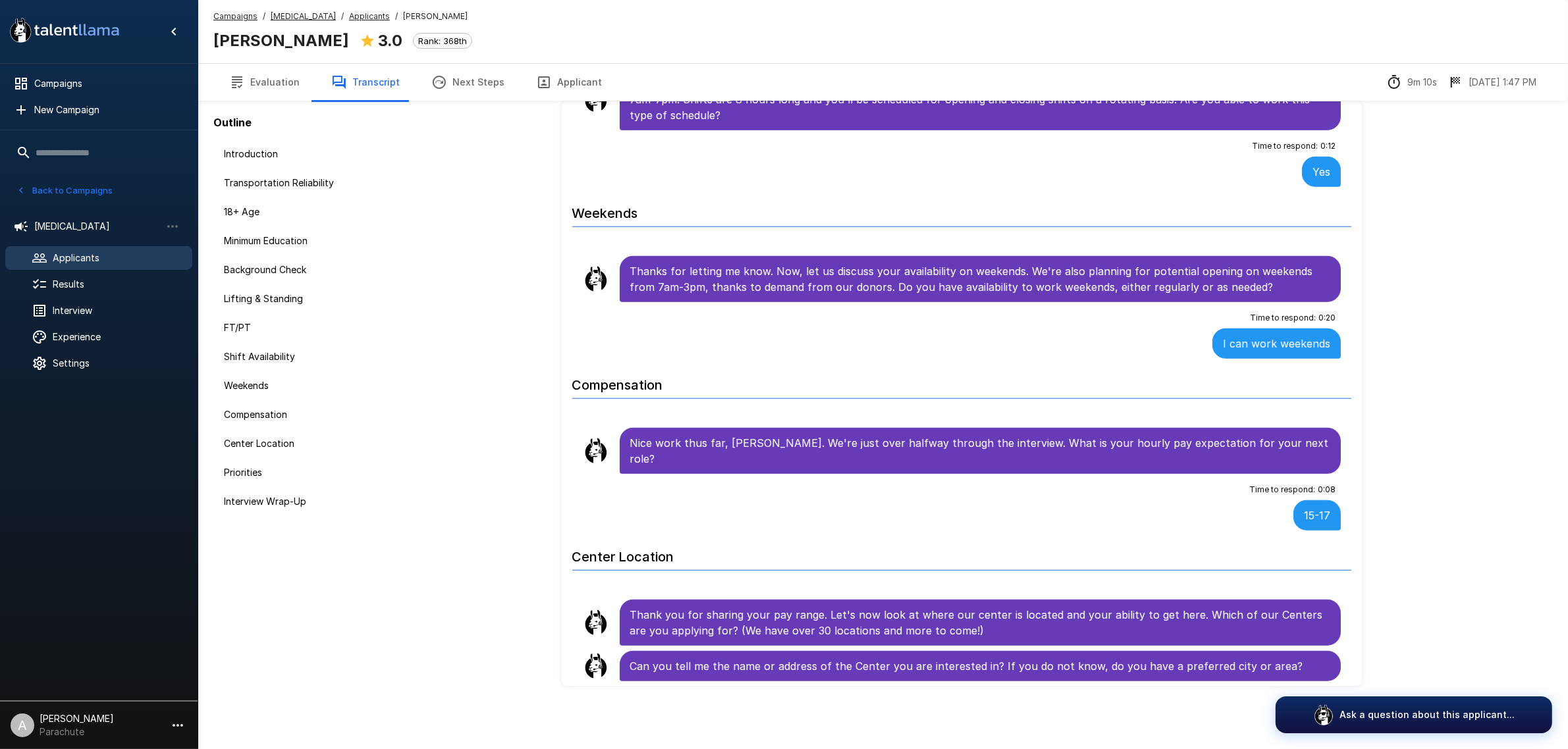
scroll to position [1281, 0]
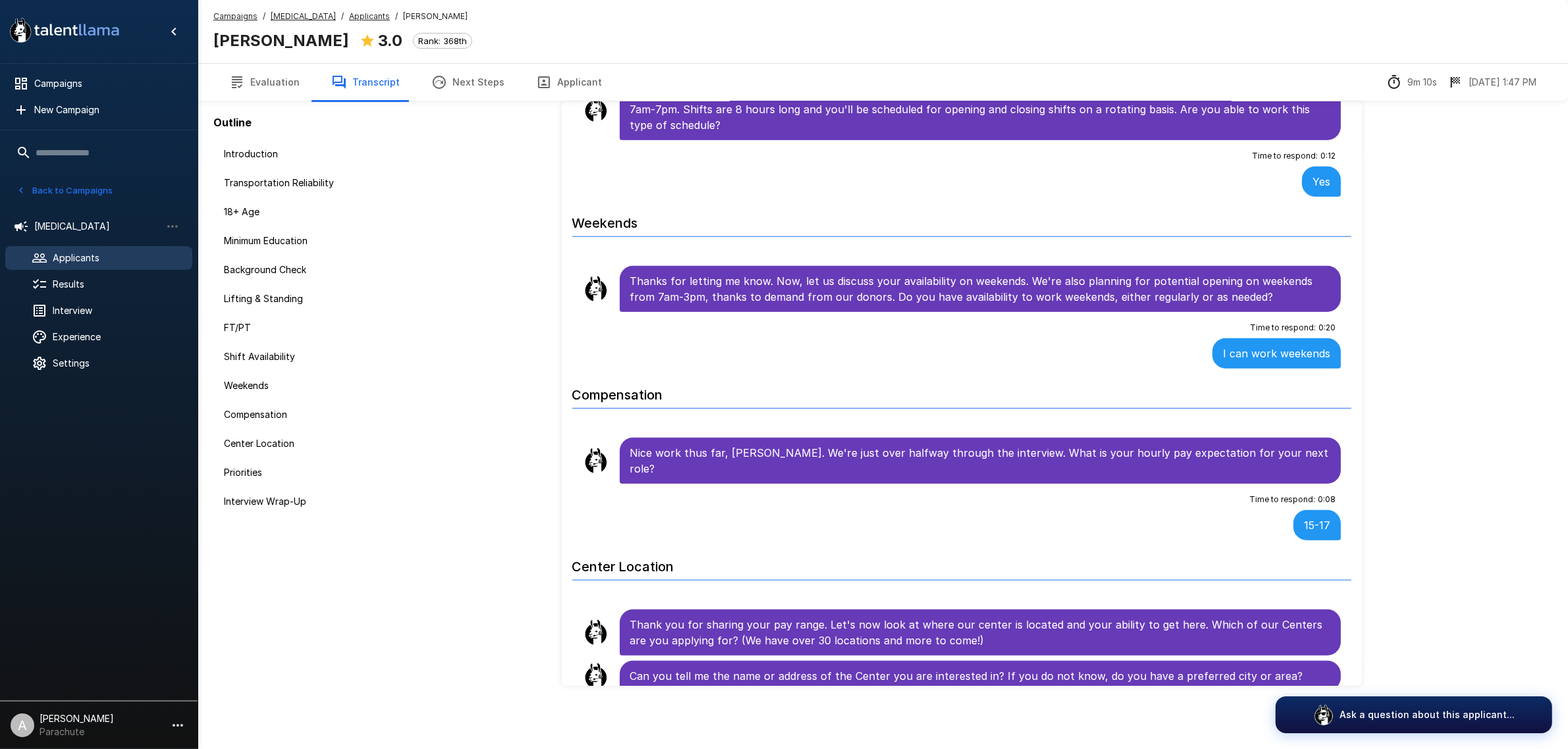
drag, startPoint x: 135, startPoint y: 254, endPoint x: 140, endPoint y: 244, distance: 11.2
click at [135, 254] on span "Applicants" at bounding box center [117, 258] width 129 height 13
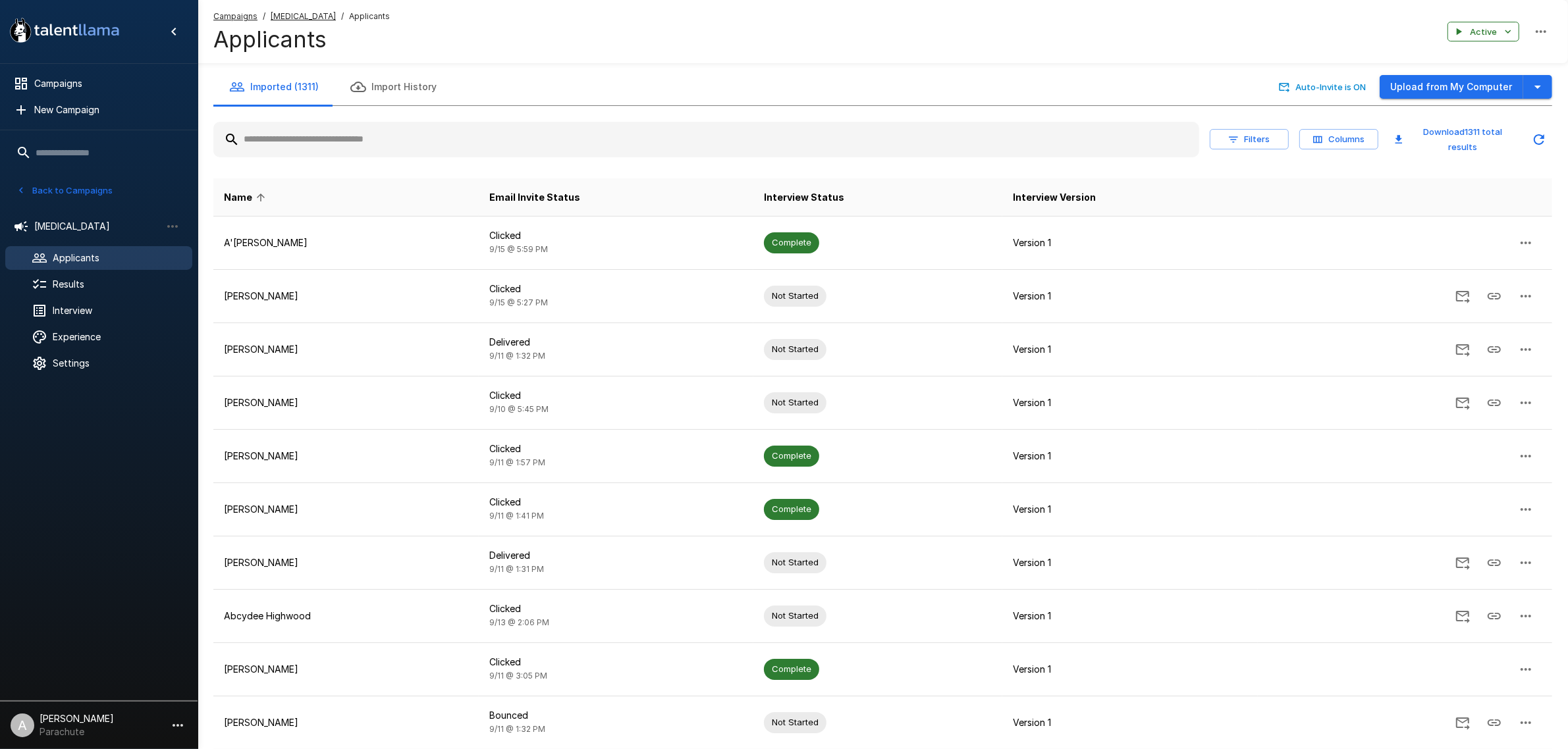
click at [304, 140] on input "text" at bounding box center [706, 140] width 986 height 24
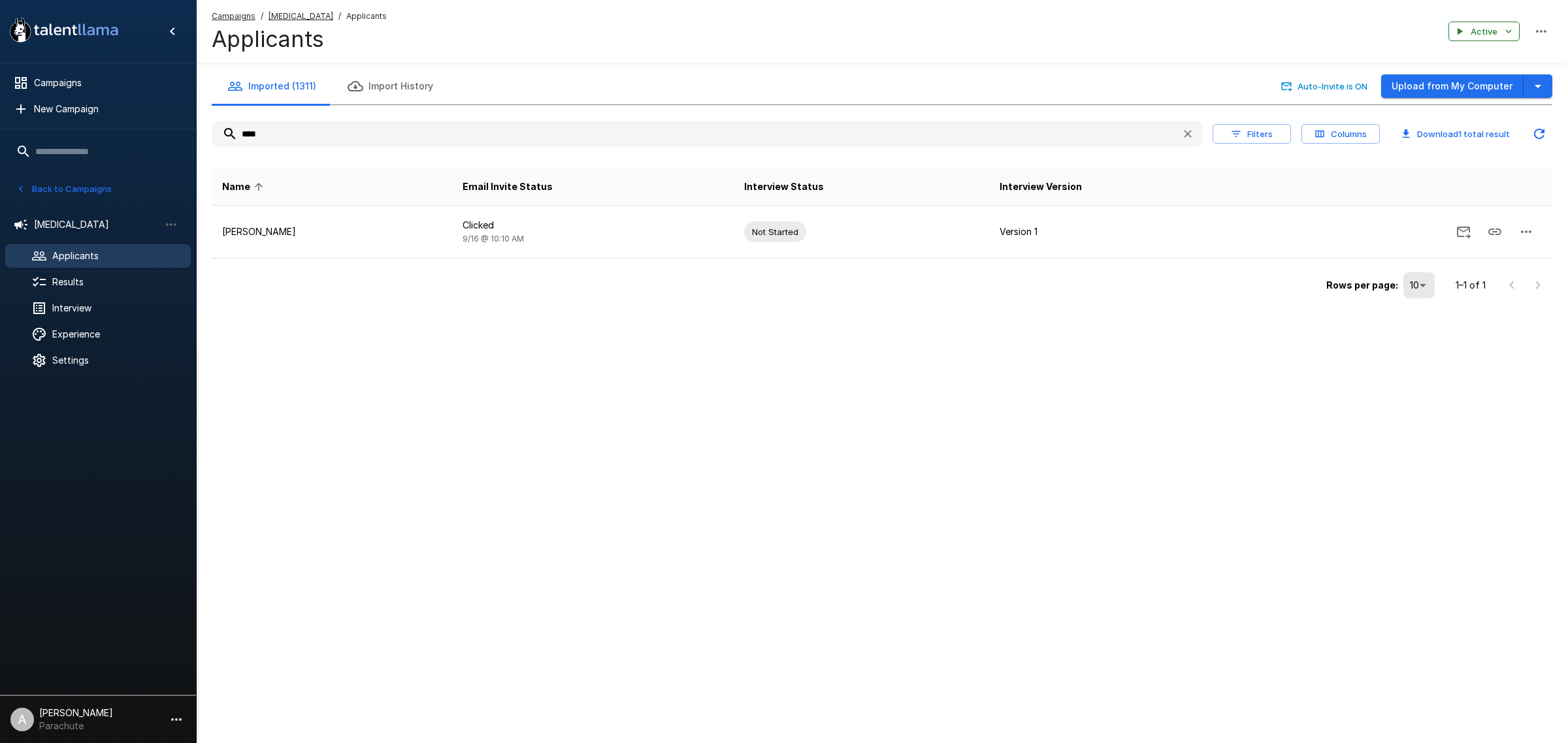
click at [347, 129] on input "****" at bounding box center [691, 134] width 959 height 24
type input "*"
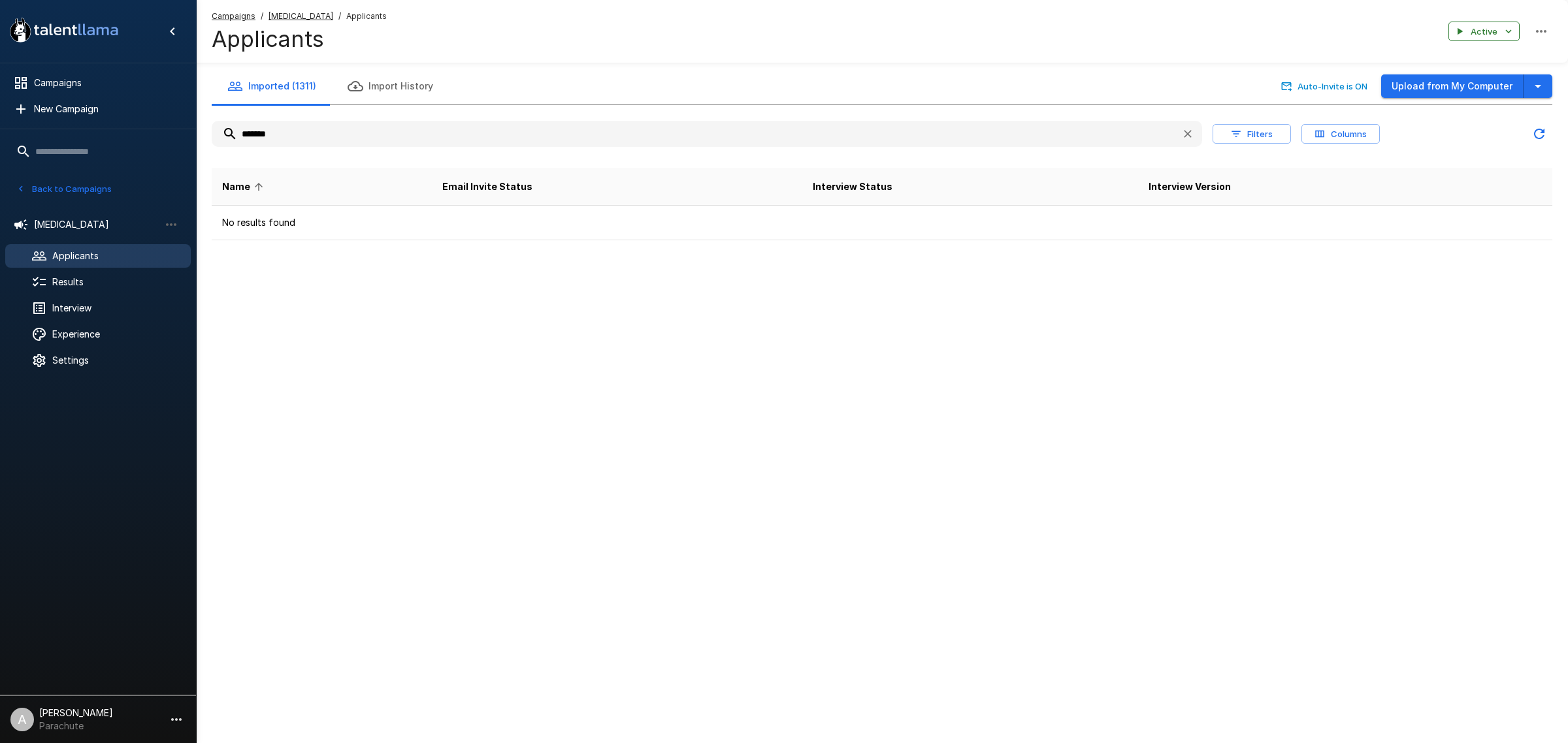
type input "*******"
